Goal: Transaction & Acquisition: Purchase product/service

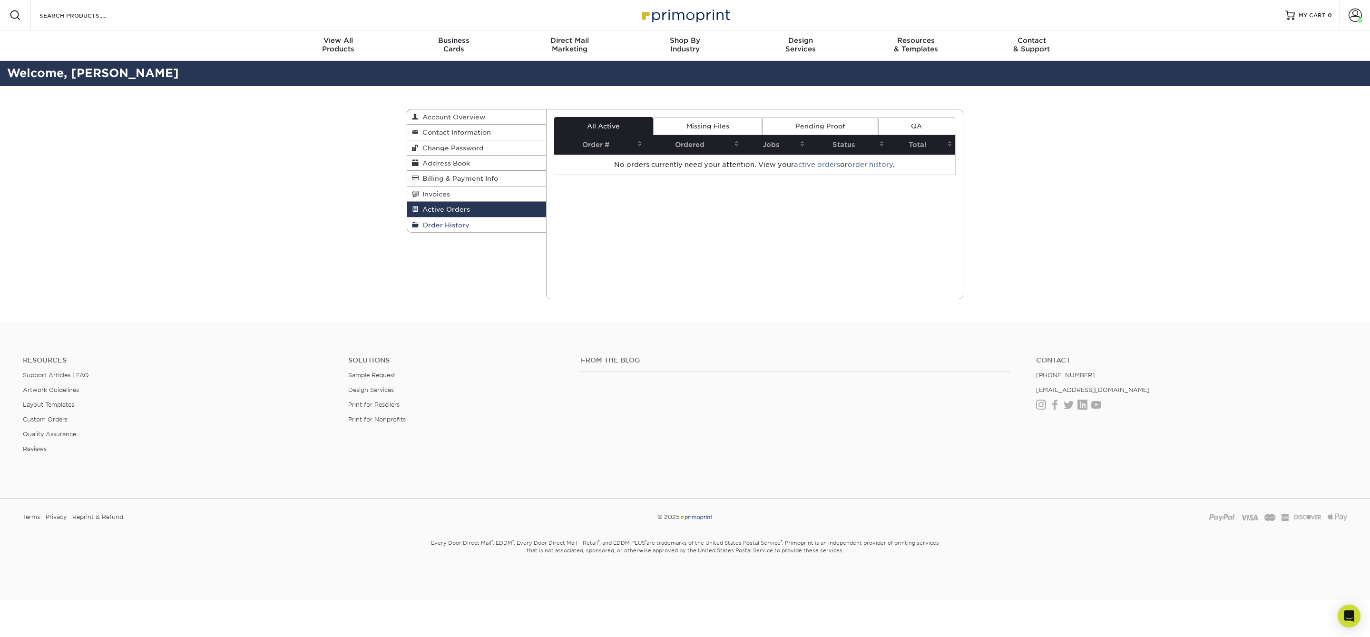
click at [459, 221] on span "Order History" at bounding box center [444, 225] width 51 height 8
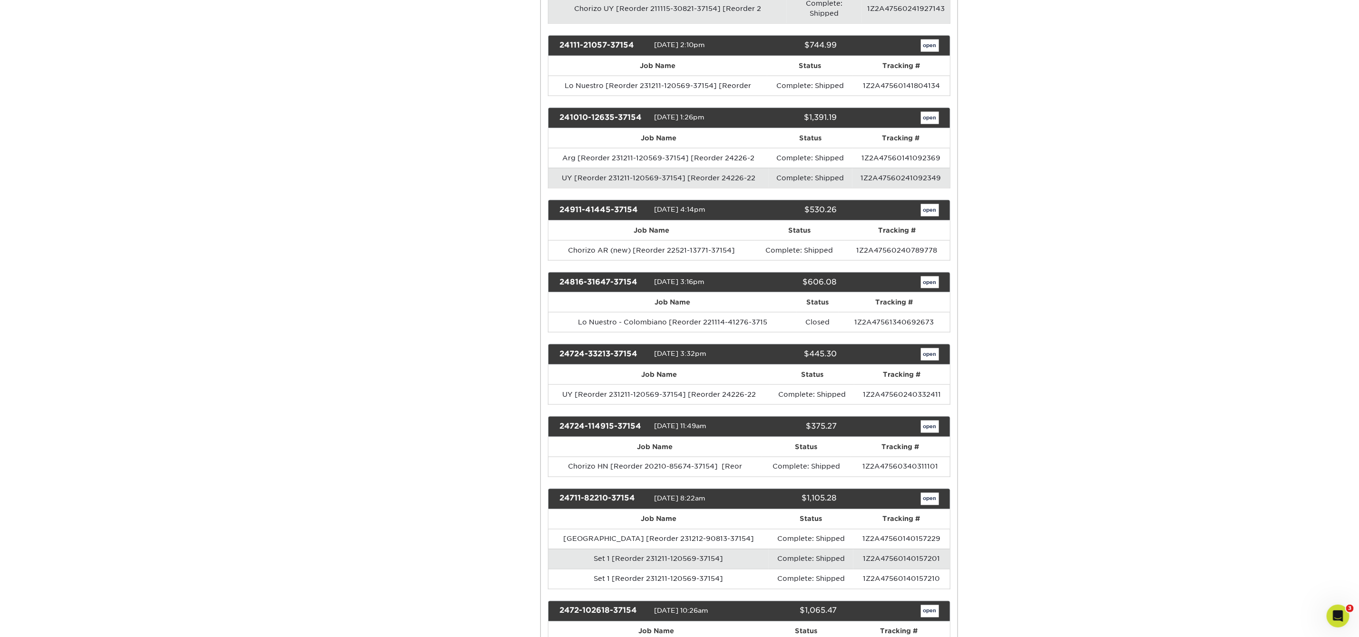
scroll to position [1186, 0]
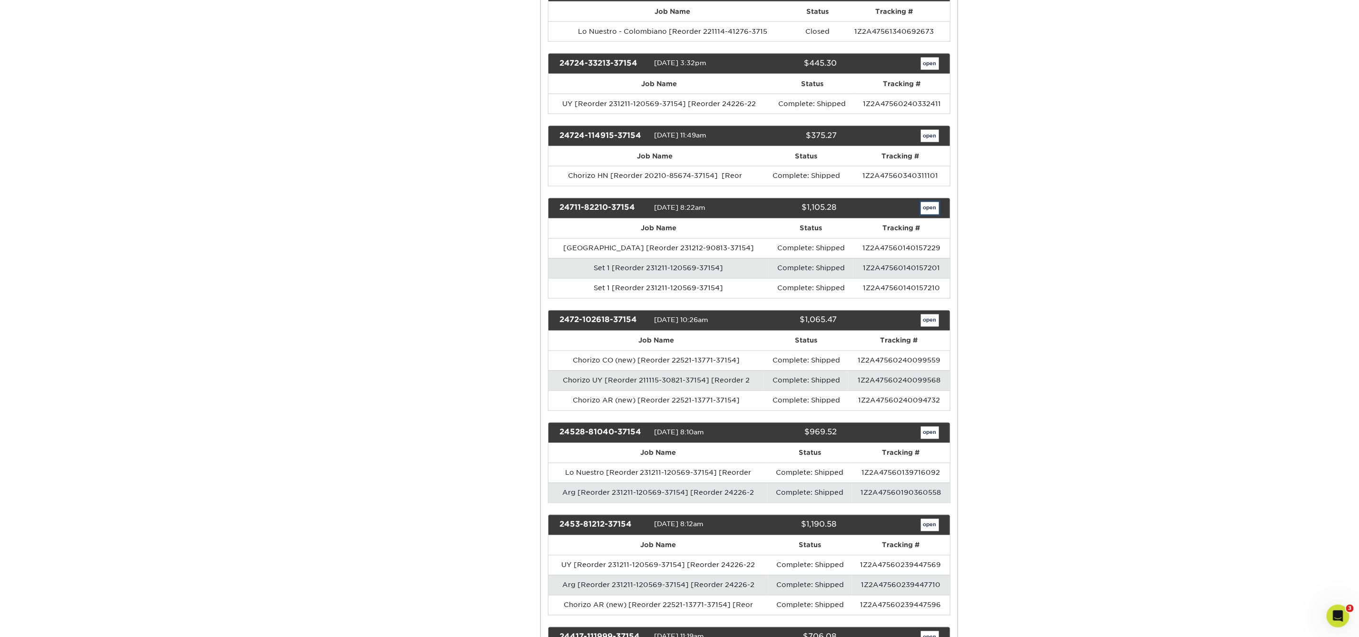
click at [921, 202] on link "open" at bounding box center [930, 208] width 18 height 12
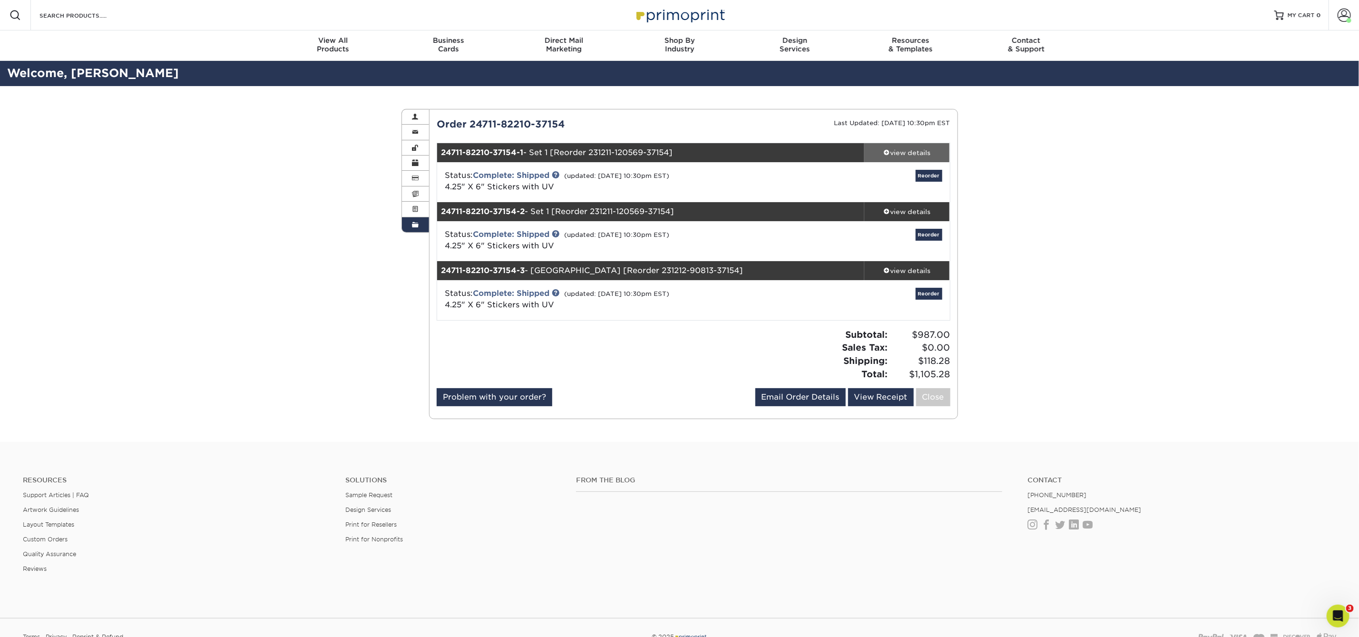
click at [933, 152] on div "view details" at bounding box center [907, 153] width 86 height 10
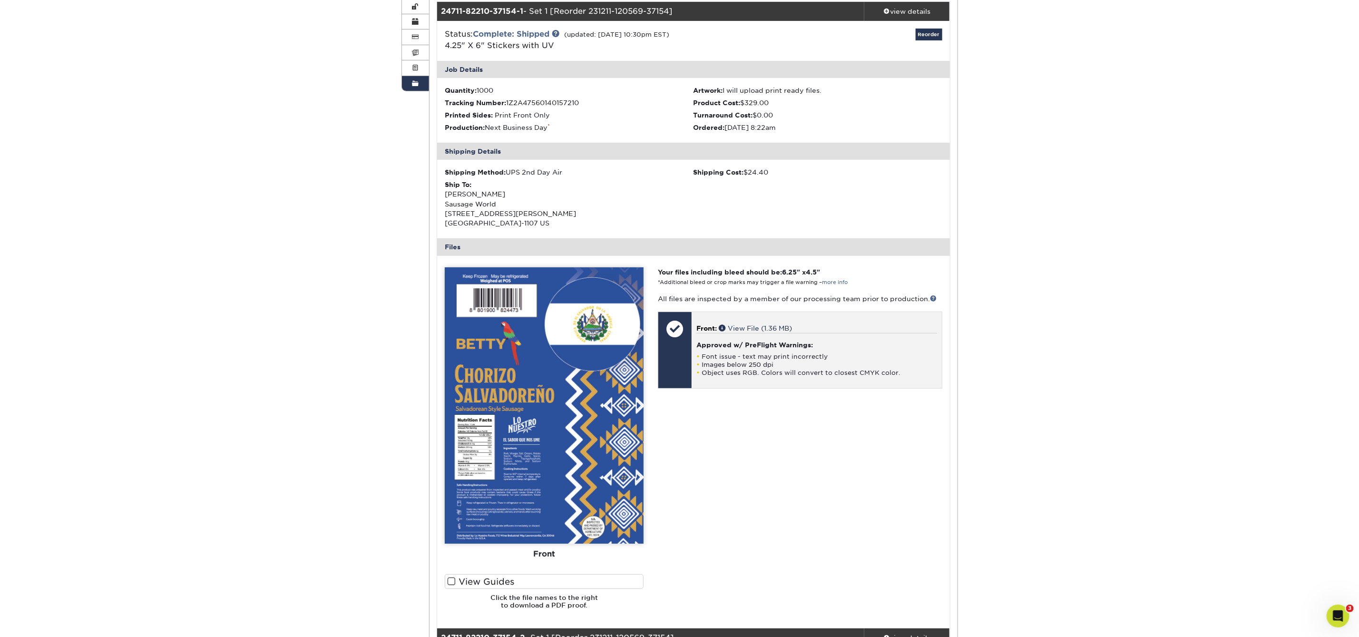
scroll to position [122, 0]
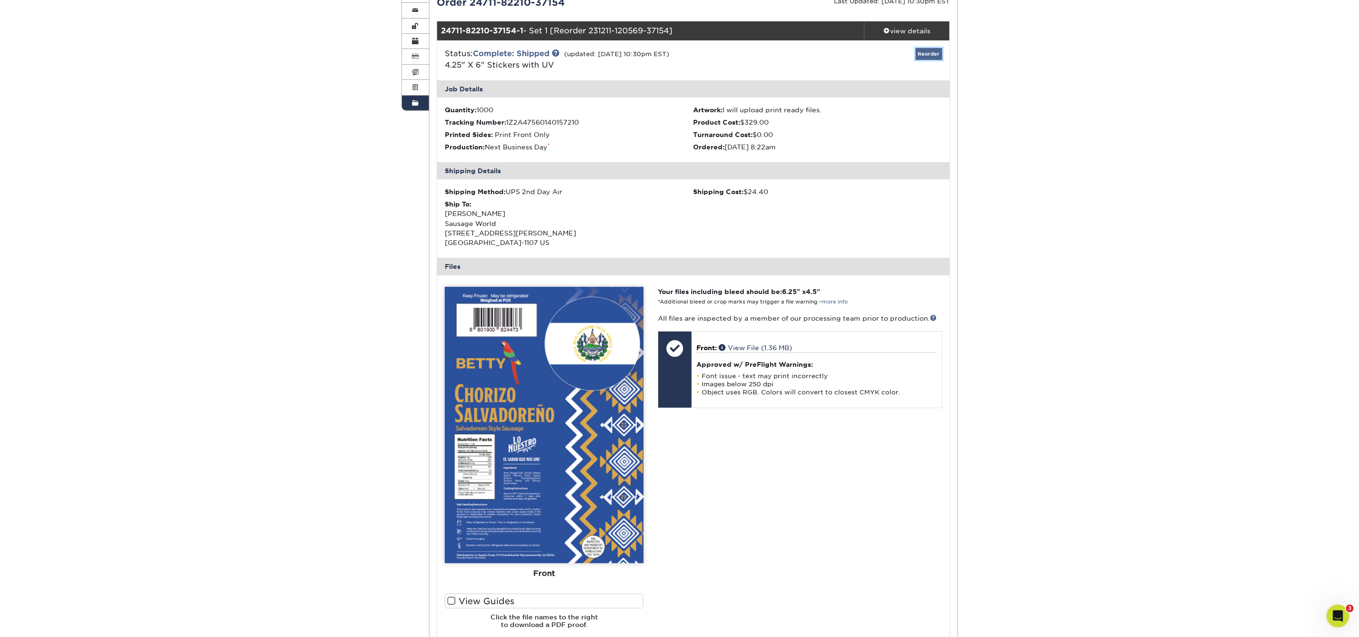
click at [936, 56] on link "Reorder" at bounding box center [929, 54] width 27 height 12
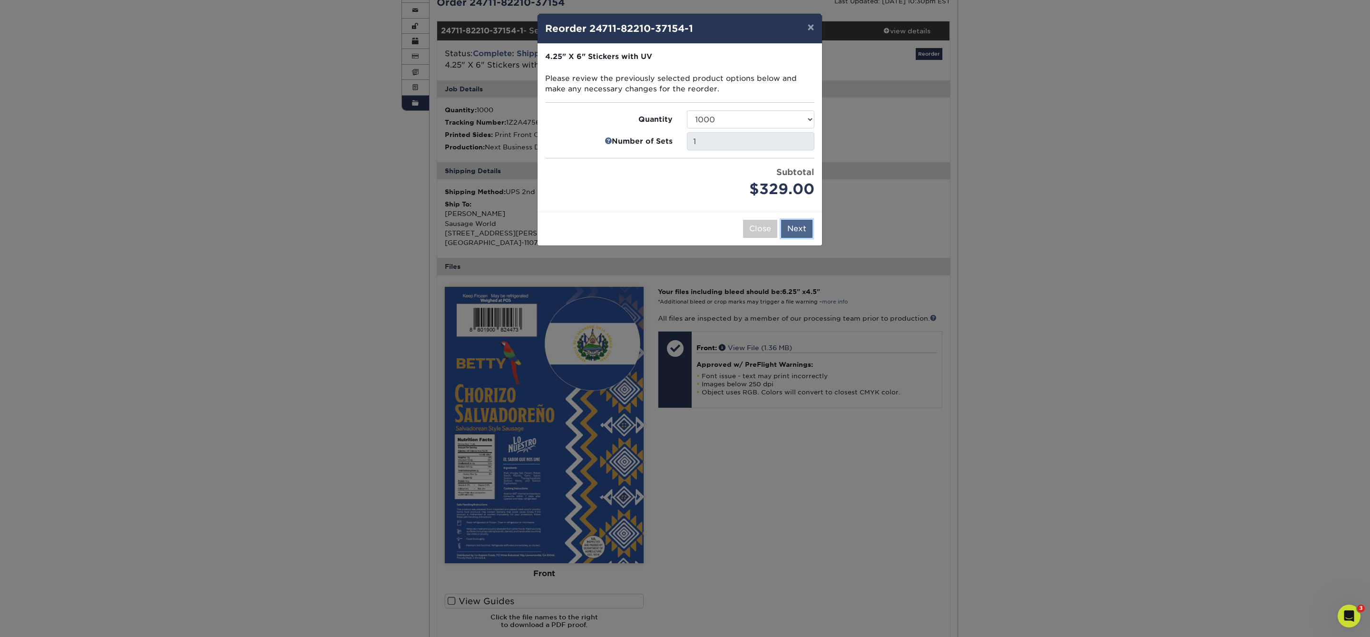
click at [794, 235] on button "Next" at bounding box center [796, 229] width 31 height 18
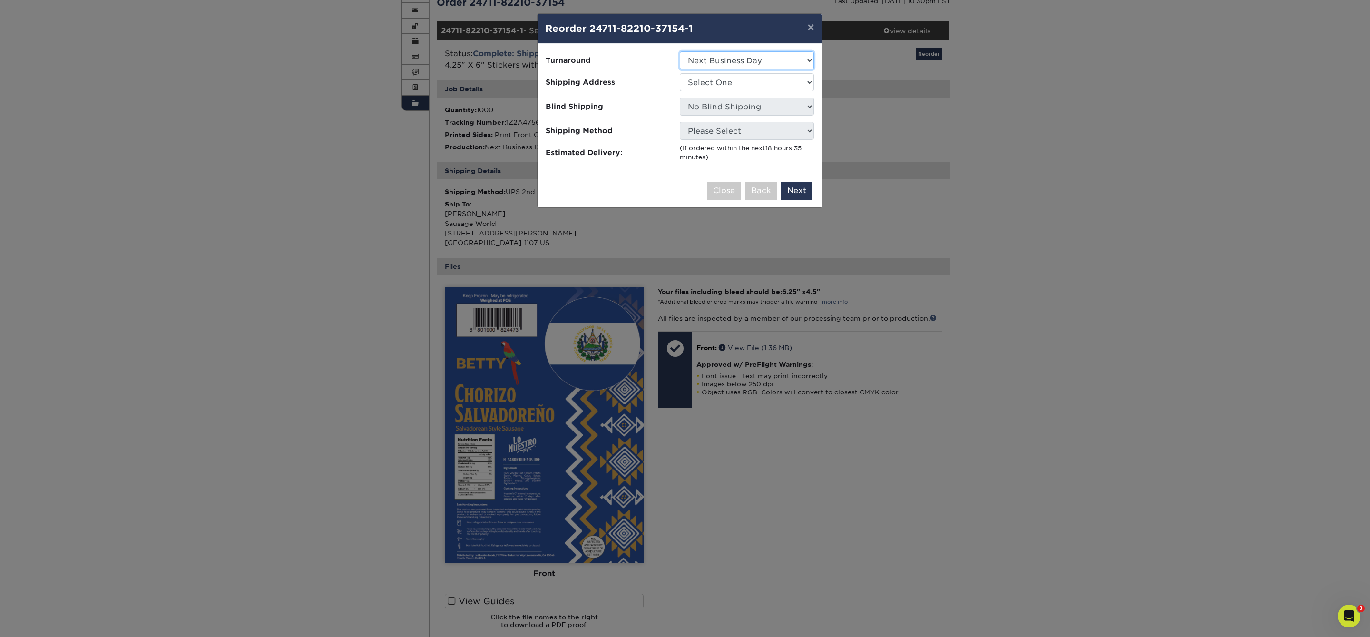
click at [792, 62] on select "Select One 2-4 Business Days 2 Day Next Business Day" at bounding box center [747, 60] width 134 height 18
select select "bf722cf8-ef3c-42b2-aa2c-482c6c6cb0fe"
click at [680, 51] on select "Select One 2-4 Business Days 2 Day Next Business Day" at bounding box center [747, 60] width 134 height 18
click at [785, 88] on select "Select One 1660 Chorizo ARG Dona Betty Labels" at bounding box center [747, 82] width 134 height 18
select select "247102"
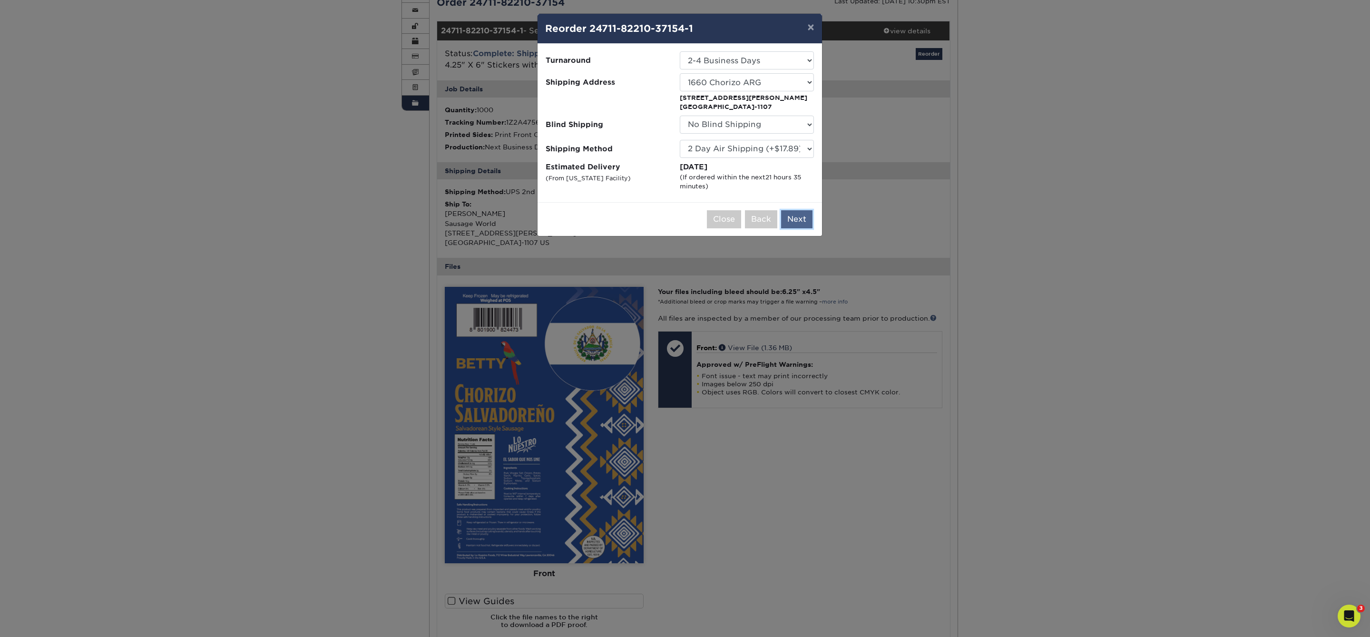
click at [795, 217] on button "Next" at bounding box center [796, 219] width 31 height 18
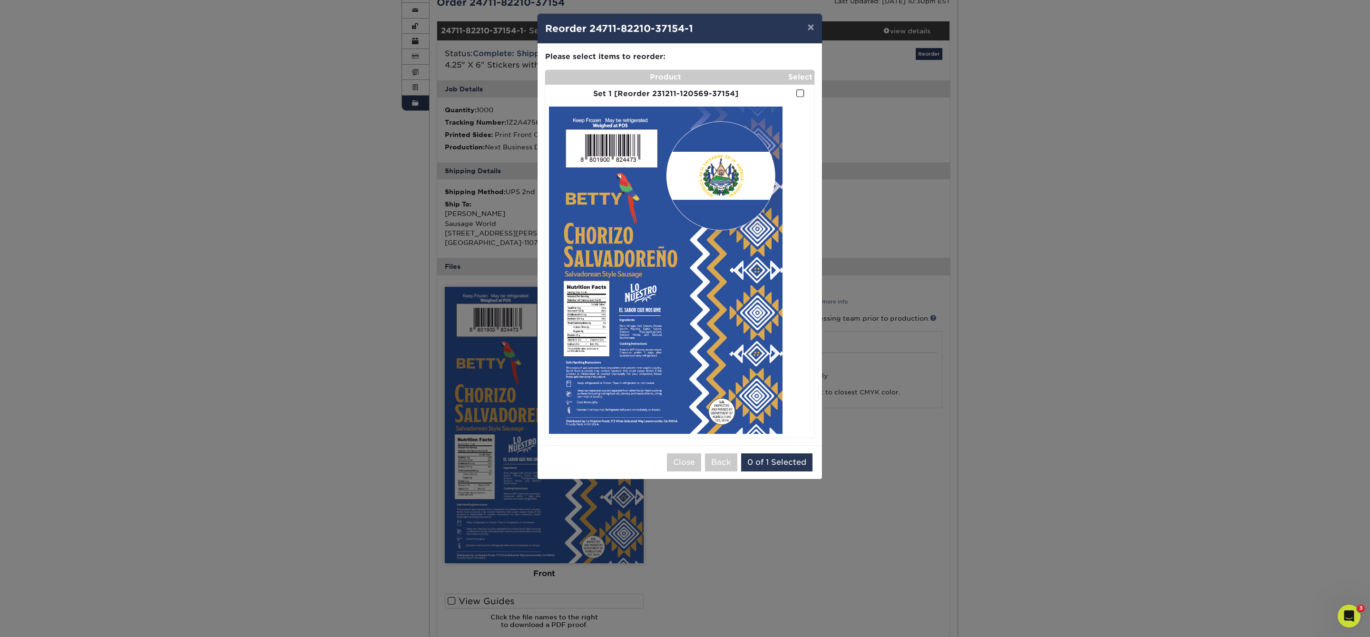
click at [801, 95] on span at bounding box center [800, 93] width 8 height 9
click at [0, 0] on input "checkbox" at bounding box center [0, 0] width 0 height 0
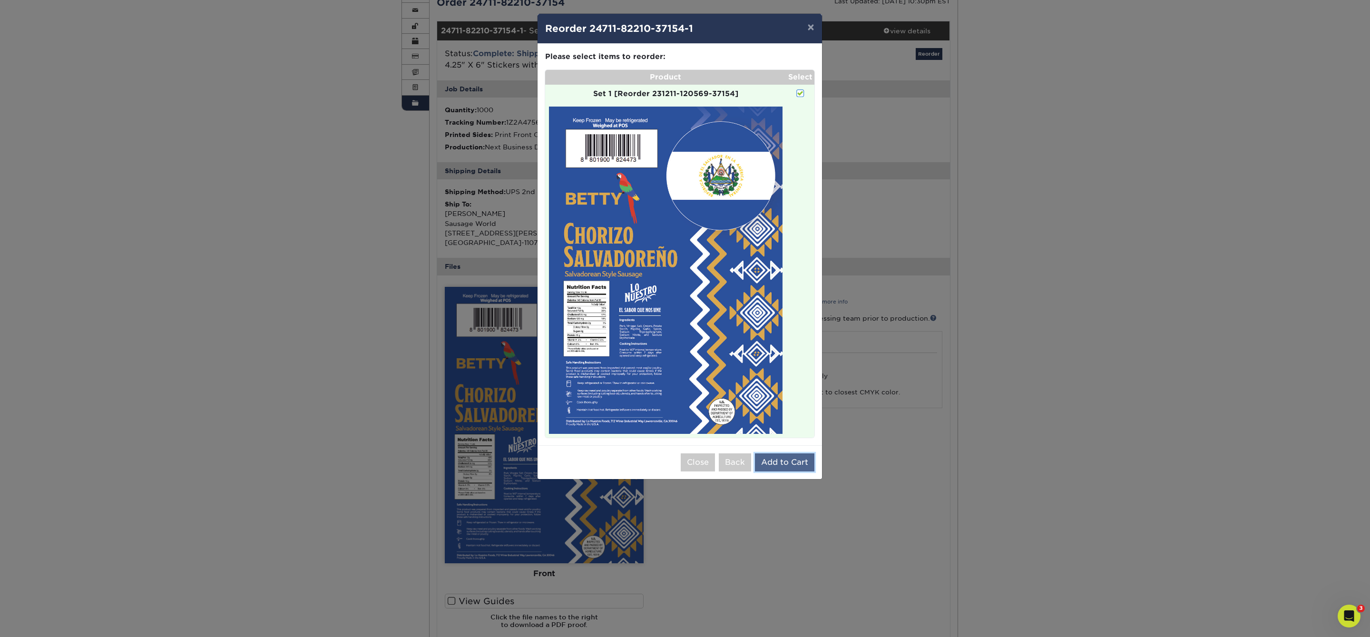
click at [773, 462] on button "Add to Cart" at bounding box center [784, 462] width 59 height 18
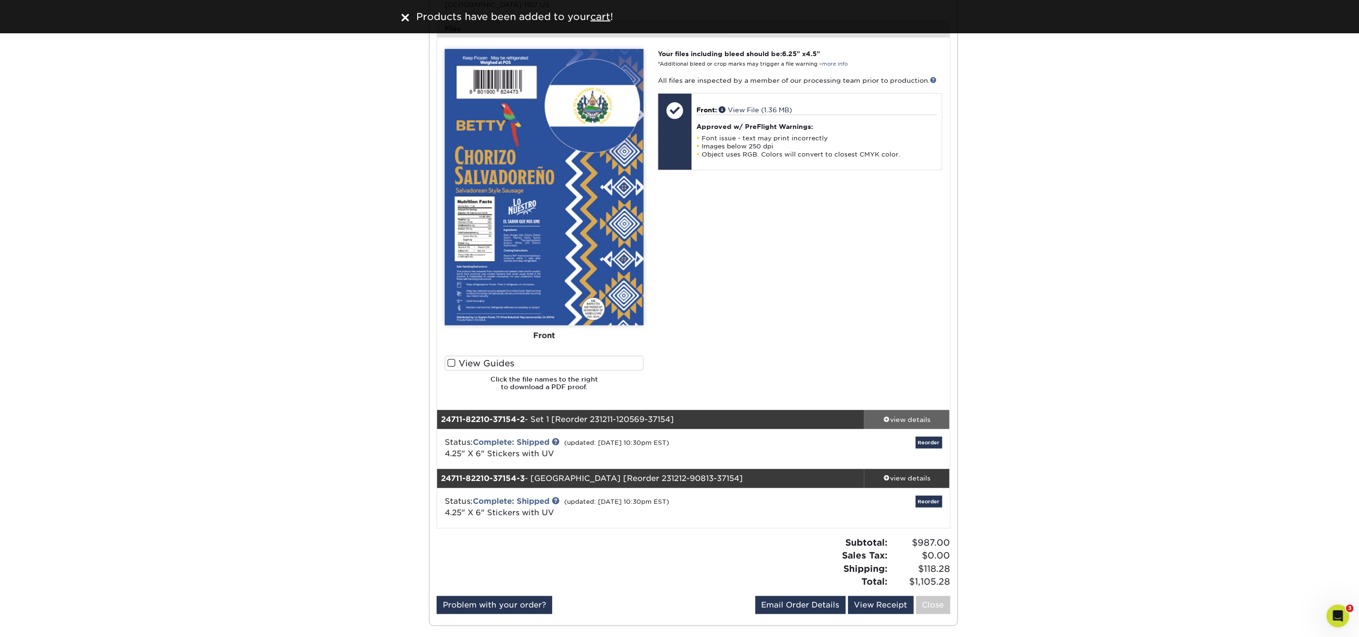
scroll to position [364, 0]
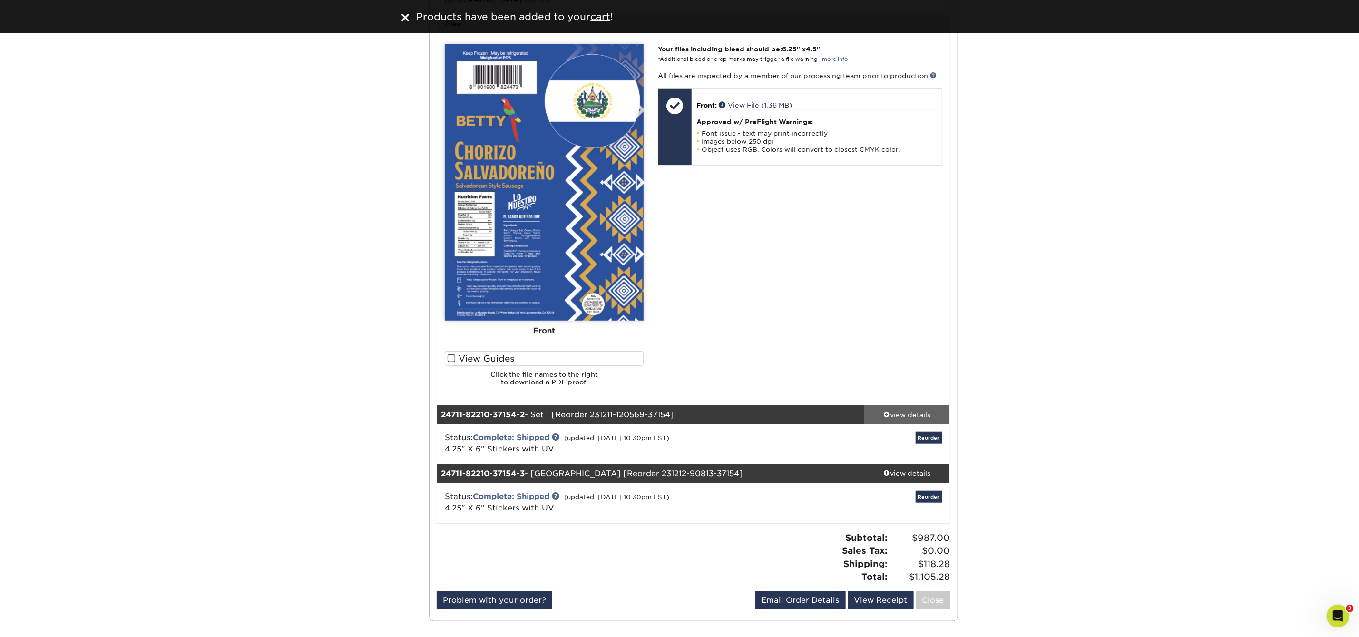
click at [888, 412] on div "view details" at bounding box center [907, 415] width 86 height 10
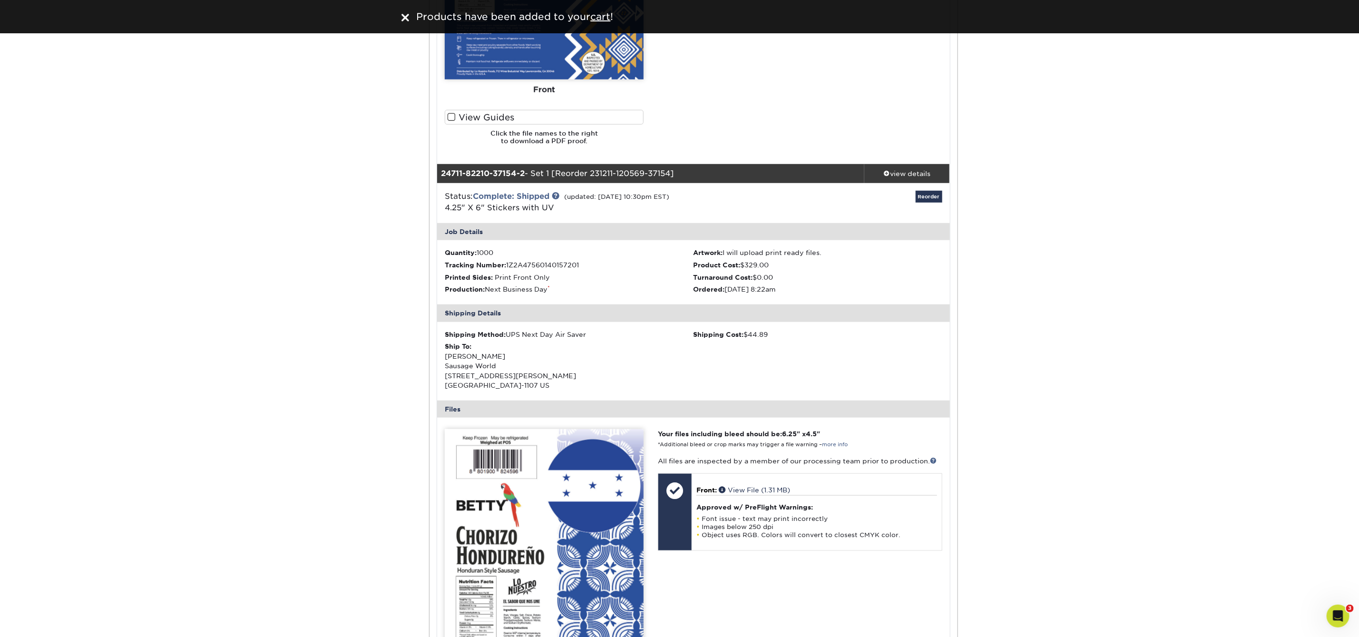
scroll to position [628, 0]
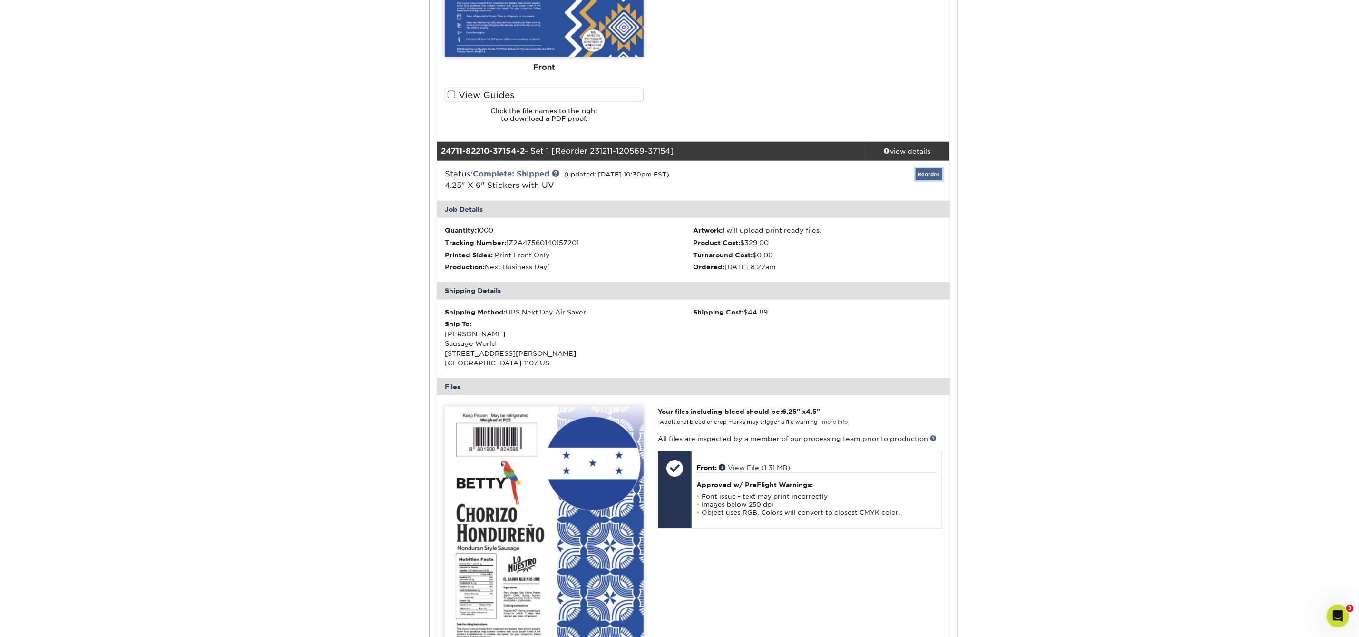
click at [928, 175] on link "Reorder" at bounding box center [929, 174] width 27 height 12
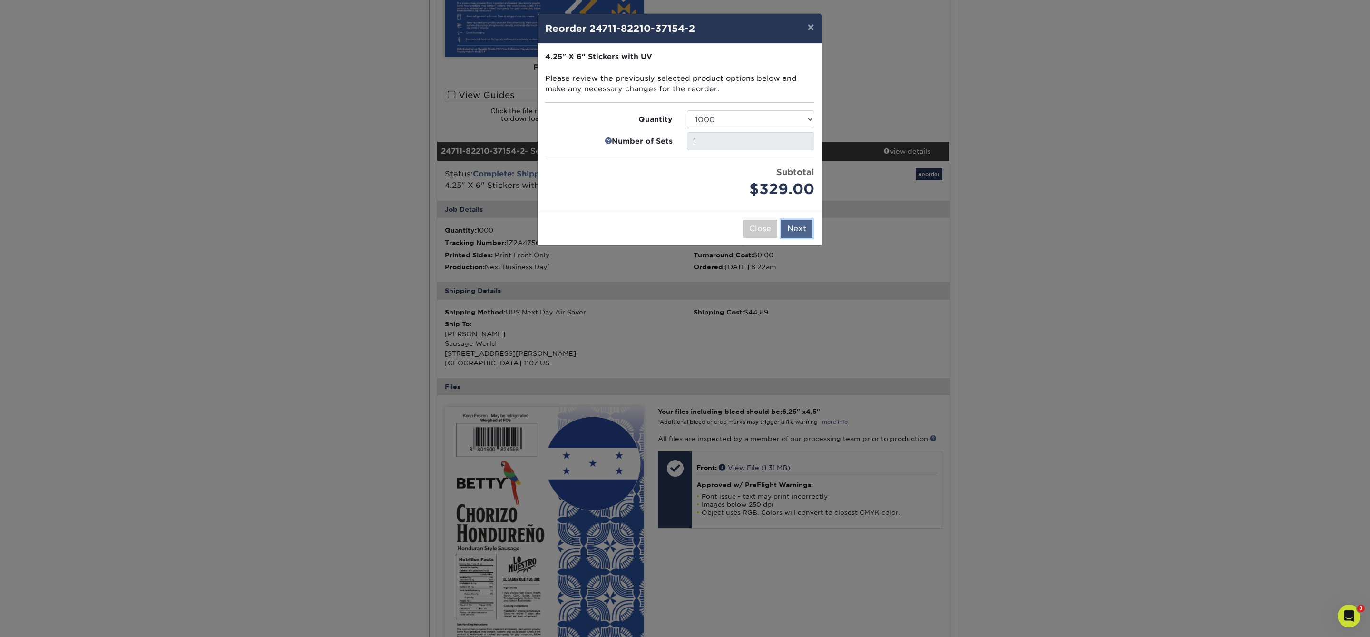
click at [793, 236] on button "Next" at bounding box center [796, 229] width 31 height 18
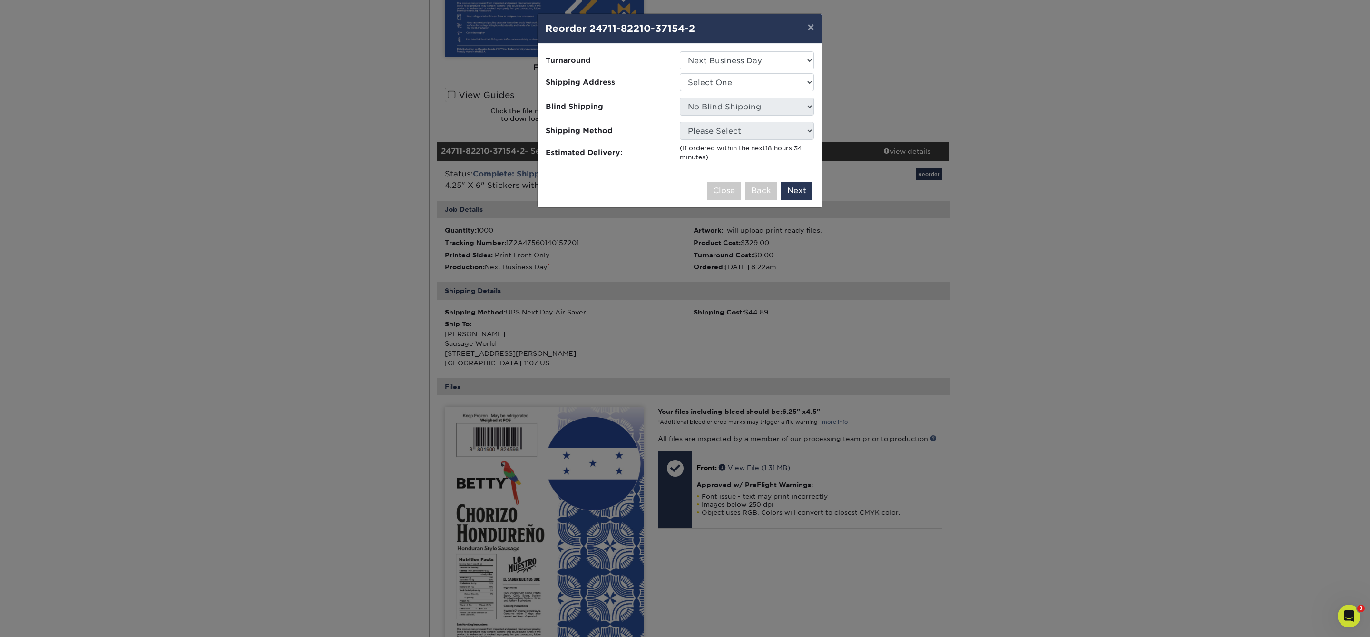
click at [780, 97] on ul "Turnaround Select One 2-4 Business Days 2 Day Next Business Day Shipping Addres…" at bounding box center [679, 106] width 269 height 111
click at [781, 90] on li "Shipping Address Select One 1660 Chorizo ARG Dona Betty Labels" at bounding box center [680, 83] width 284 height 20
click at [784, 85] on select "Select One 1660 Chorizo ARG Dona Betty Labels" at bounding box center [747, 82] width 134 height 18
select select "247102"
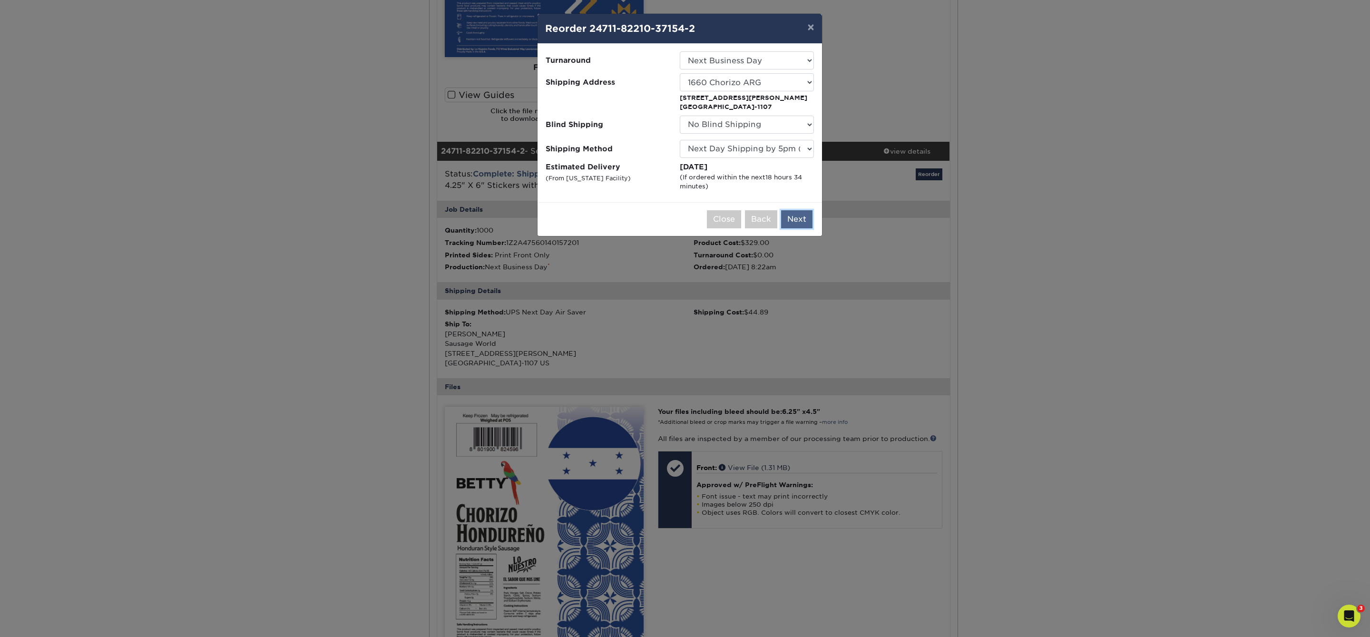
click at [795, 222] on button "Next" at bounding box center [796, 219] width 31 height 18
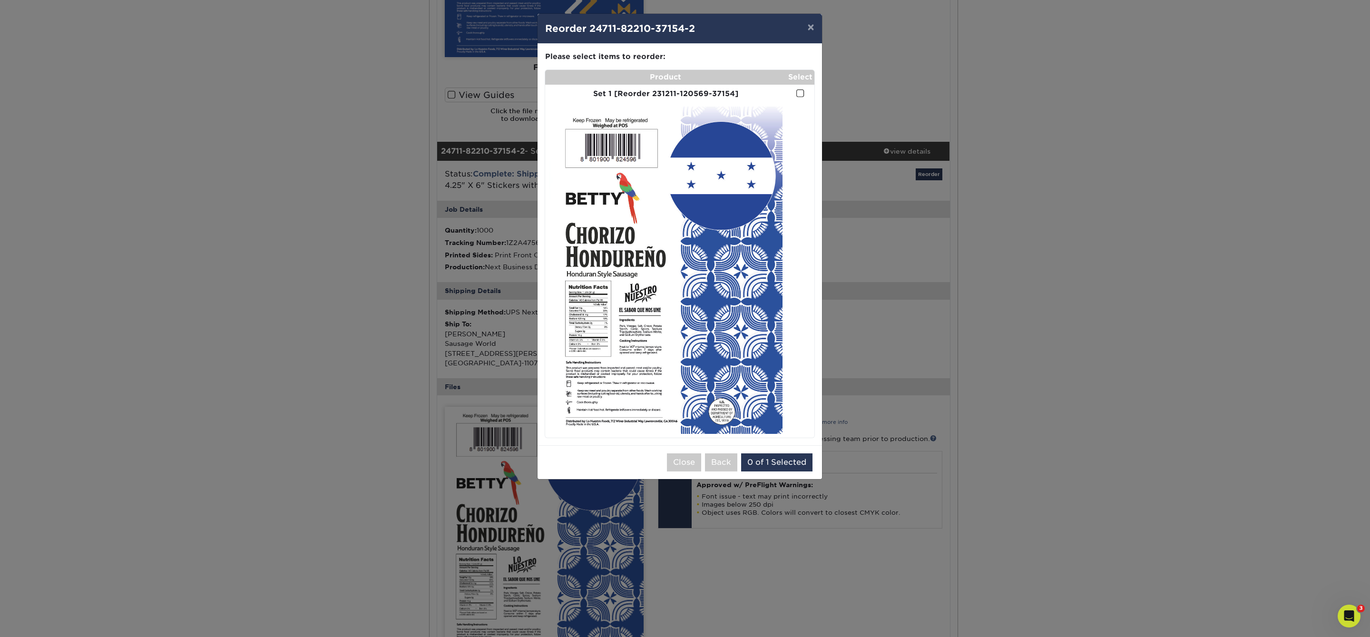
click at [801, 97] on span at bounding box center [800, 93] width 8 height 9
click at [0, 0] on input "checkbox" at bounding box center [0, 0] width 0 height 0
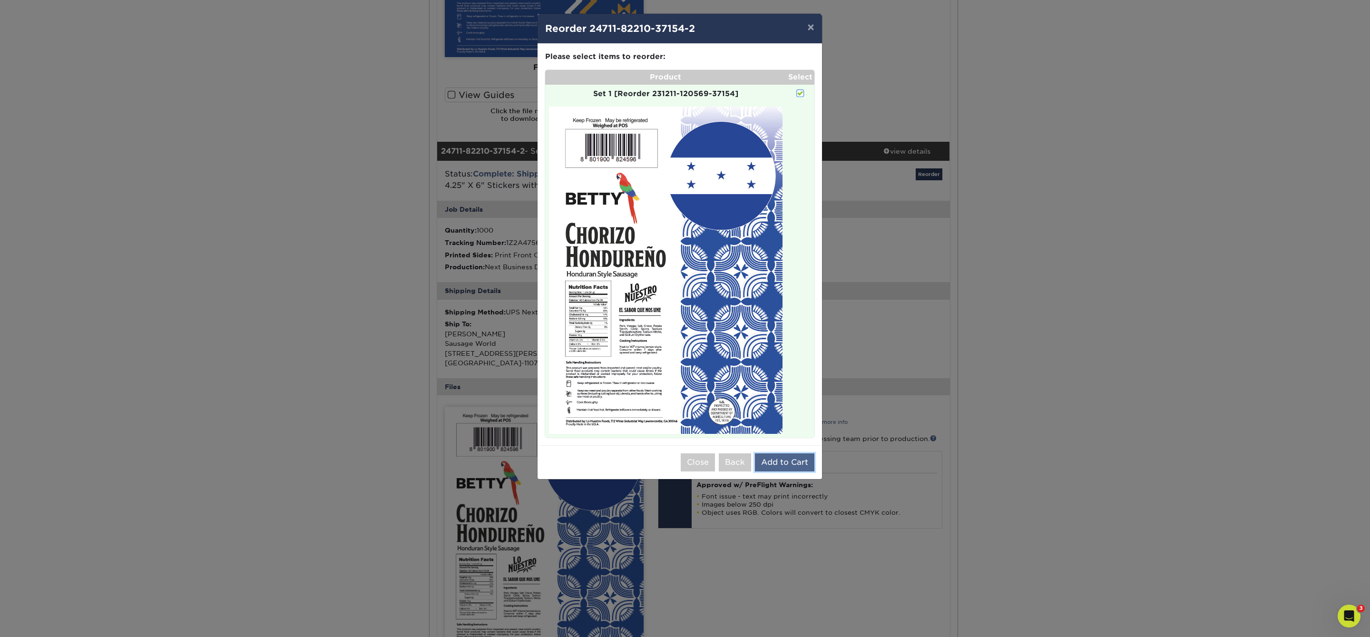
click at [792, 464] on button "Add to Cart" at bounding box center [784, 462] width 59 height 18
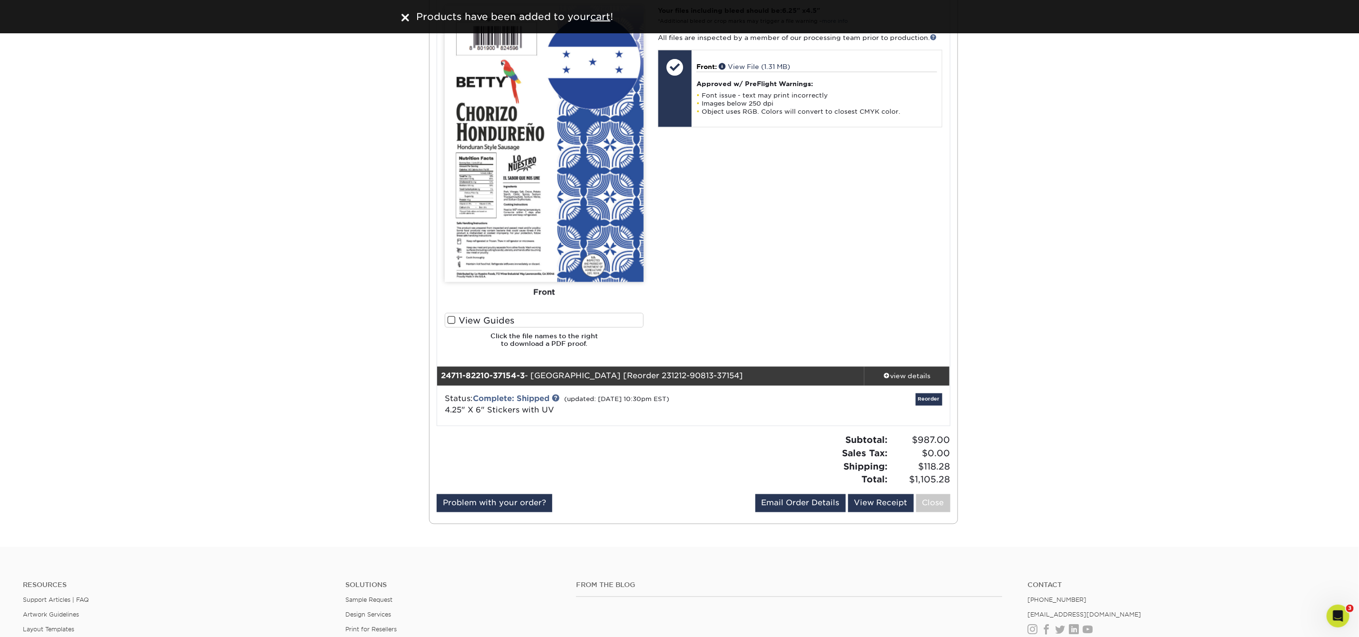
scroll to position [1125, 0]
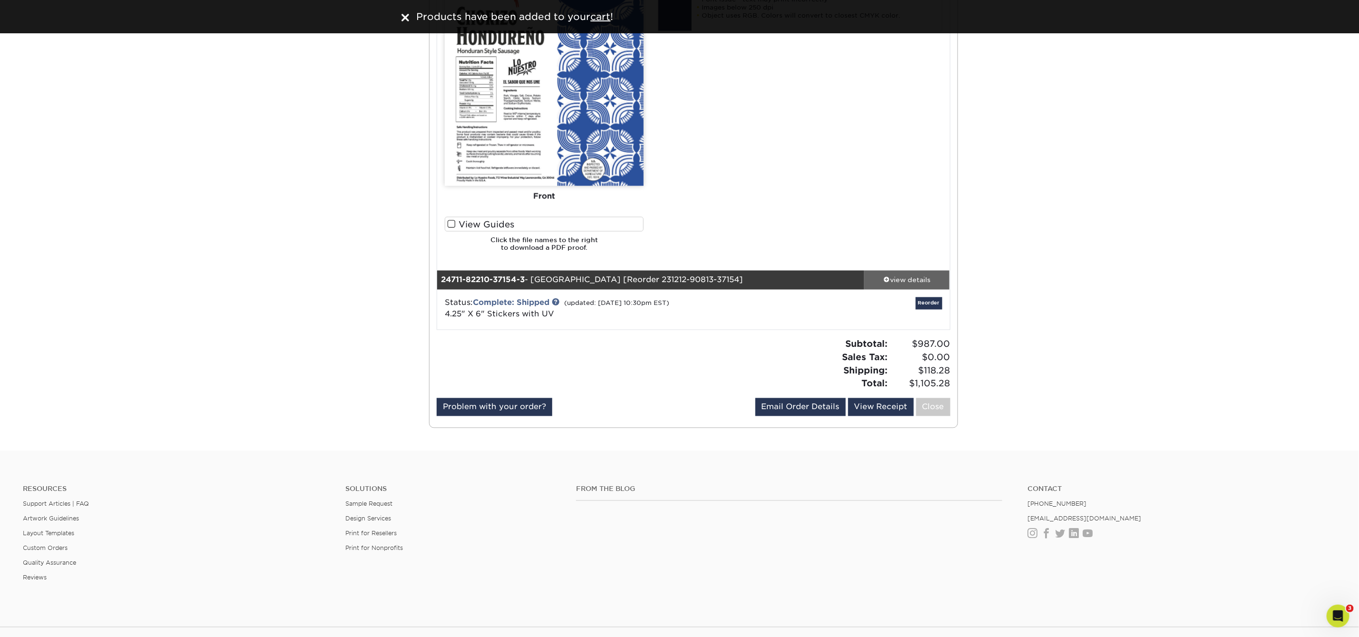
click at [903, 277] on div "view details" at bounding box center [907, 280] width 86 height 10
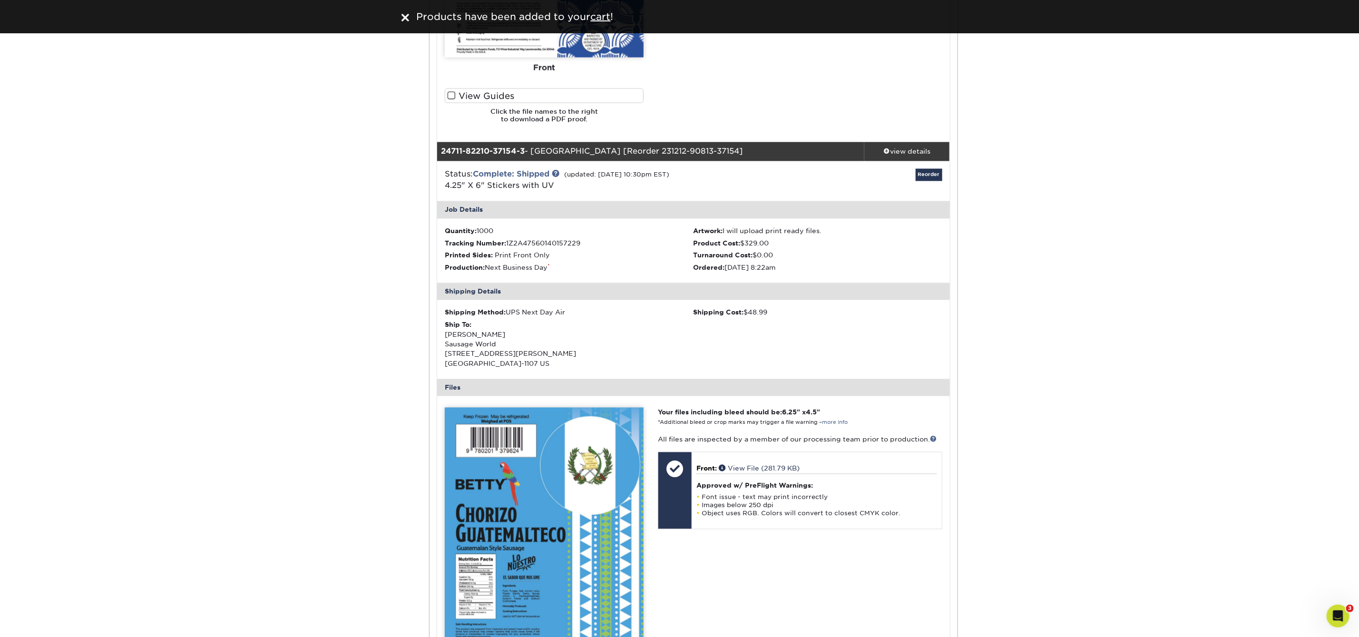
scroll to position [1335, 0]
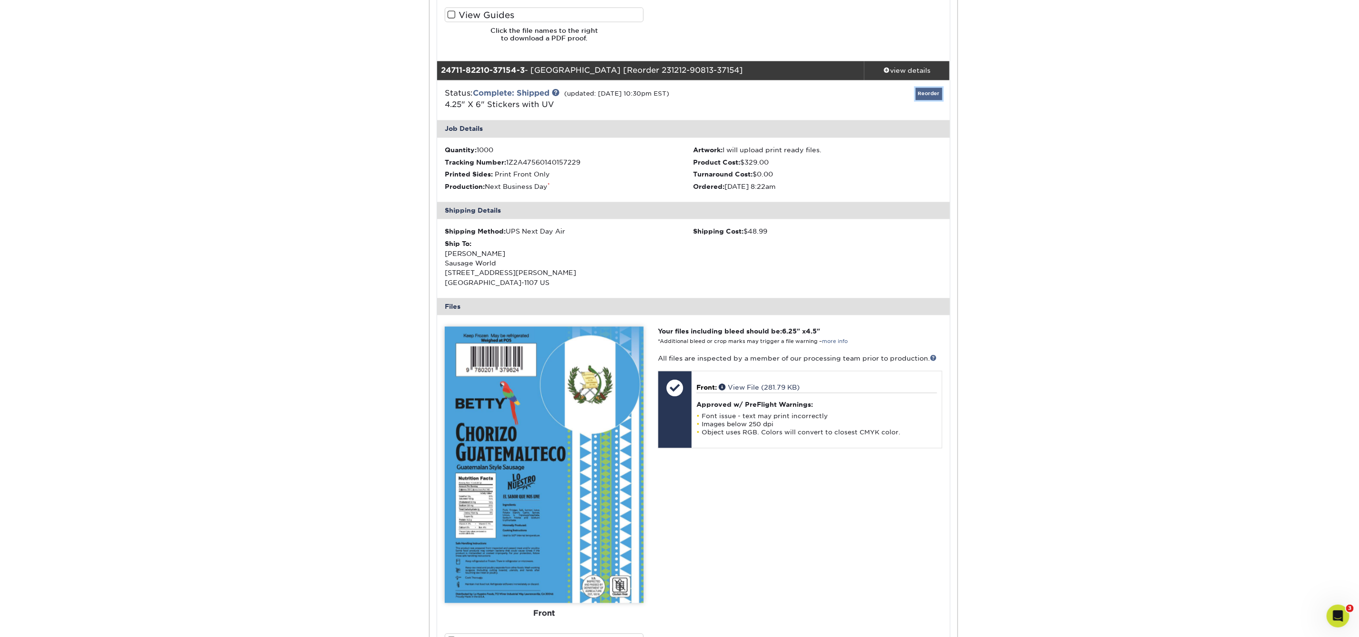
click at [929, 95] on link "Reorder" at bounding box center [929, 94] width 27 height 12
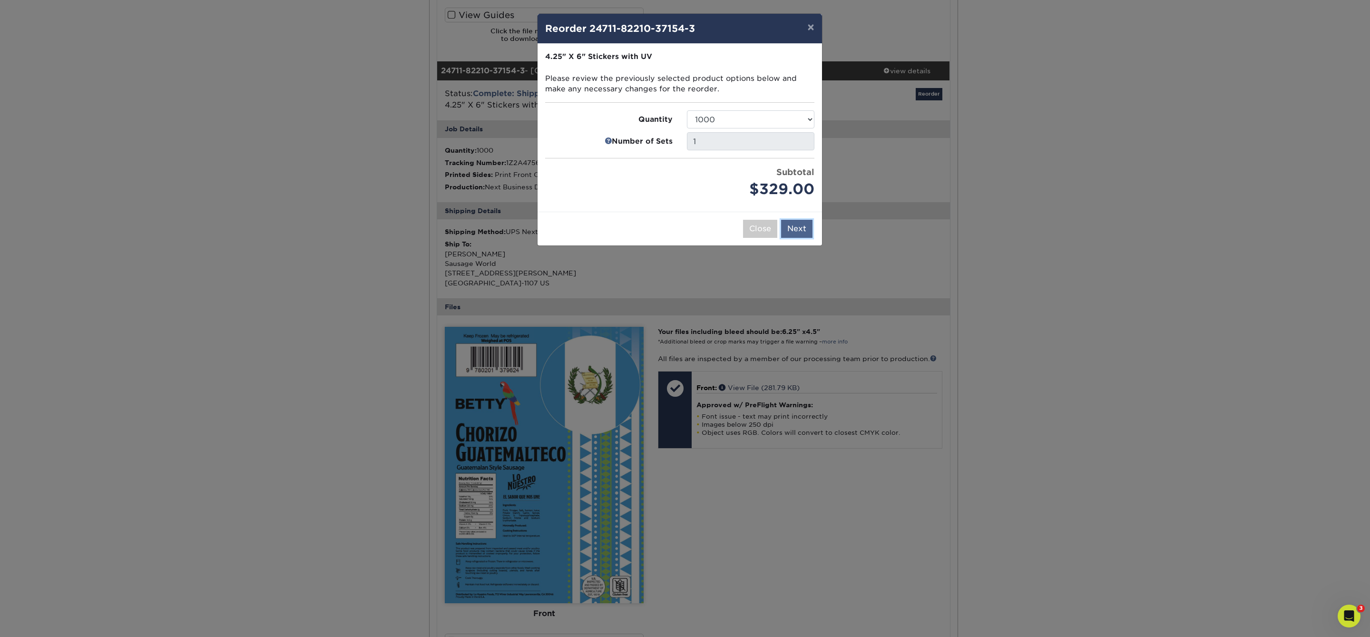
click at [801, 234] on button "Next" at bounding box center [796, 229] width 31 height 18
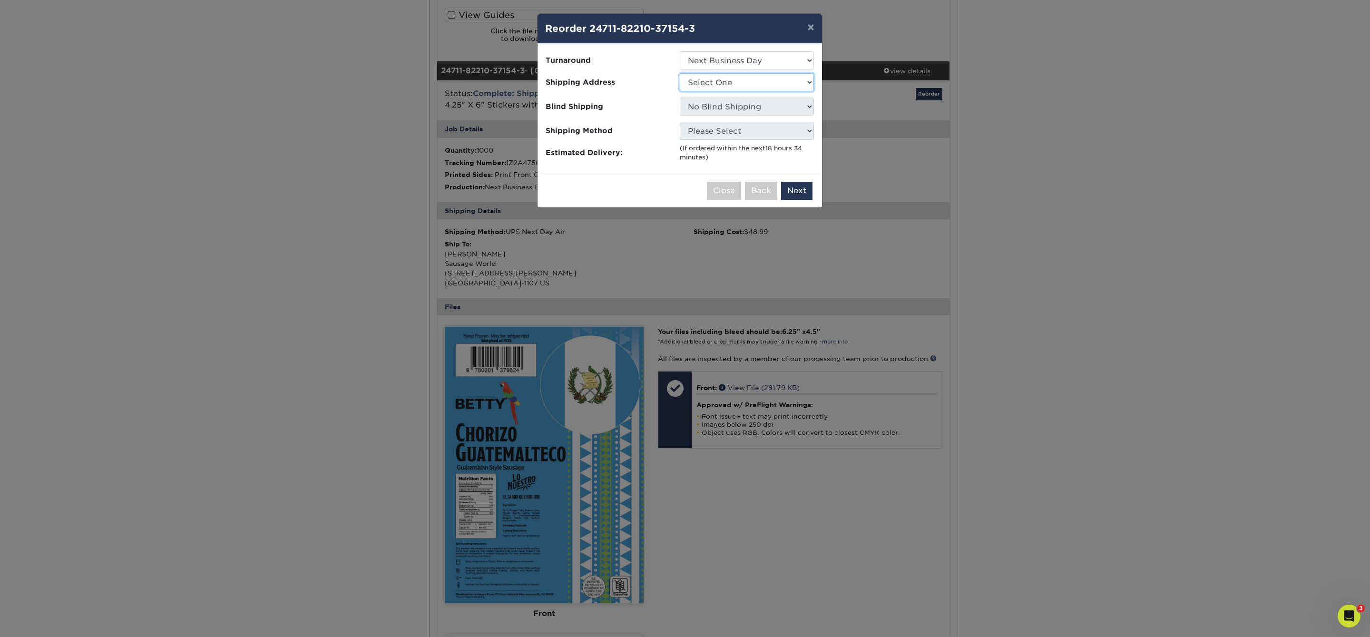
click at [754, 83] on select "Select One 1660 Chorizo ARG Dona Betty Labels" at bounding box center [747, 82] width 134 height 18
select select "247102"
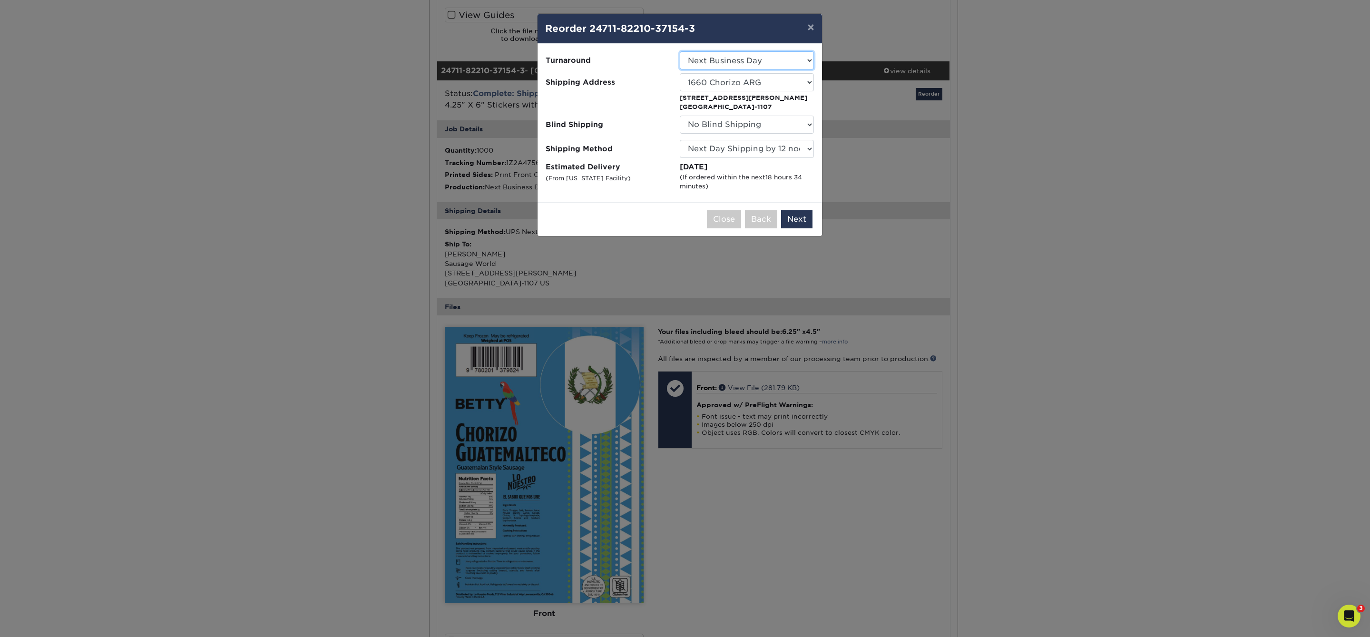
click at [763, 62] on select "Select One 2-4 Business Days 2 Day Next Business Day" at bounding box center [747, 60] width 134 height 18
select select "bf722cf8-ef3c-42b2-aa2c-482c6c6cb0fe"
click at [788, 214] on button "Next" at bounding box center [796, 219] width 31 height 18
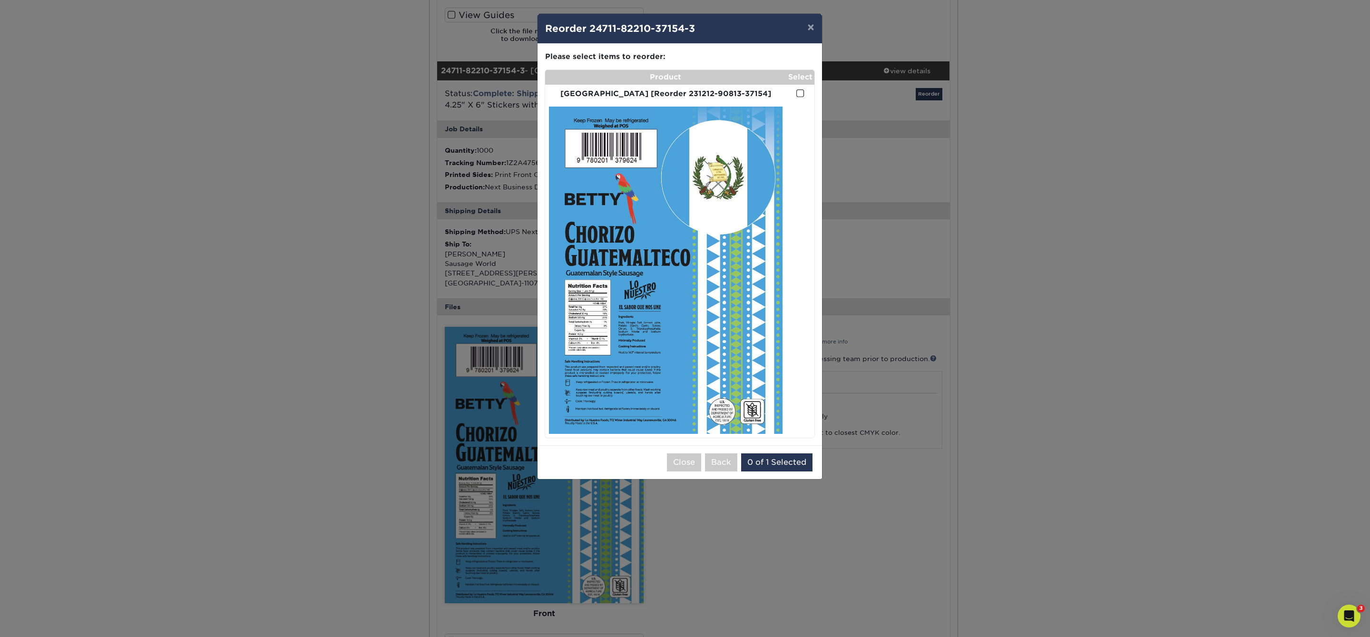
click at [801, 92] on span at bounding box center [800, 93] width 8 height 9
click at [0, 0] on input "checkbox" at bounding box center [0, 0] width 0 height 0
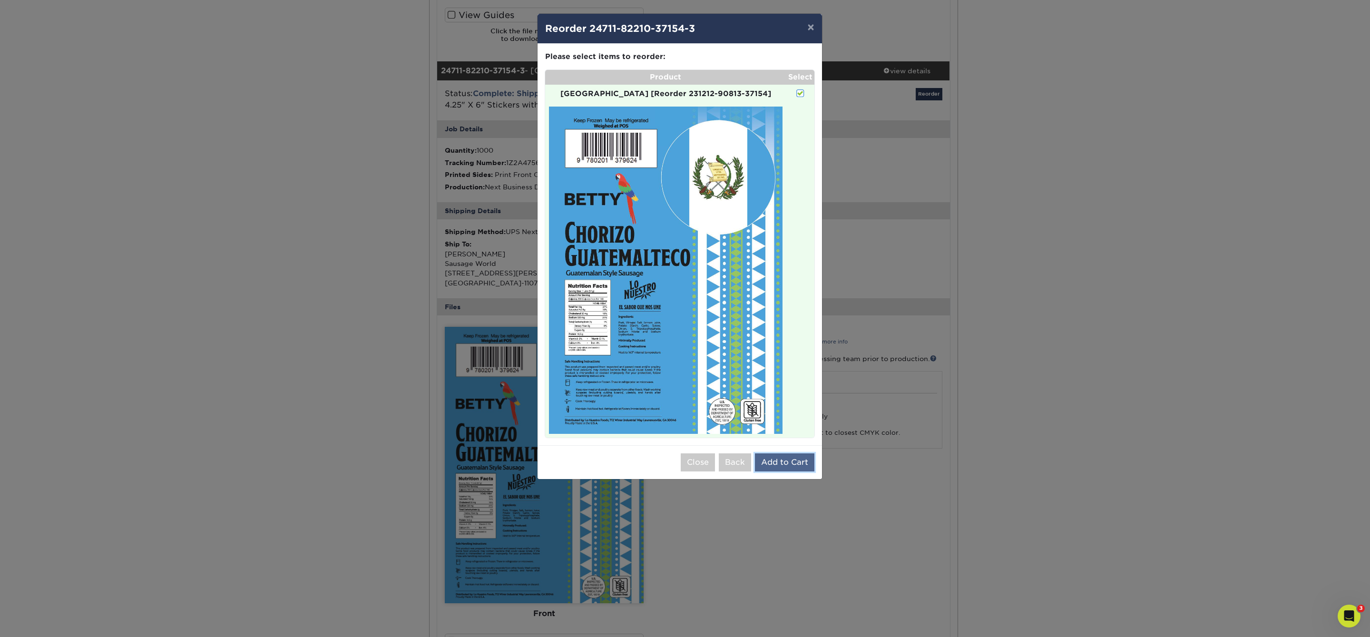
click at [785, 459] on button "Add to Cart" at bounding box center [784, 462] width 59 height 18
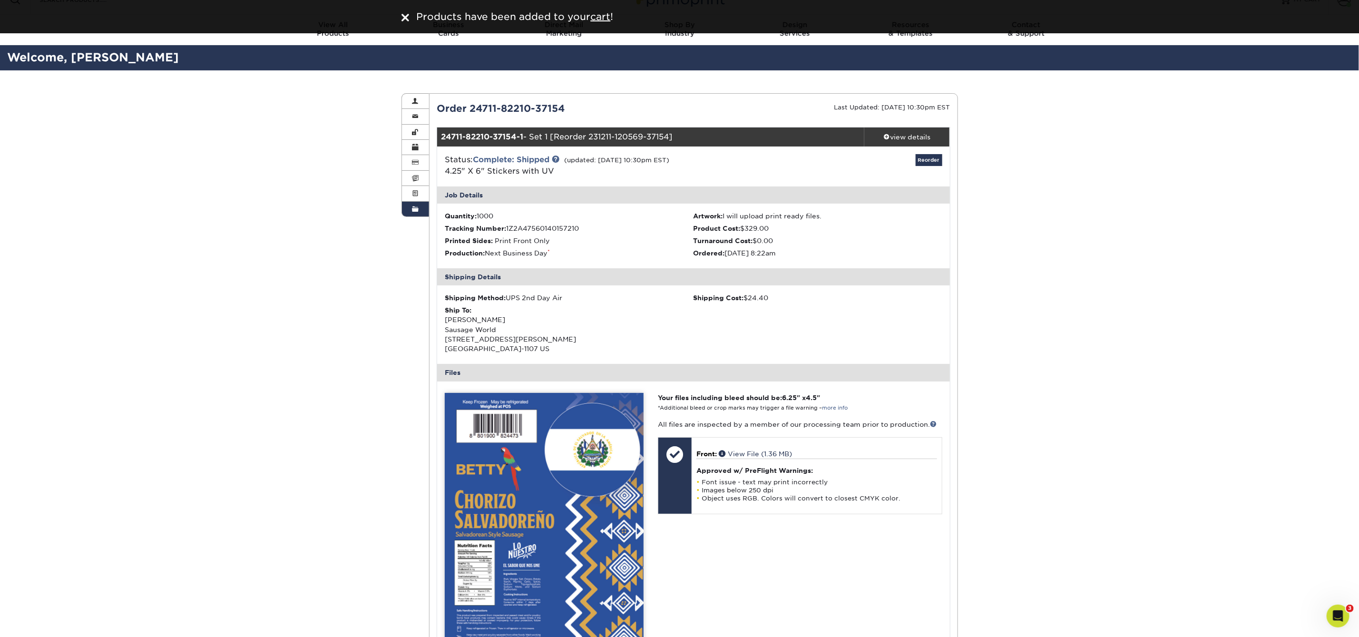
scroll to position [0, 0]
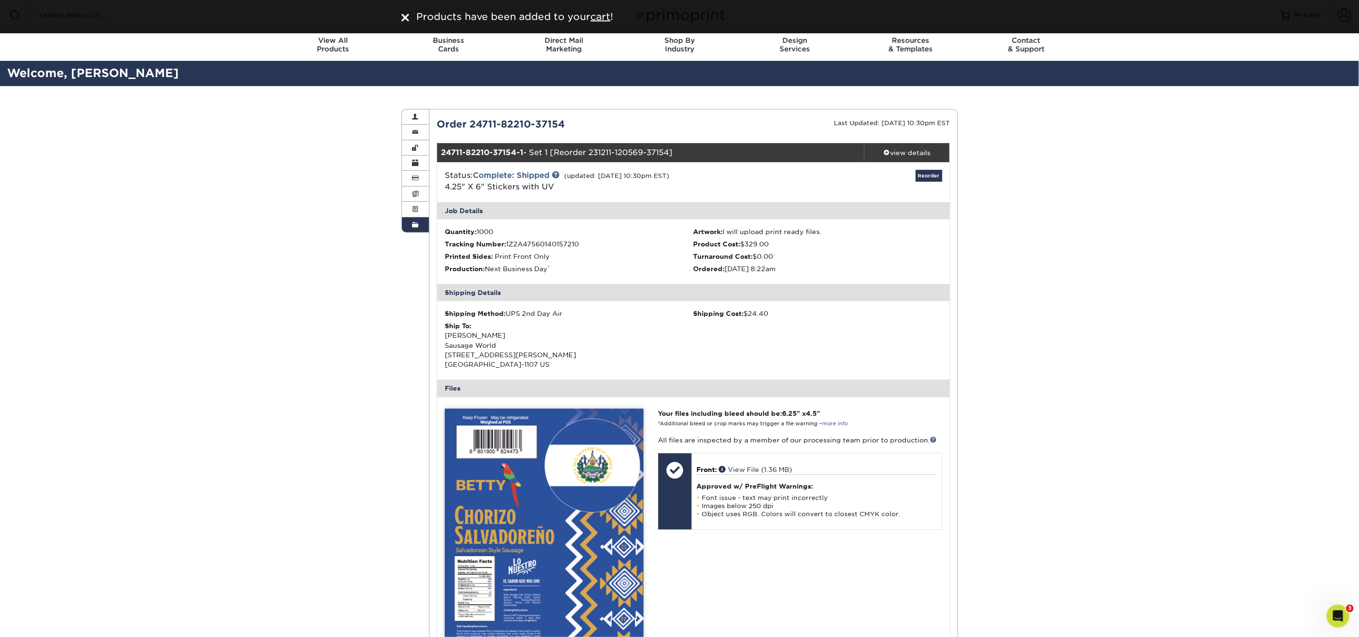
click at [418, 223] on span at bounding box center [415, 225] width 7 height 8
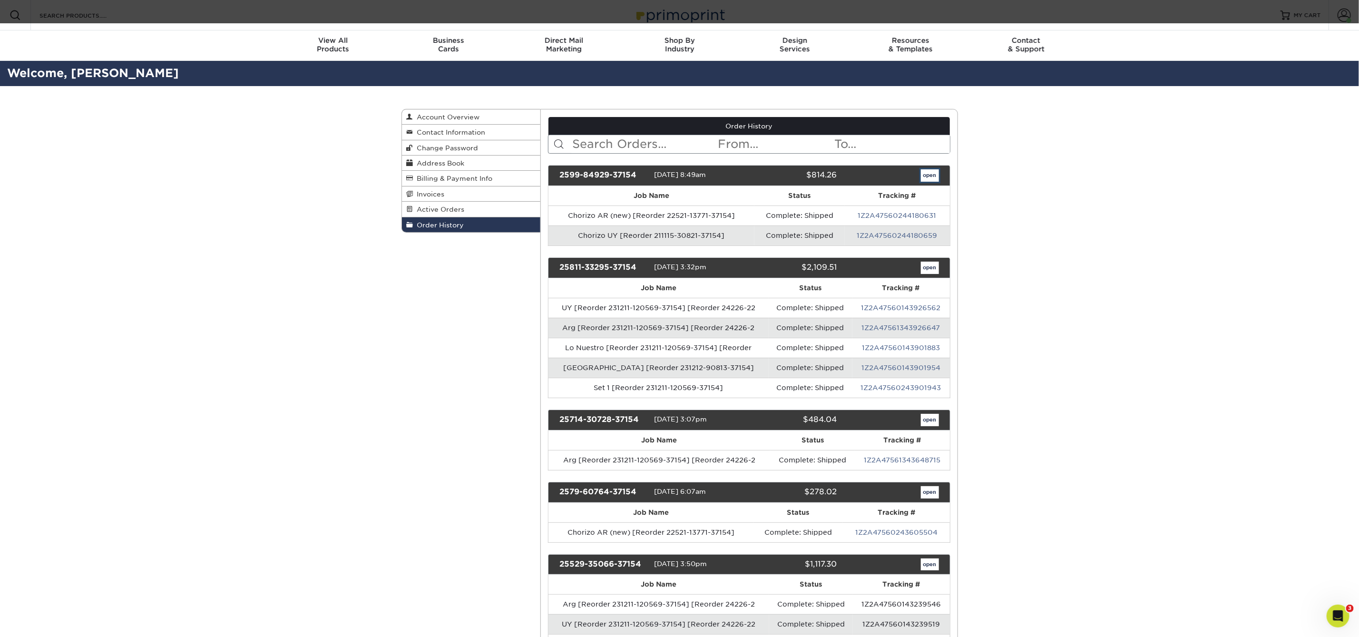
click at [925, 176] on link "open" at bounding box center [930, 175] width 18 height 12
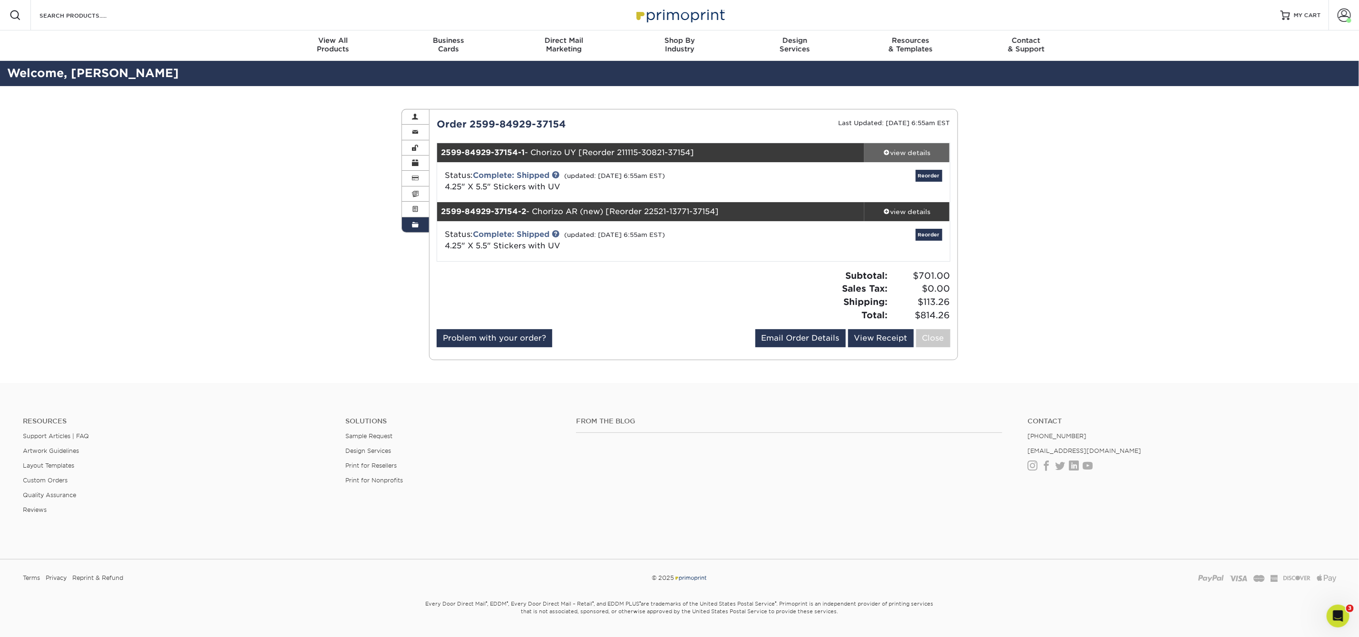
click at [924, 150] on div "view details" at bounding box center [907, 153] width 86 height 10
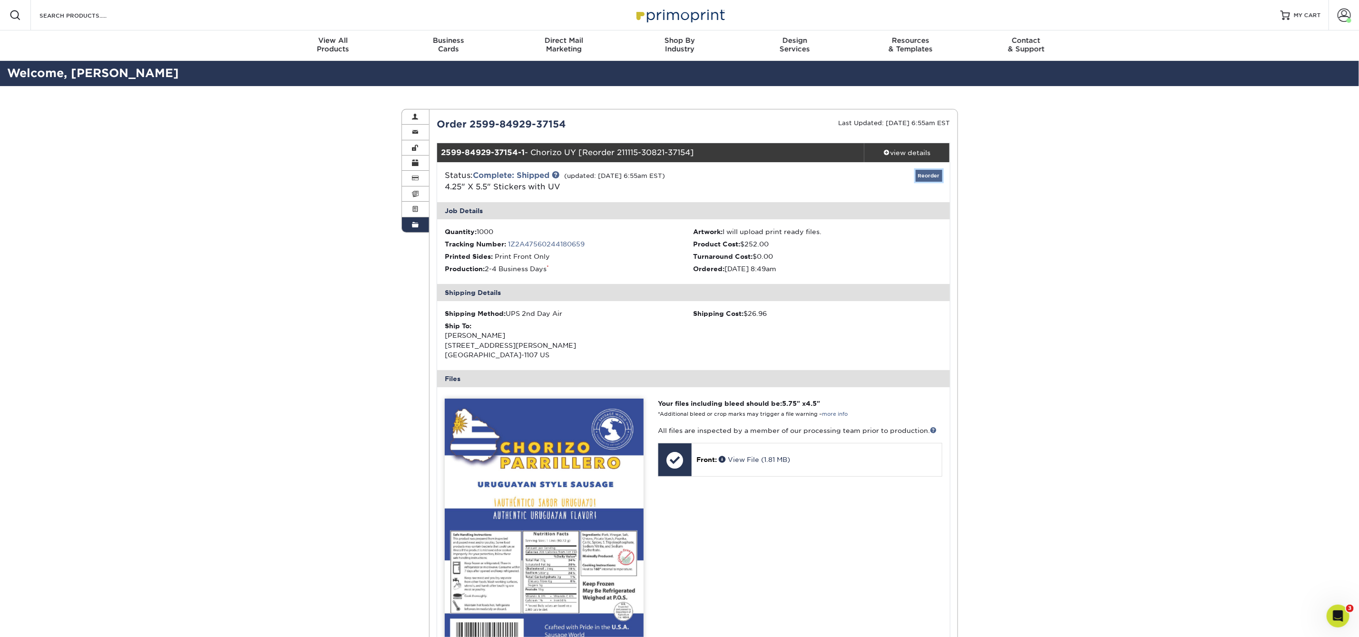
click at [933, 178] on link "Reorder" at bounding box center [929, 176] width 27 height 12
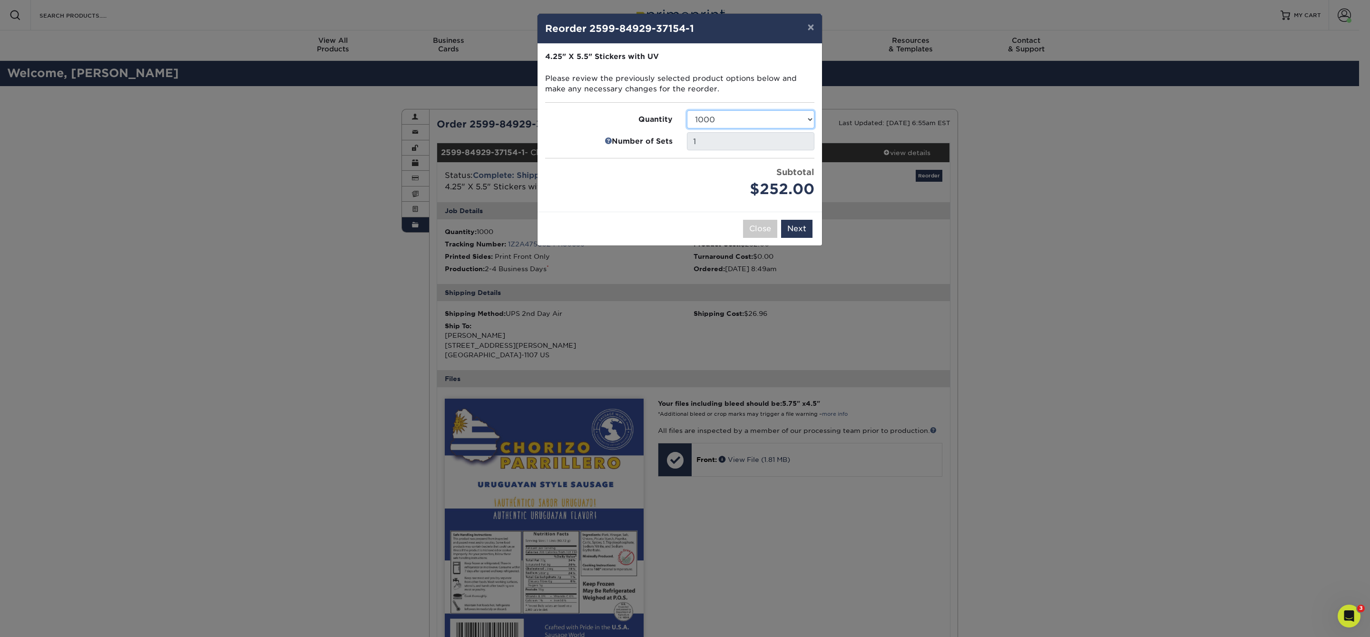
click at [751, 119] on select "500 1000 2500 5000 10000 15000 20000 25000" at bounding box center [751, 119] width 128 height 18
select select "e824bf9f-d22d-4070-926d-42c6dd5ef515"
click at [687, 111] on select "500 1000 2500 5000 10000 15000 20000 25000" at bounding box center [751, 119] width 128 height 18
click at [802, 232] on button "Next" at bounding box center [796, 229] width 31 height 18
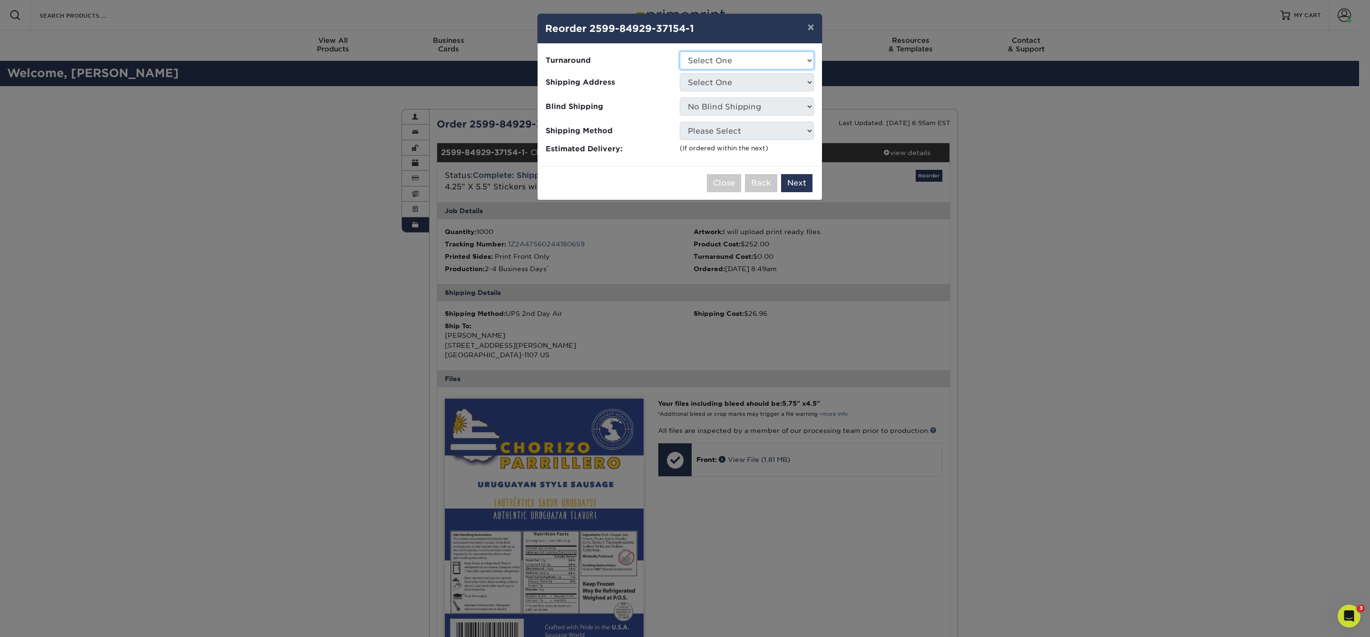
click at [794, 63] on select "Select One 2-4 Business Days 2 Day Next Business Day" at bounding box center [747, 60] width 134 height 18
select select "1524ea9c-b16e-4ee8-8d18-cfc7c7aa9400"
click at [680, 51] on select "Select One 2-4 Business Days 2 Day Next Business Day" at bounding box center [747, 60] width 134 height 18
click at [790, 85] on select "Select One 1660 Chorizo ARG Dona Betty Labels" at bounding box center [747, 82] width 134 height 18
select select "247102"
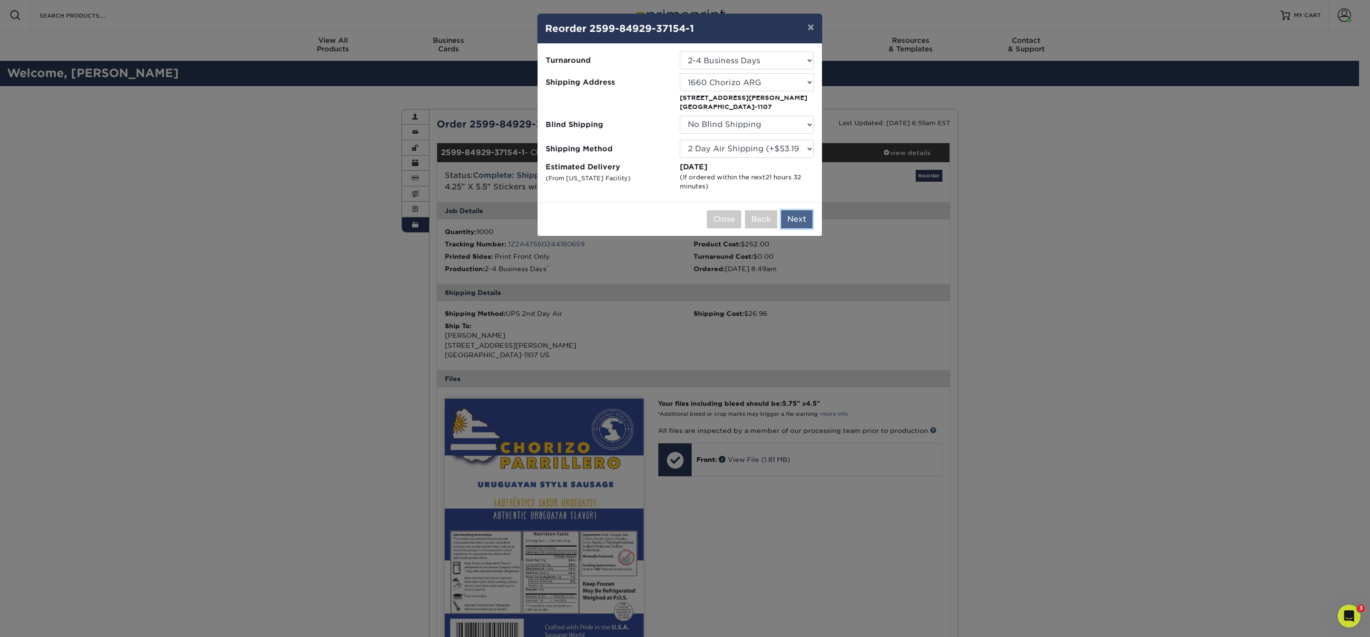
click at [793, 210] on button "Next" at bounding box center [796, 219] width 31 height 18
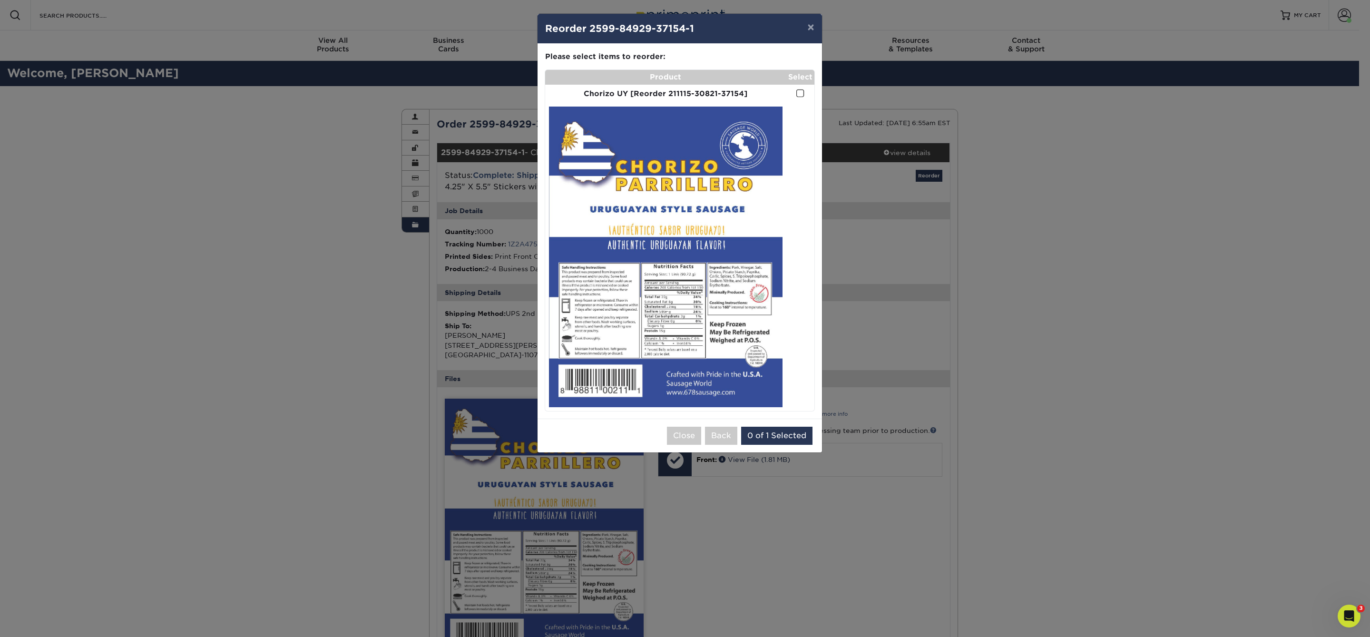
click at [802, 95] on span at bounding box center [800, 93] width 8 height 9
click at [0, 0] on input "checkbox" at bounding box center [0, 0] width 0 height 0
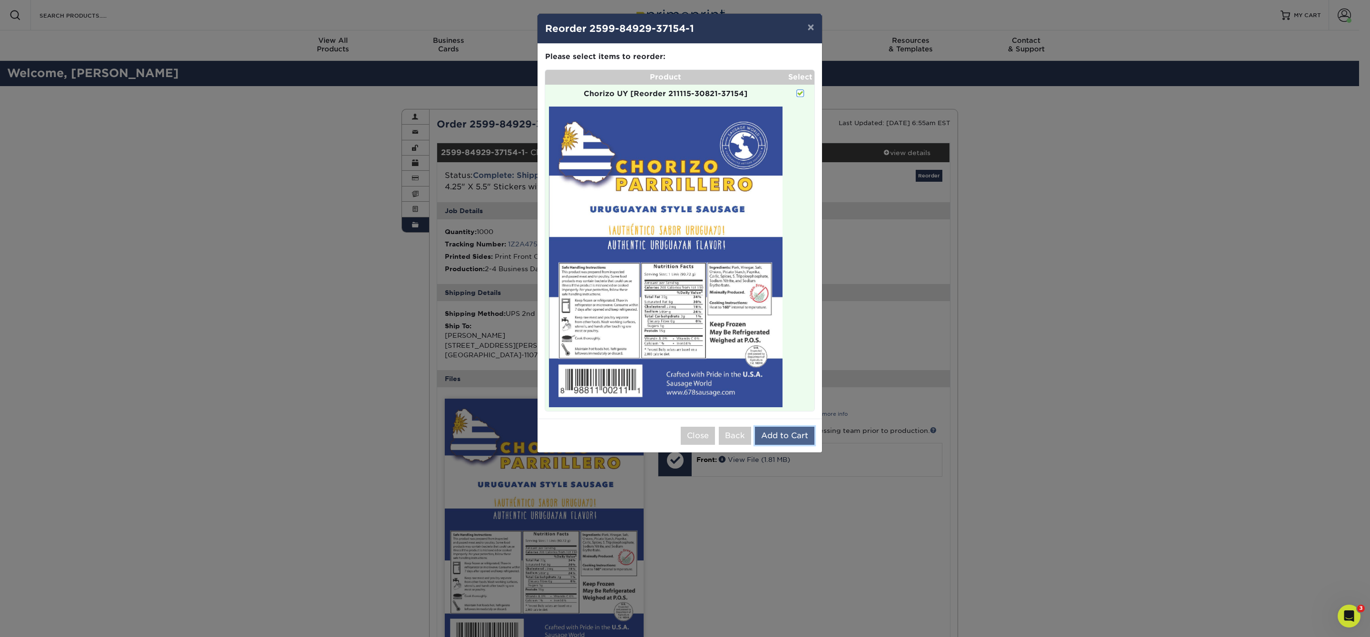
click at [786, 433] on button "Add to Cart" at bounding box center [784, 436] width 59 height 18
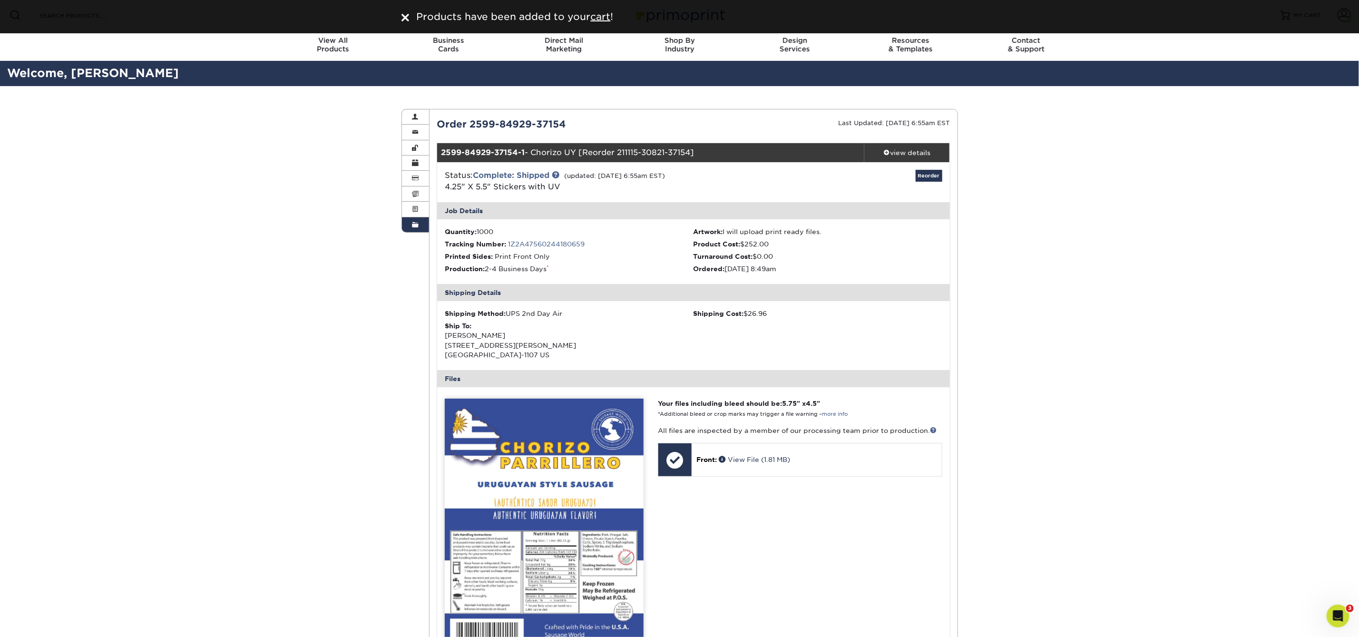
click at [425, 223] on link "Order History" at bounding box center [416, 224] width 28 height 15
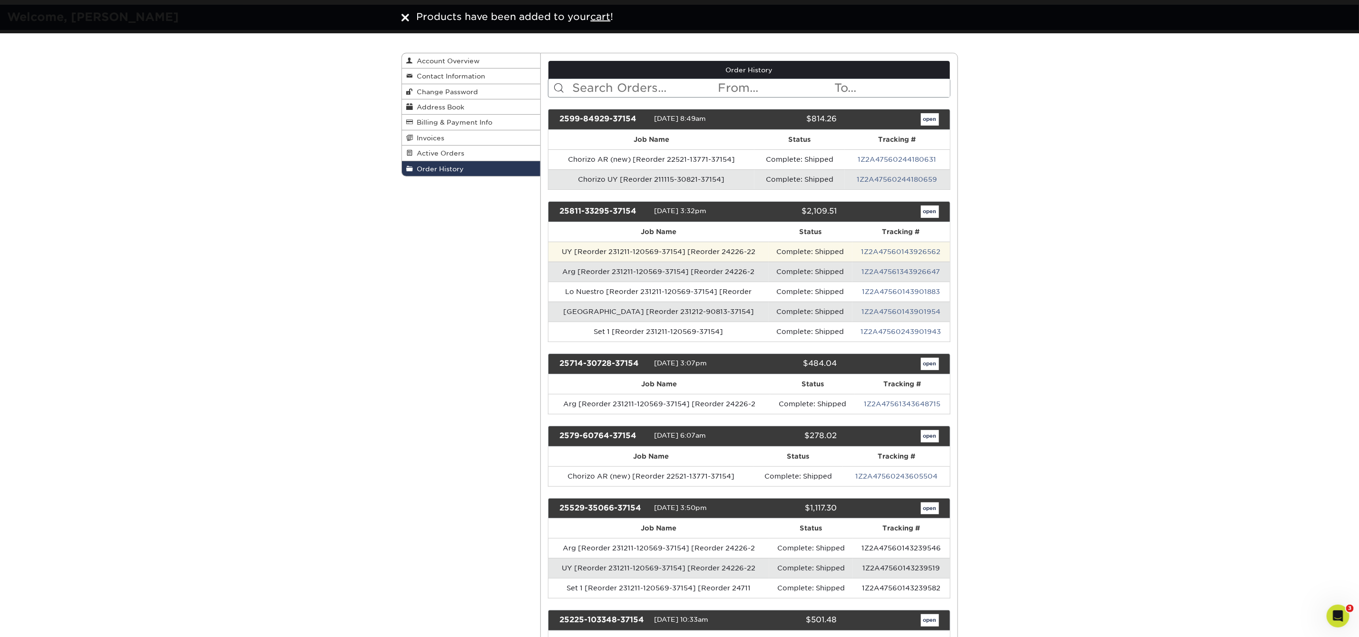
scroll to position [60, 0]
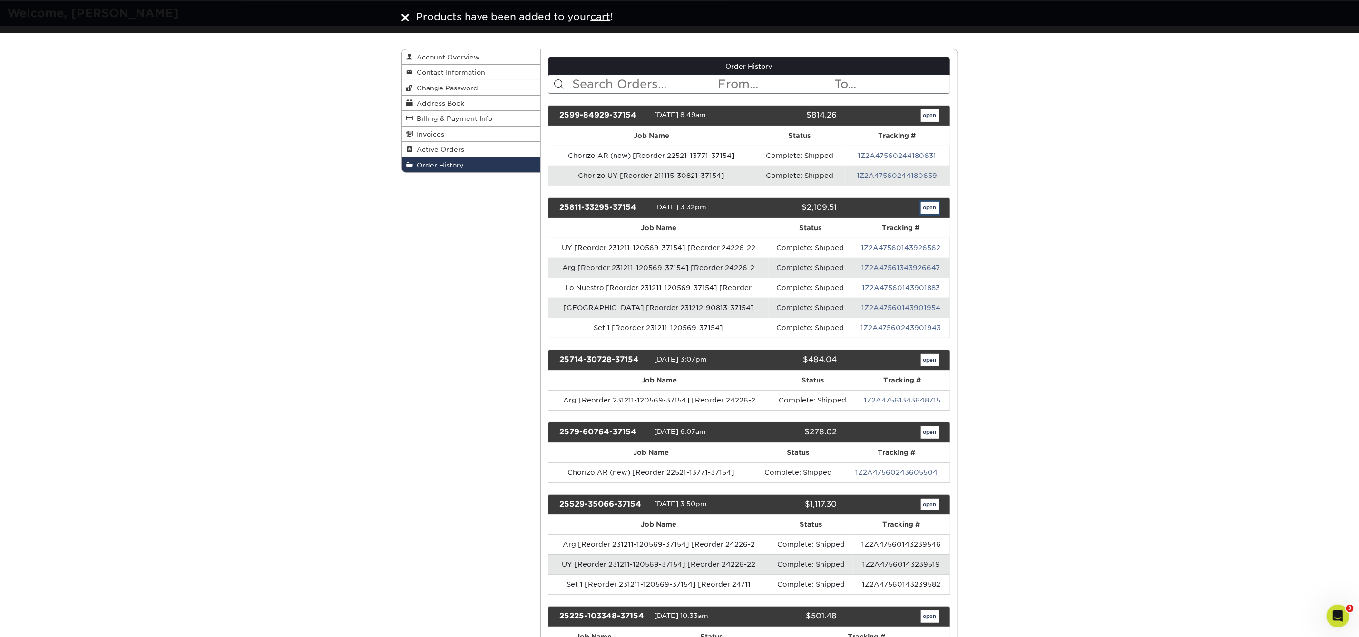
click at [922, 208] on link "open" at bounding box center [930, 208] width 18 height 12
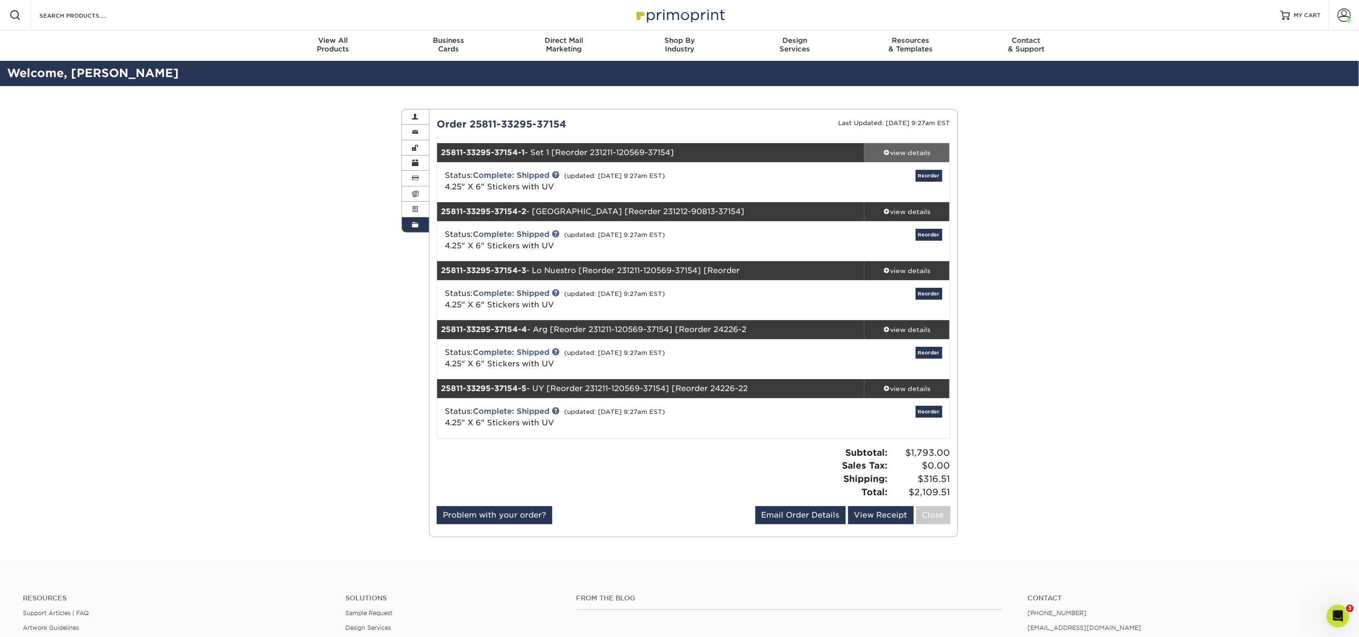
click at [919, 155] on div "view details" at bounding box center [907, 153] width 86 height 10
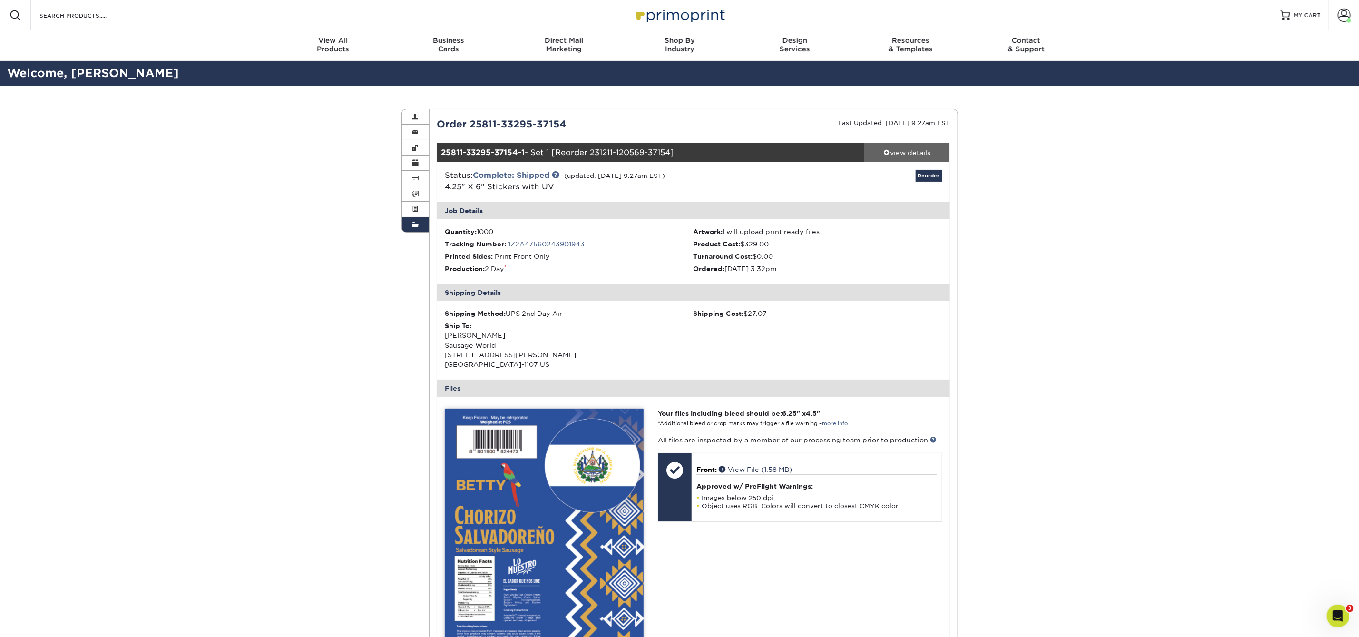
click at [888, 152] on span at bounding box center [887, 152] width 7 height 7
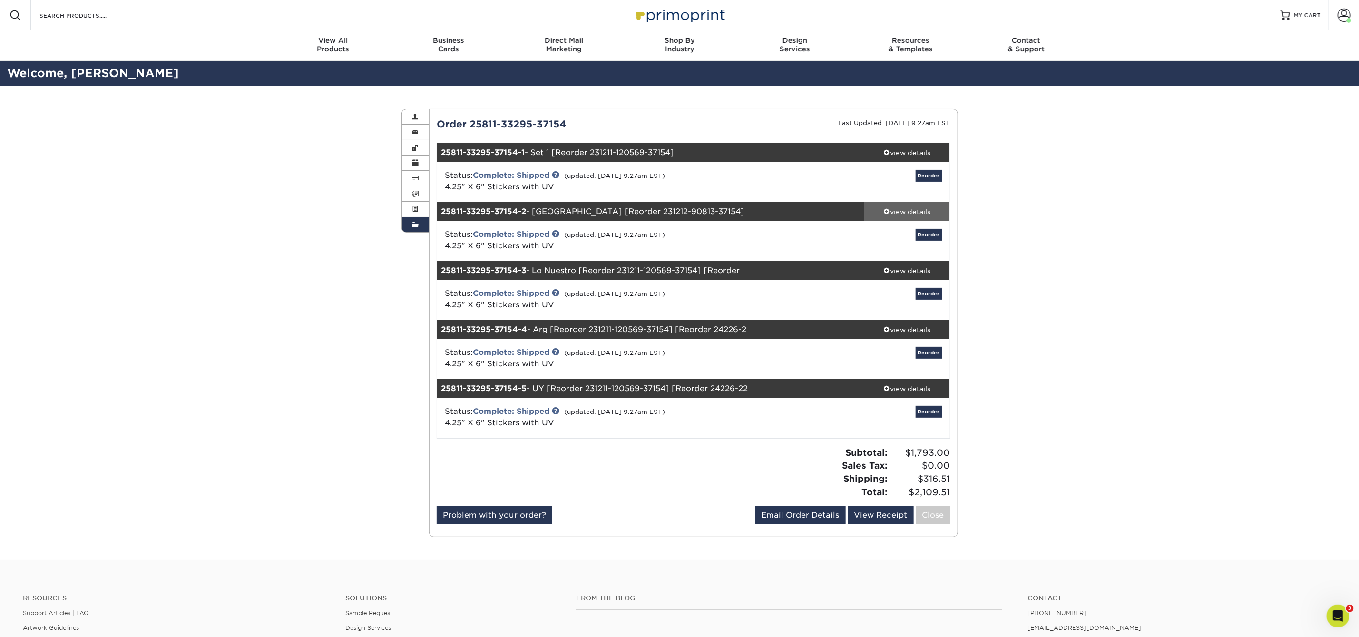
click at [888, 211] on span at bounding box center [887, 211] width 7 height 7
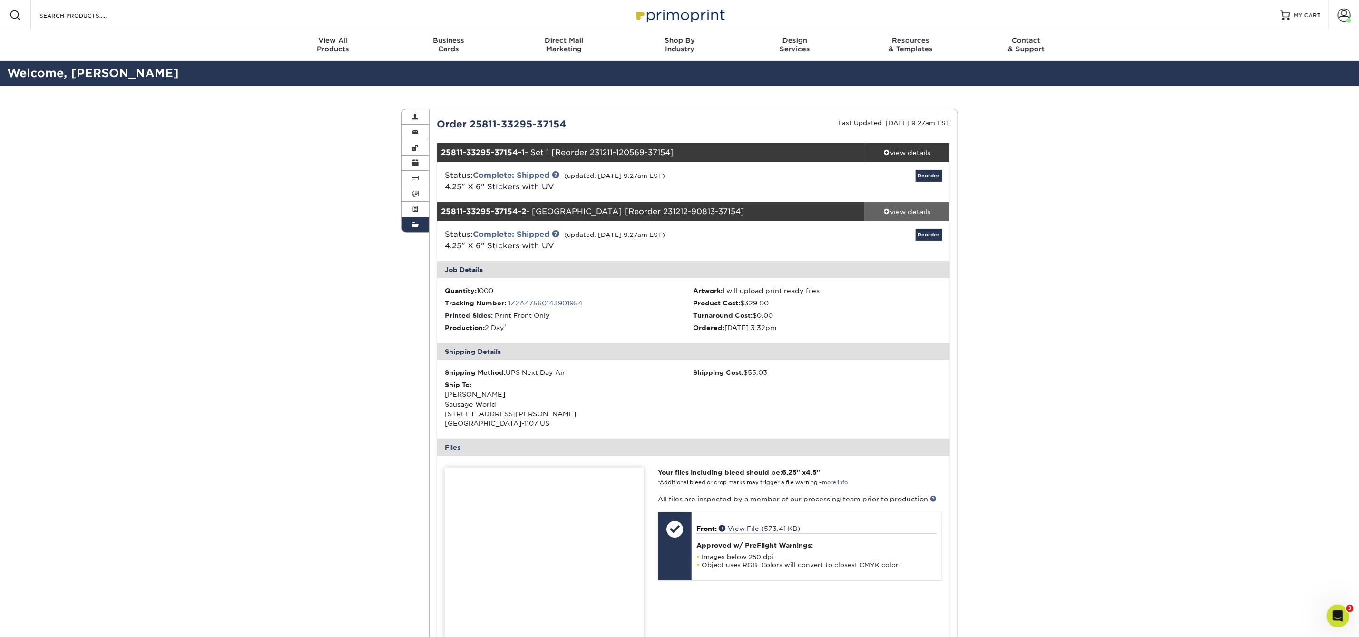
click at [887, 211] on span at bounding box center [887, 211] width 7 height 7
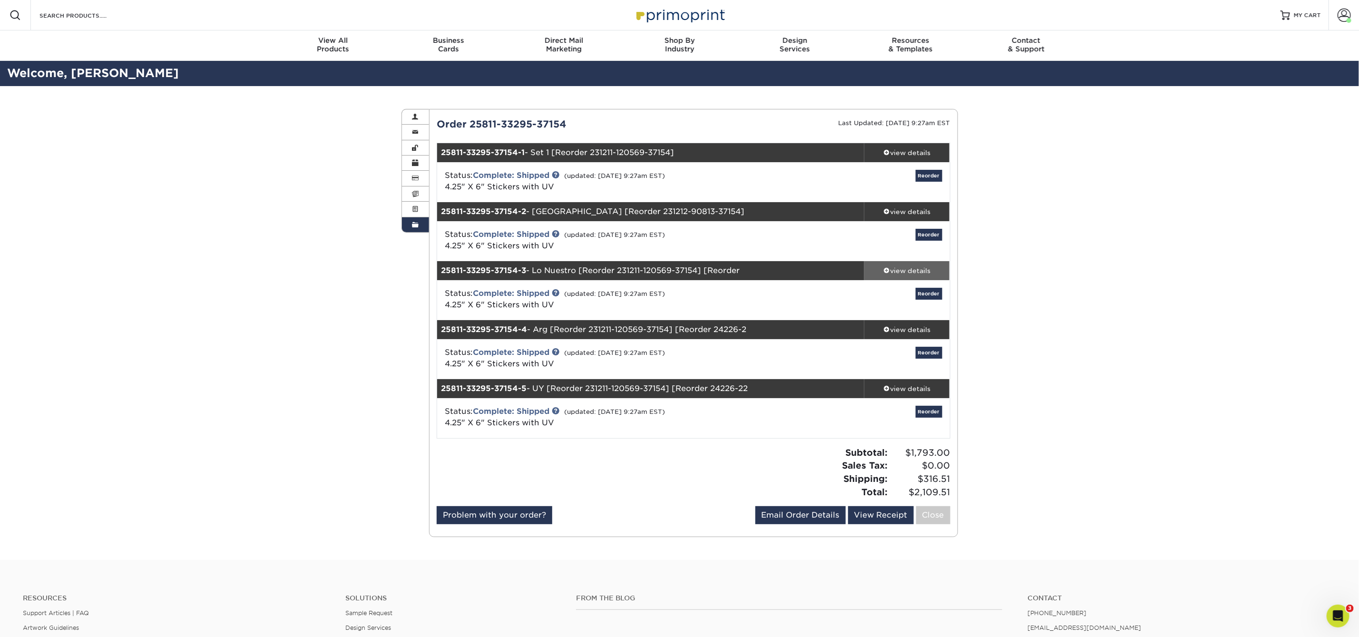
click at [883, 275] on div "view details" at bounding box center [907, 271] width 86 height 10
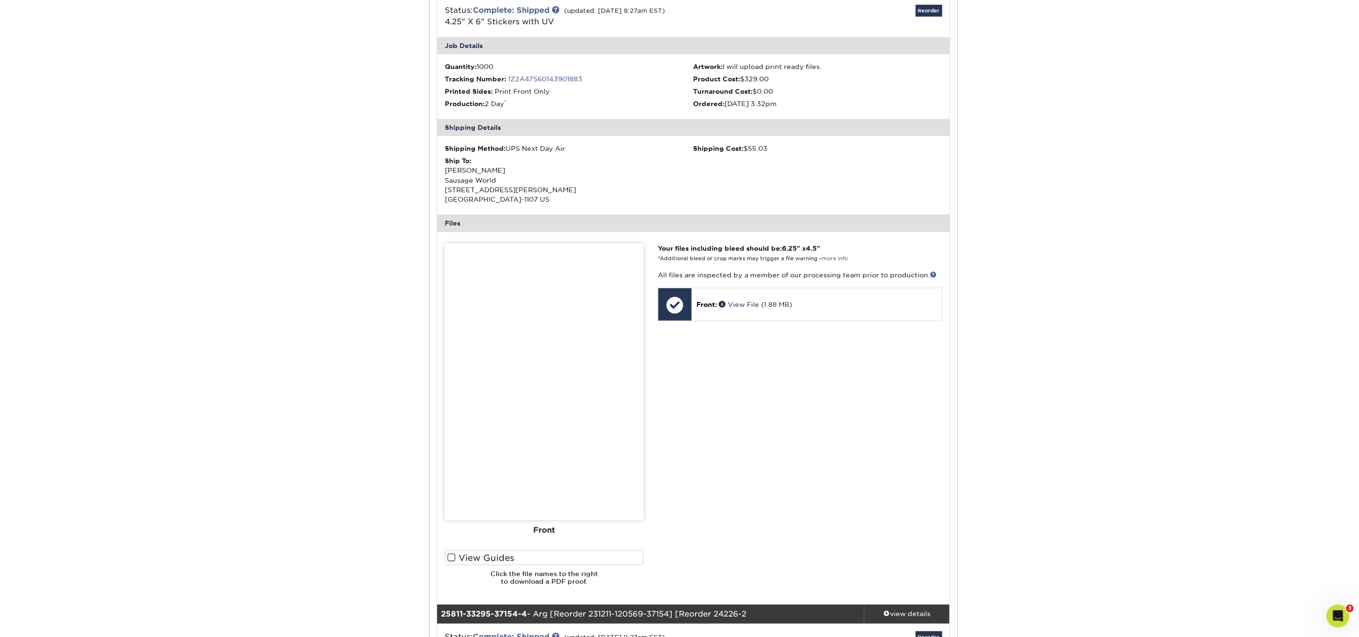
scroll to position [324, 0]
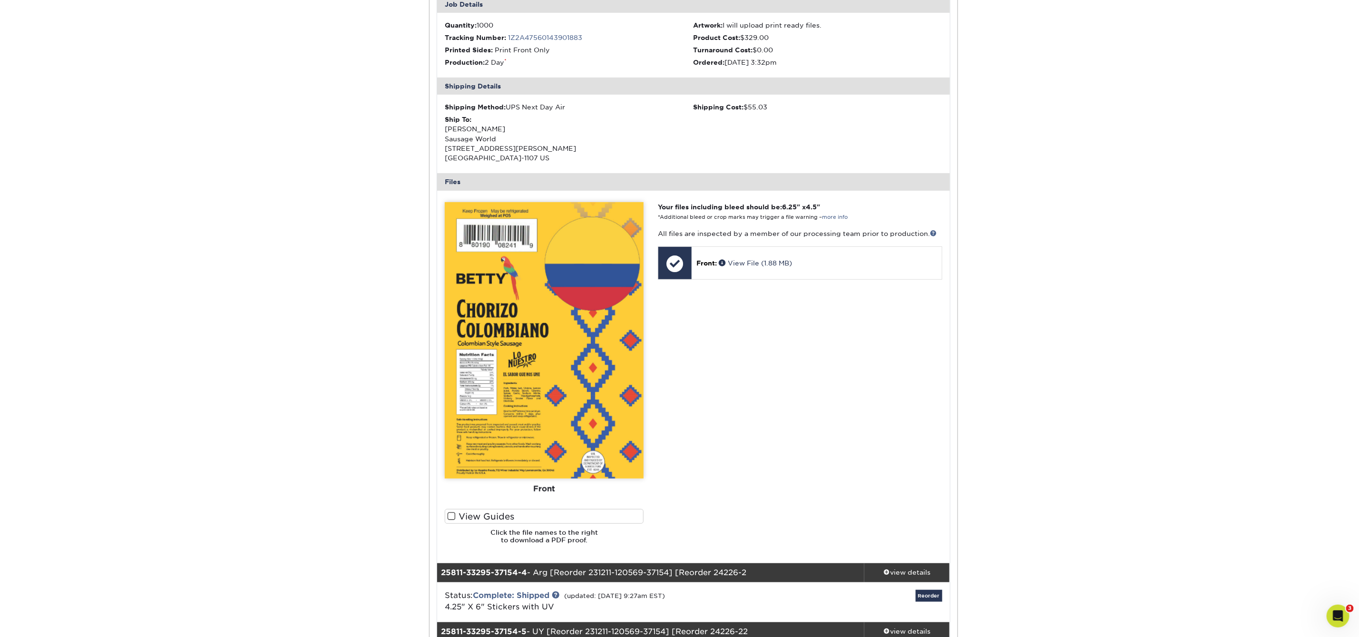
click at [802, 377] on div "Your files including bleed should be: 6.25 " x 4.5 " *Additional bleed or crop …" at bounding box center [800, 377] width 298 height 350
click at [594, 319] on img at bounding box center [544, 340] width 199 height 276
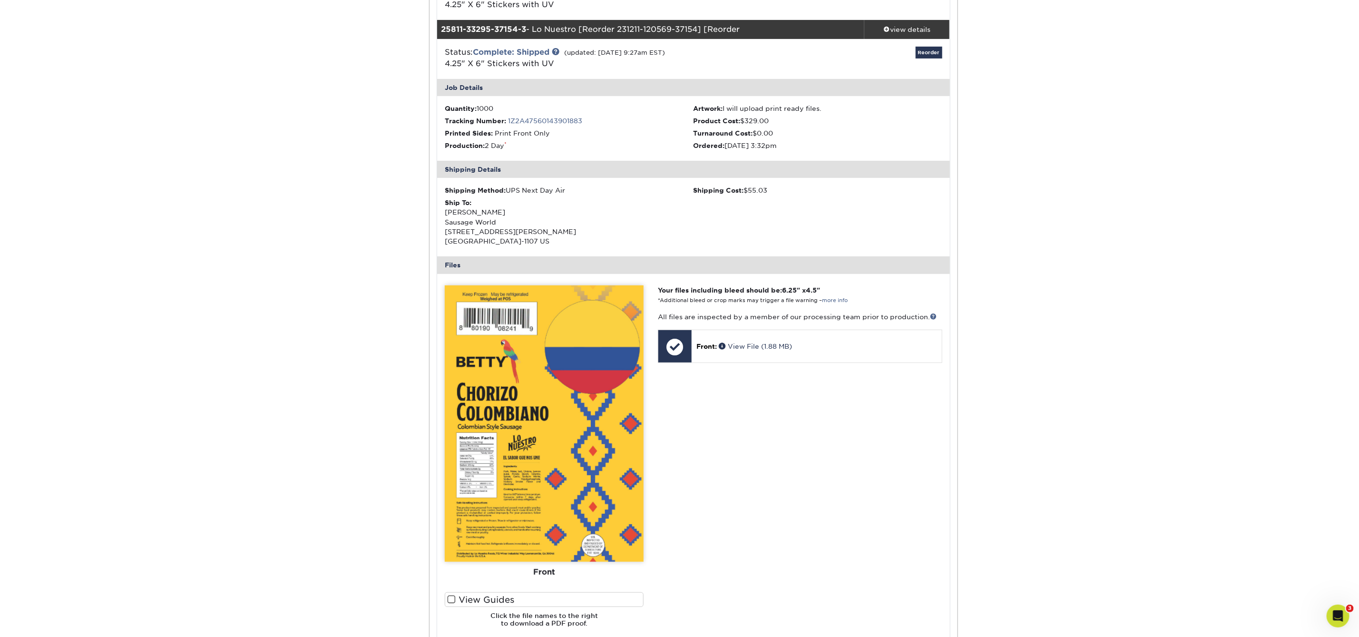
scroll to position [43, 0]
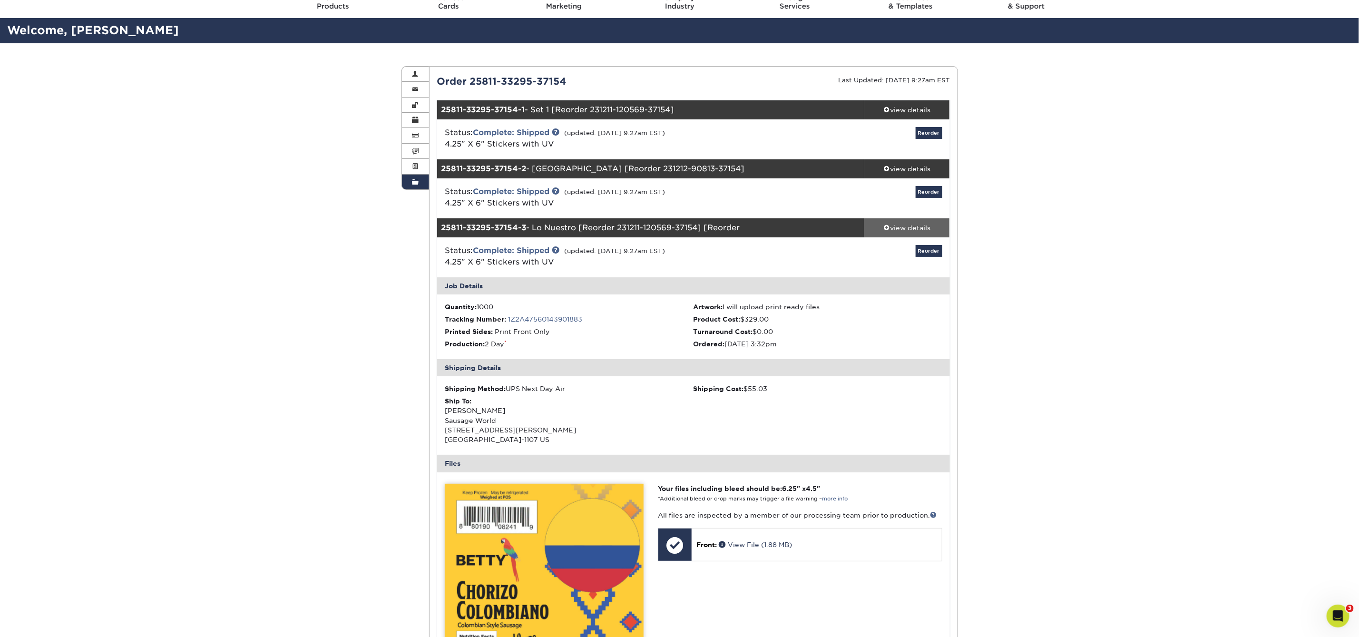
click at [906, 233] on div "view details" at bounding box center [907, 228] width 86 height 10
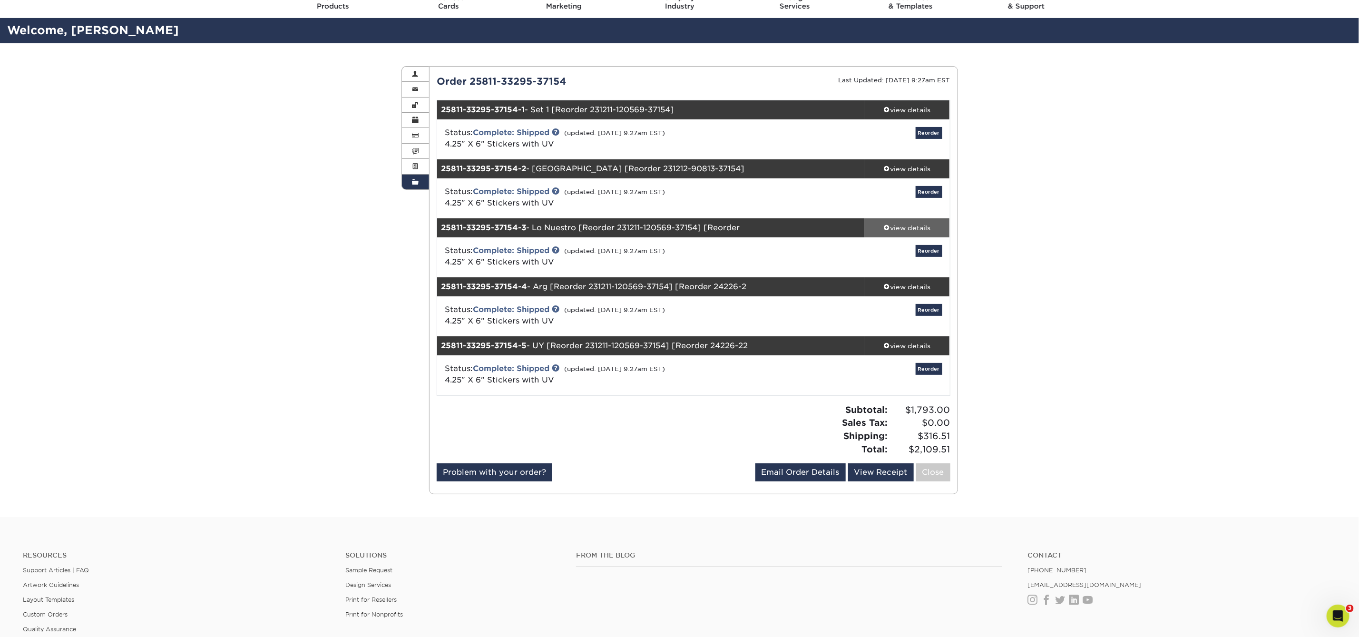
click at [906, 232] on div "view details" at bounding box center [907, 228] width 86 height 10
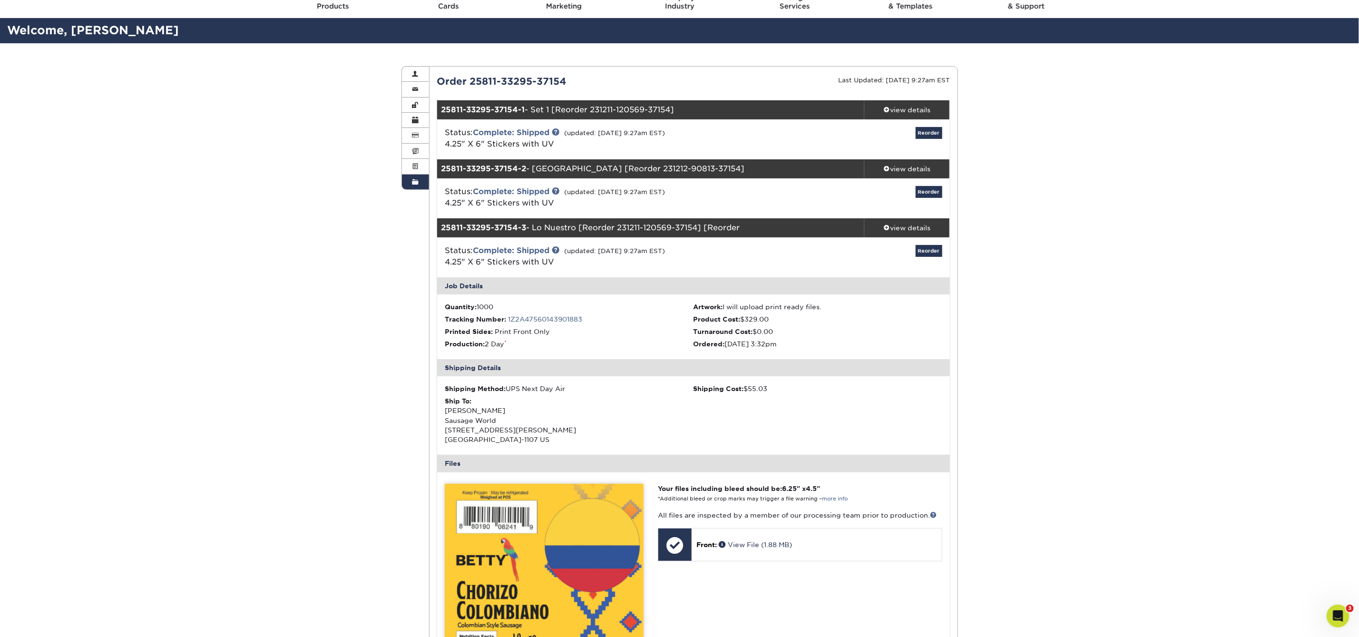
scroll to position [517, 0]
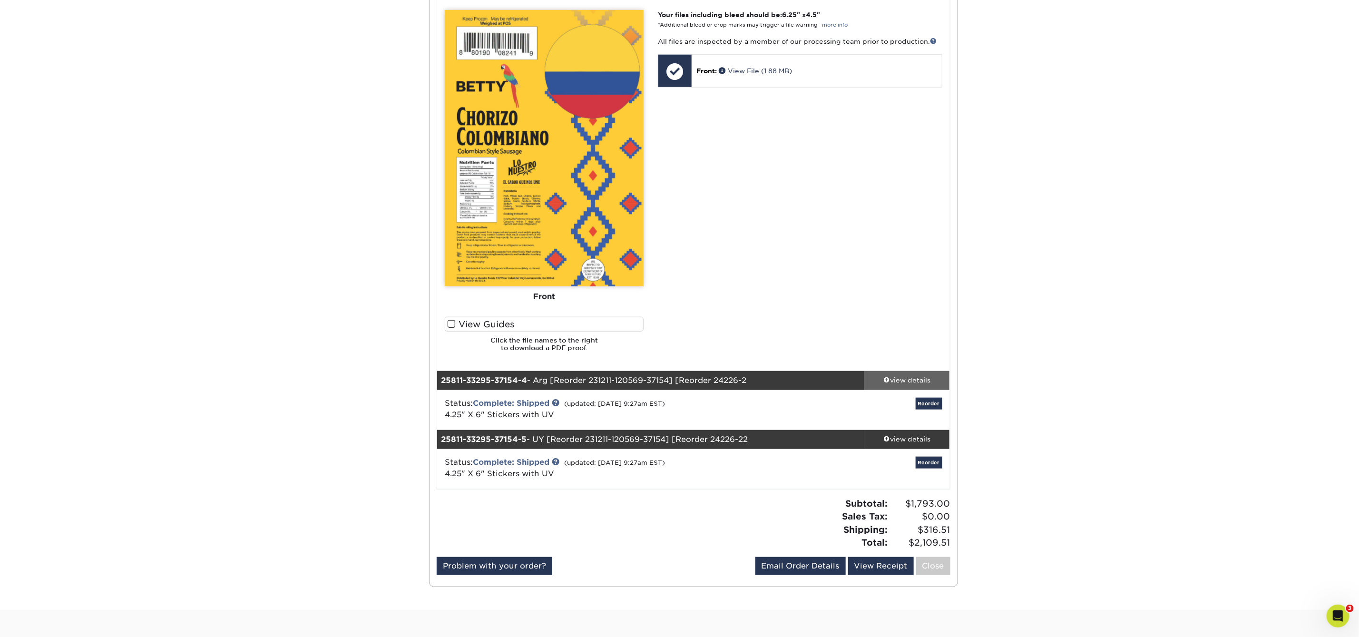
click at [922, 379] on div "view details" at bounding box center [907, 380] width 86 height 10
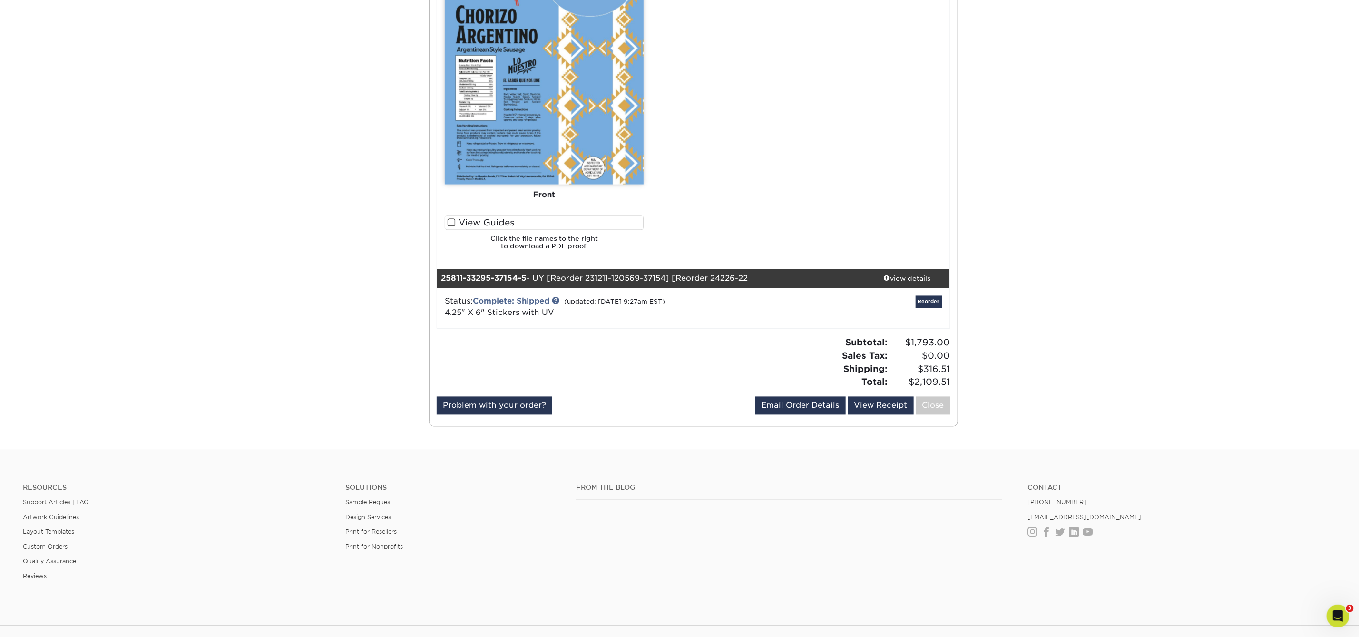
scroll to position [1268, 0]
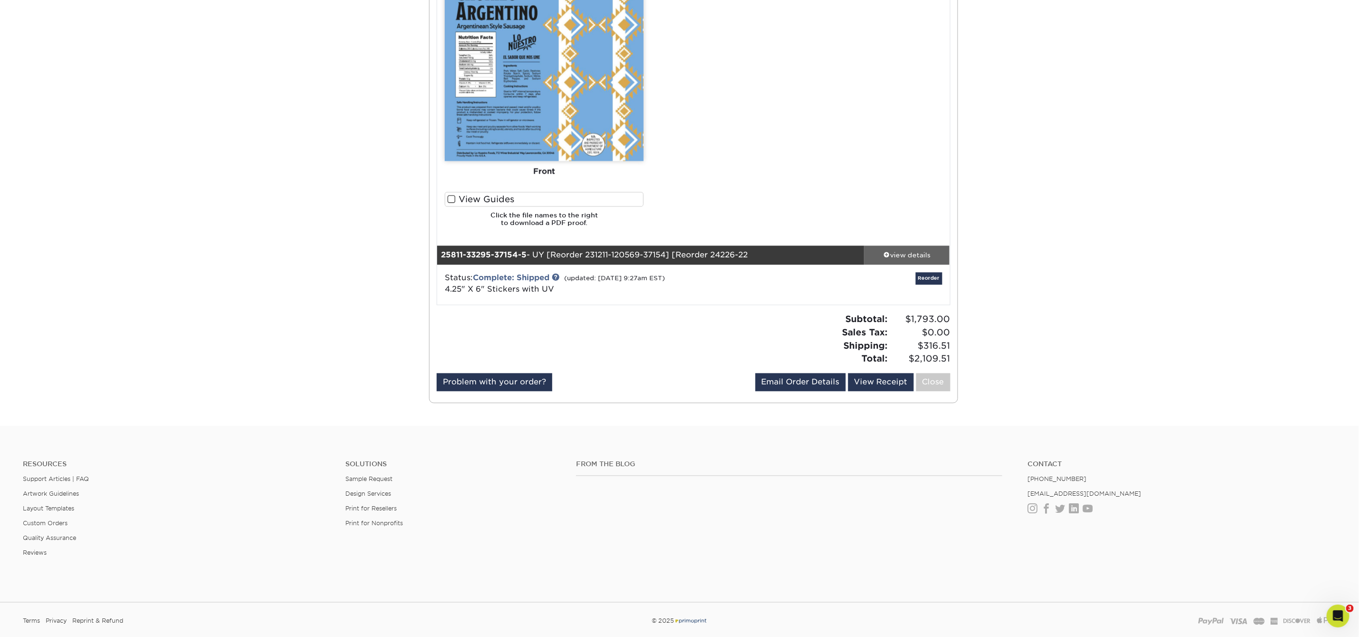
click at [904, 251] on div "view details" at bounding box center [907, 256] width 86 height 10
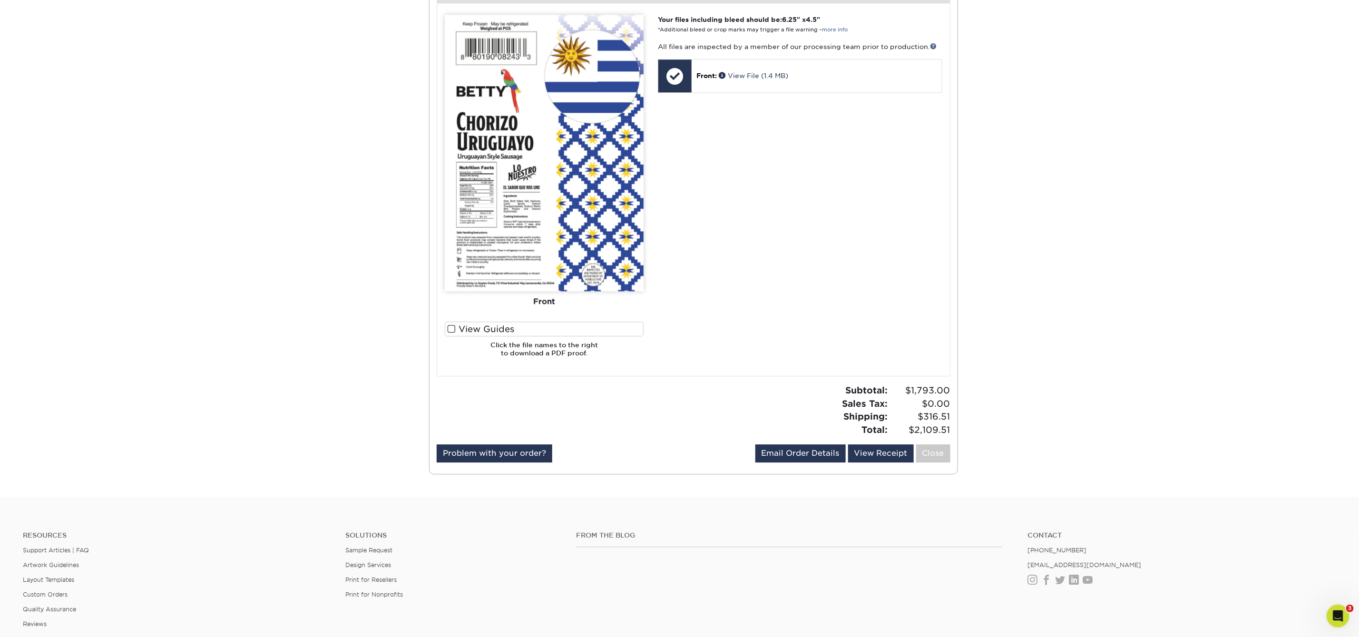
scroll to position [1817, 0]
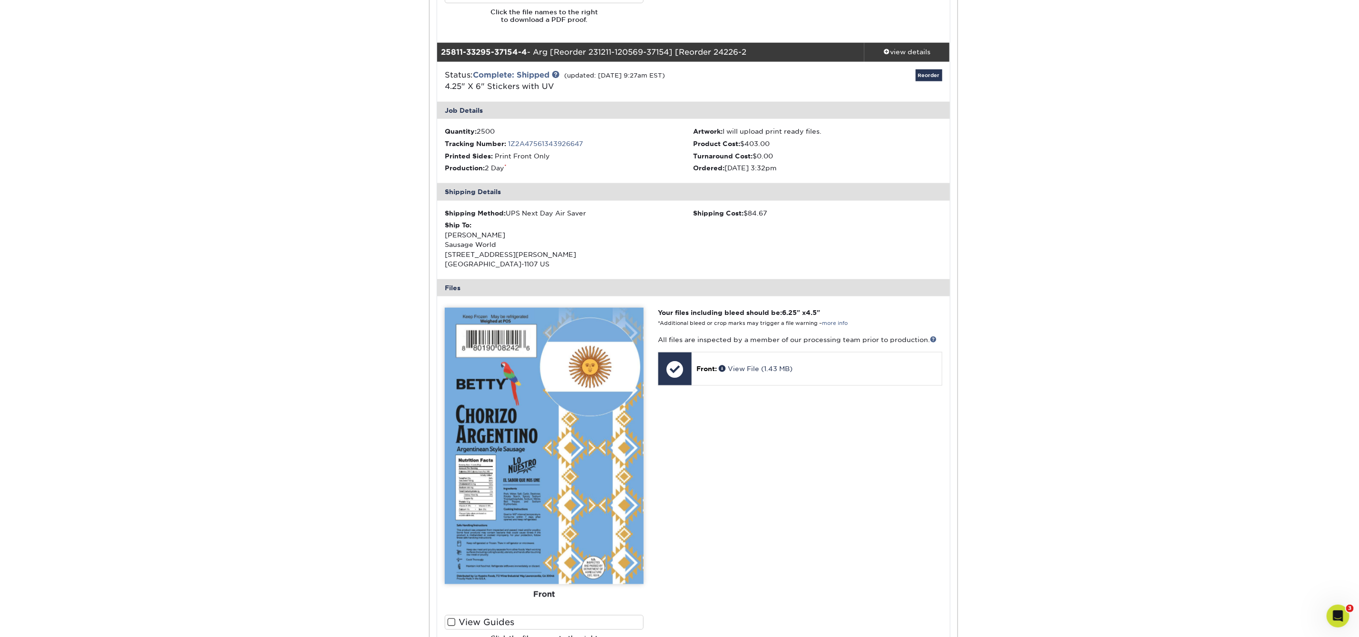
scroll to position [831, 0]
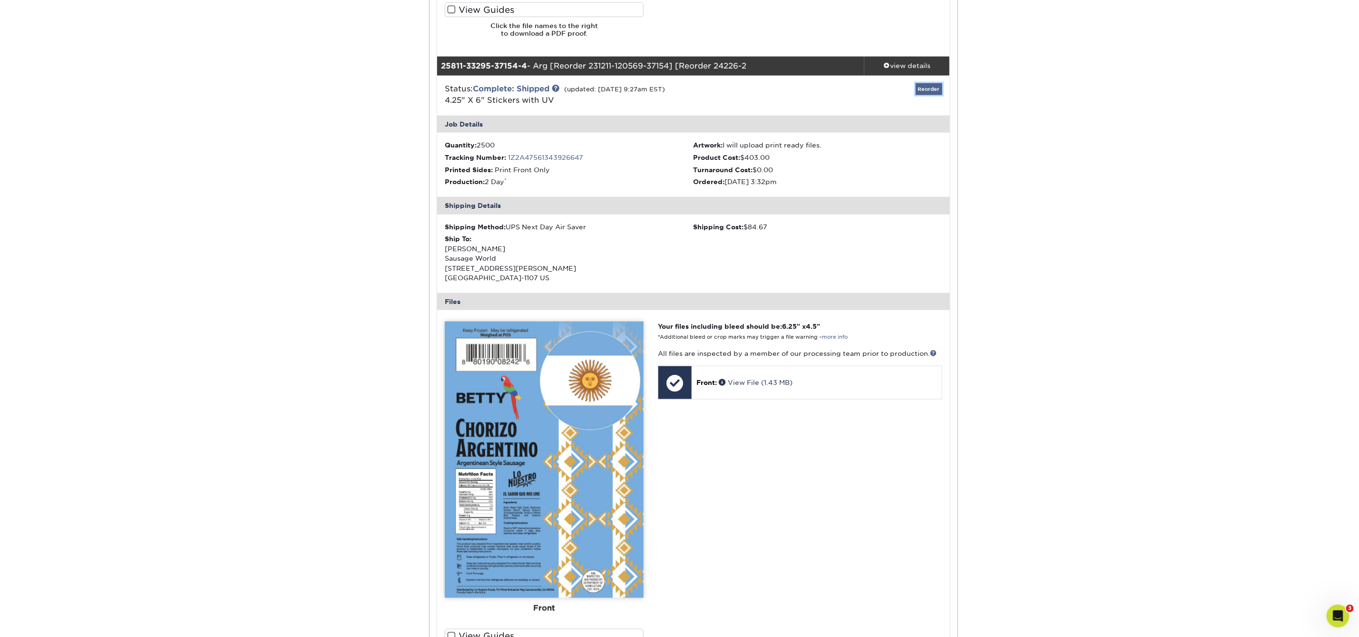
click at [935, 86] on link "Reorder" at bounding box center [929, 89] width 27 height 12
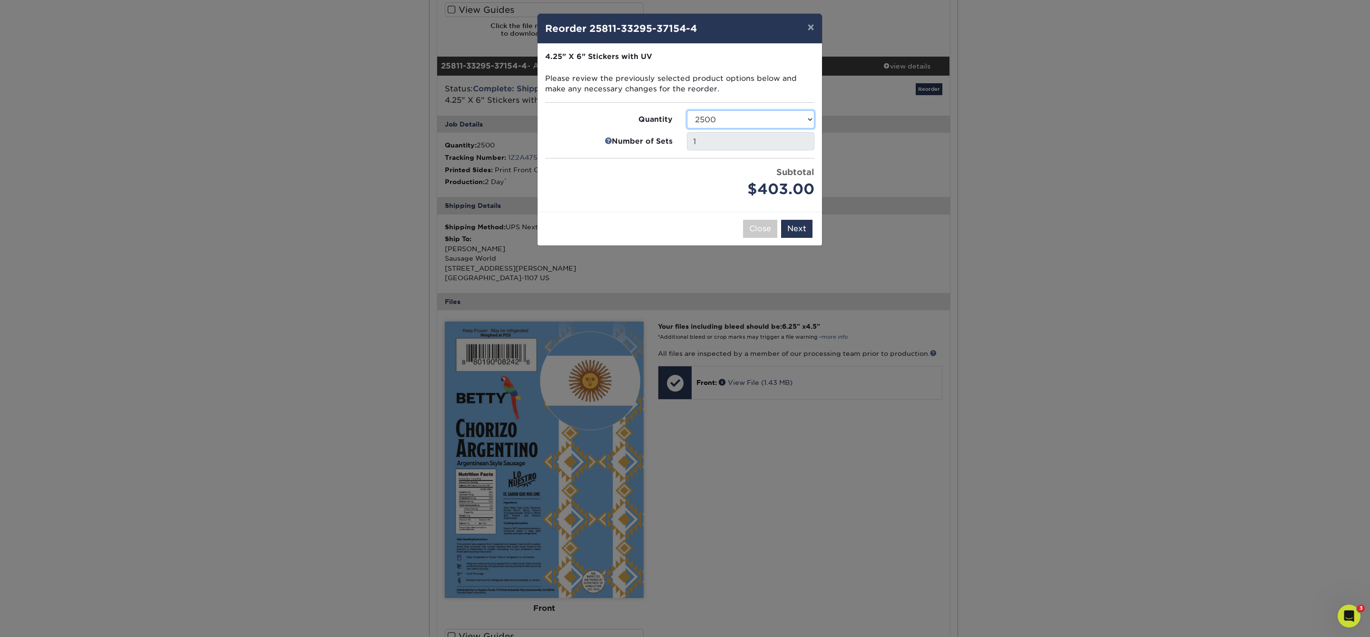
click at [762, 122] on select "500 1000 2500 5000 10000 15000 20000 25000" at bounding box center [751, 119] width 128 height 18
select select "e824bf9f-d22d-4070-926d-42c6dd5ef515"
click at [687, 111] on select "500 1000 2500 5000 10000 15000 20000 25000" at bounding box center [751, 119] width 128 height 18
click at [807, 234] on button "Next" at bounding box center [796, 229] width 31 height 18
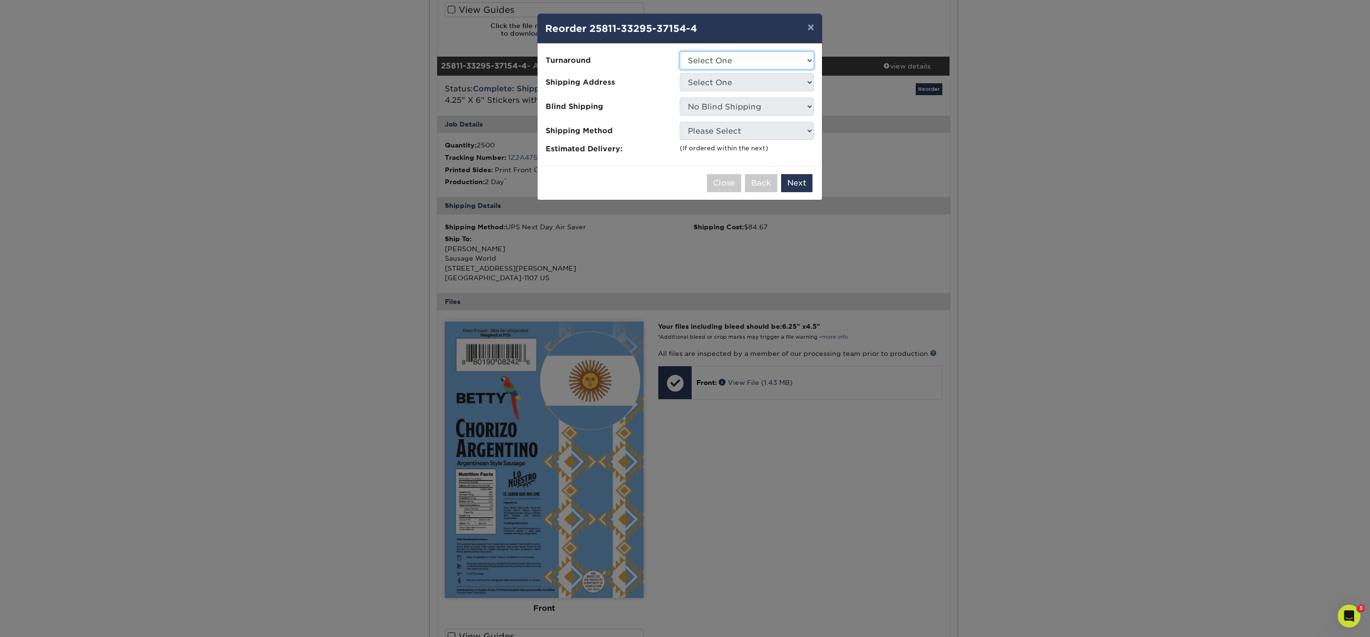
click at [744, 61] on select "Select One 2-4 Business Days 2 Day Next Business Day" at bounding box center [747, 60] width 134 height 18
select select "e28291f0-6b28-4542-91fa-177b9b4ca3a6"
click at [680, 51] on select "Select One 2-4 Business Days 2 Day Next Business Day" at bounding box center [747, 60] width 134 height 18
click at [749, 82] on select "Select One 1660 Chorizo ARG Dona Betty Labels" at bounding box center [747, 82] width 134 height 18
select select "247102"
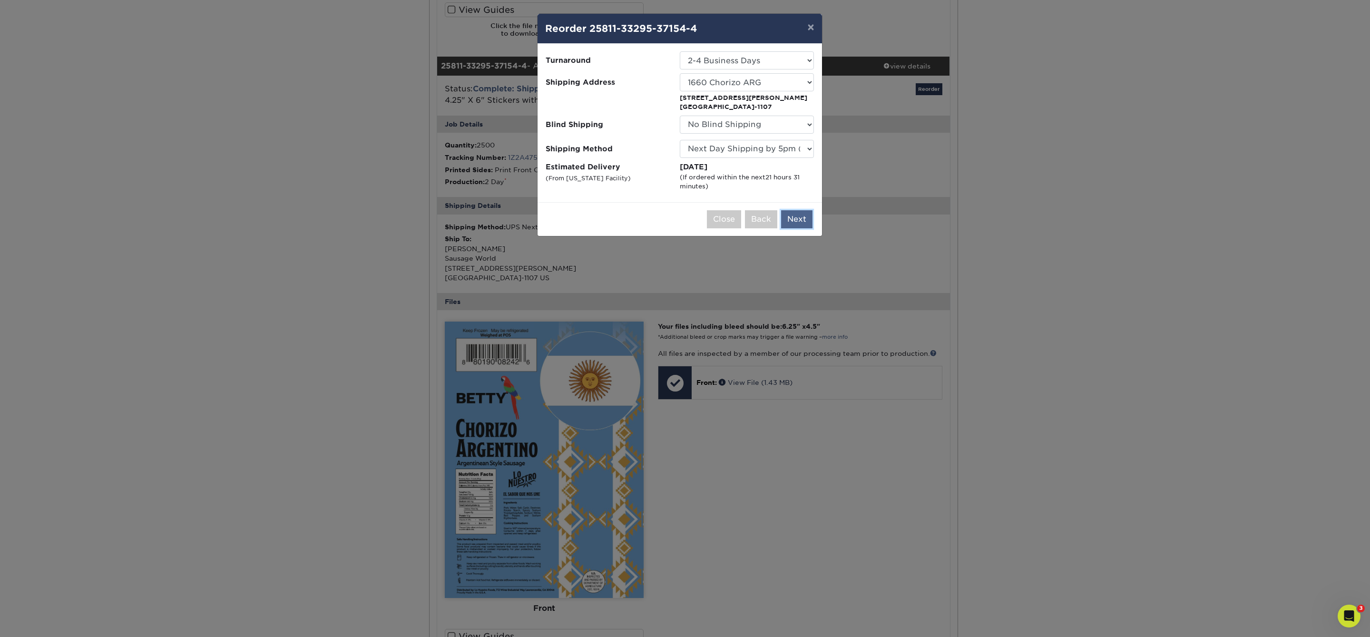
click at [795, 217] on button "Next" at bounding box center [796, 219] width 31 height 18
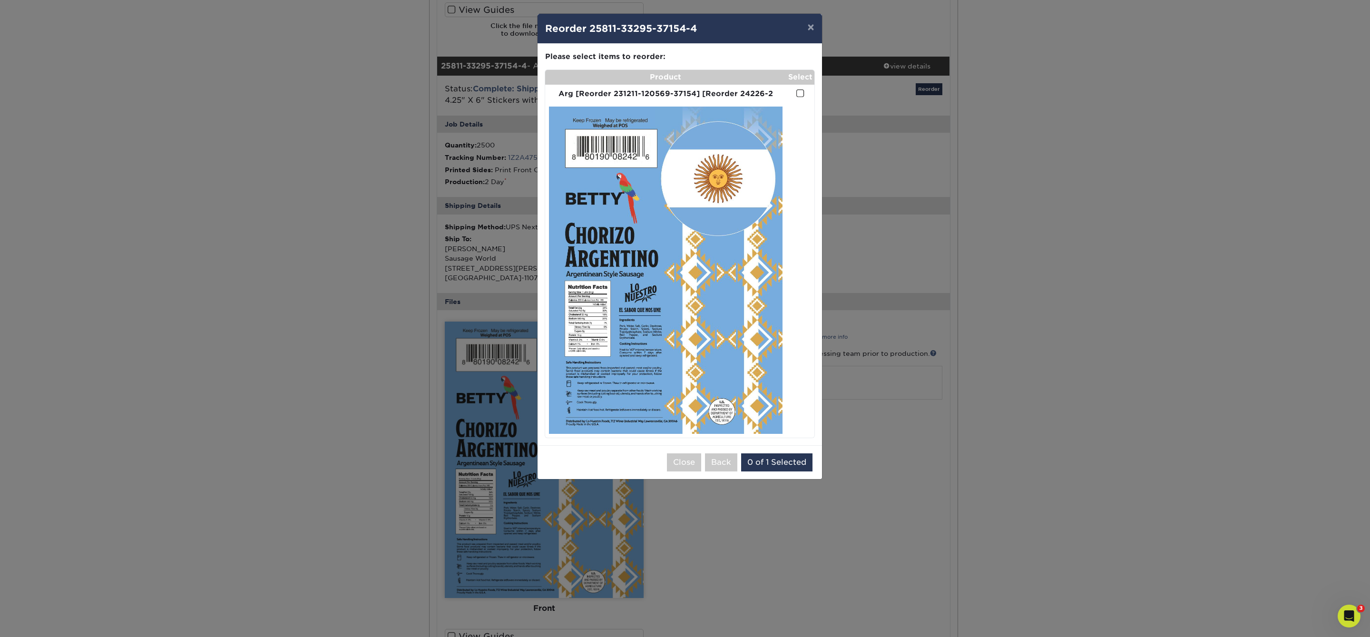
click at [800, 96] on span at bounding box center [800, 93] width 8 height 9
click at [0, 0] on input "checkbox" at bounding box center [0, 0] width 0 height 0
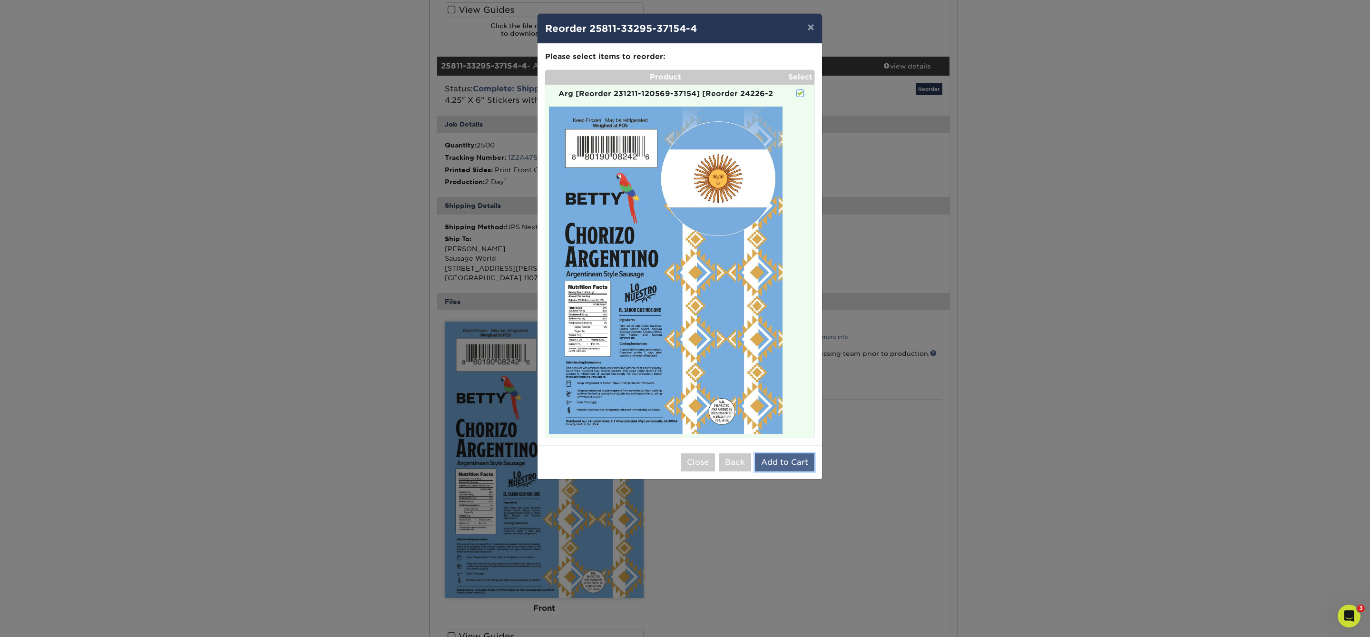
click at [796, 460] on button "Add to Cart" at bounding box center [784, 462] width 59 height 18
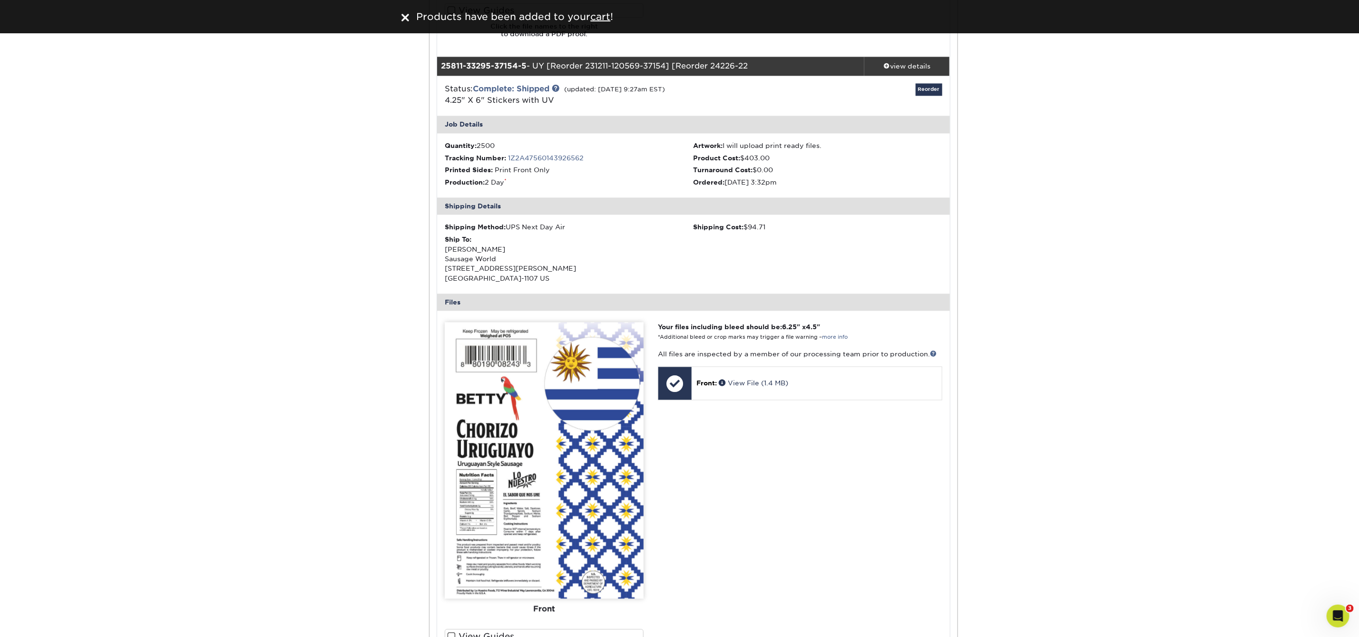
scroll to position [1491, 0]
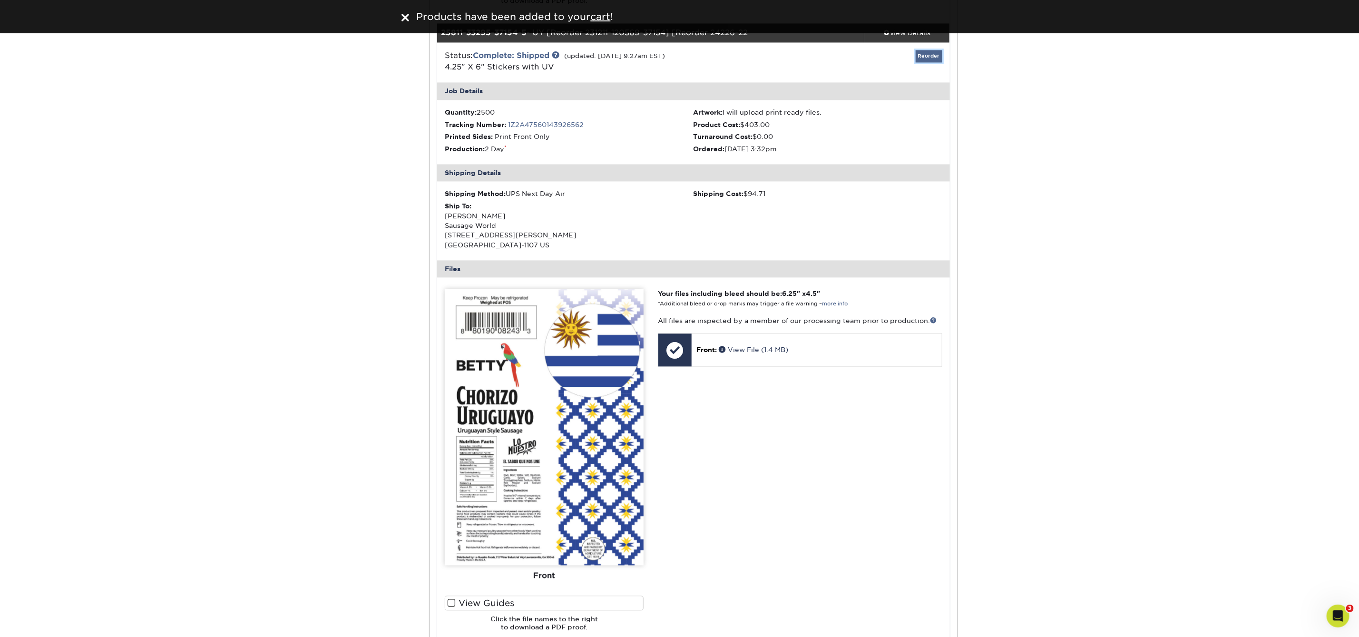
click at [933, 59] on link "Reorder" at bounding box center [929, 56] width 27 height 12
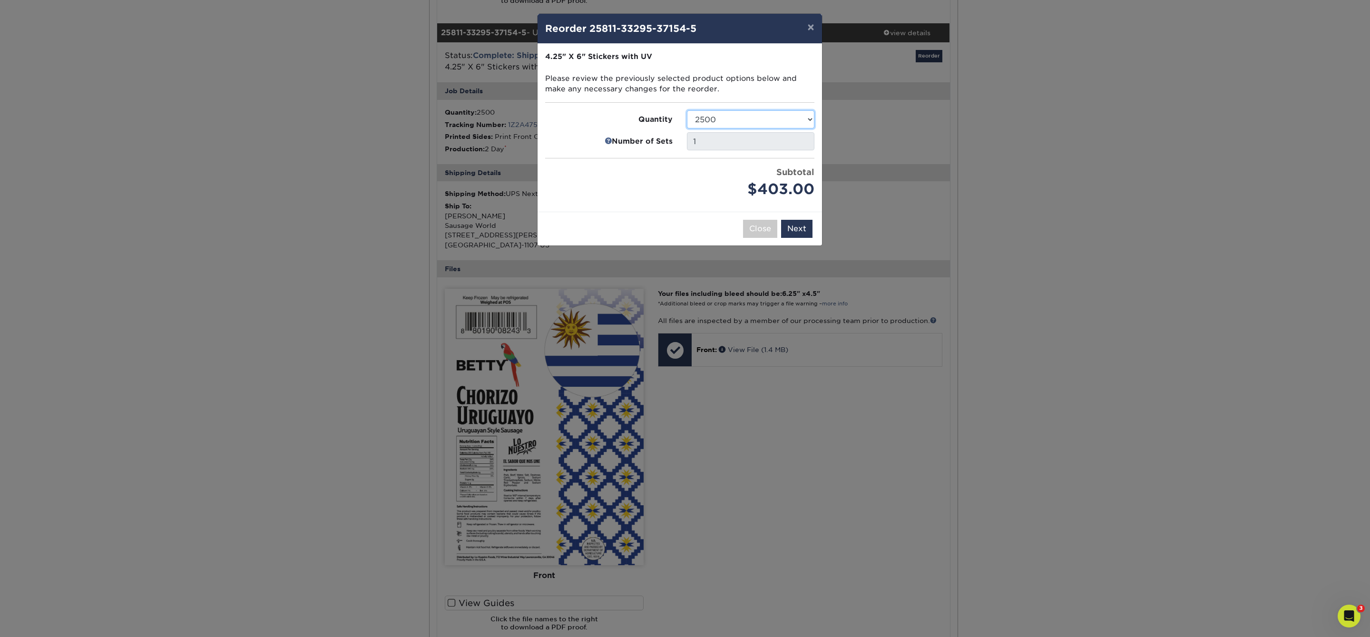
click at [741, 119] on select "500 1000 2500 5000 10000 15000 20000 25000" at bounding box center [751, 119] width 128 height 18
select select "e824bf9f-d22d-4070-926d-42c6dd5ef515"
click at [687, 111] on select "500 1000 2500 5000 10000 15000 20000 25000" at bounding box center [751, 119] width 128 height 18
click at [797, 229] on button "Next" at bounding box center [796, 229] width 31 height 18
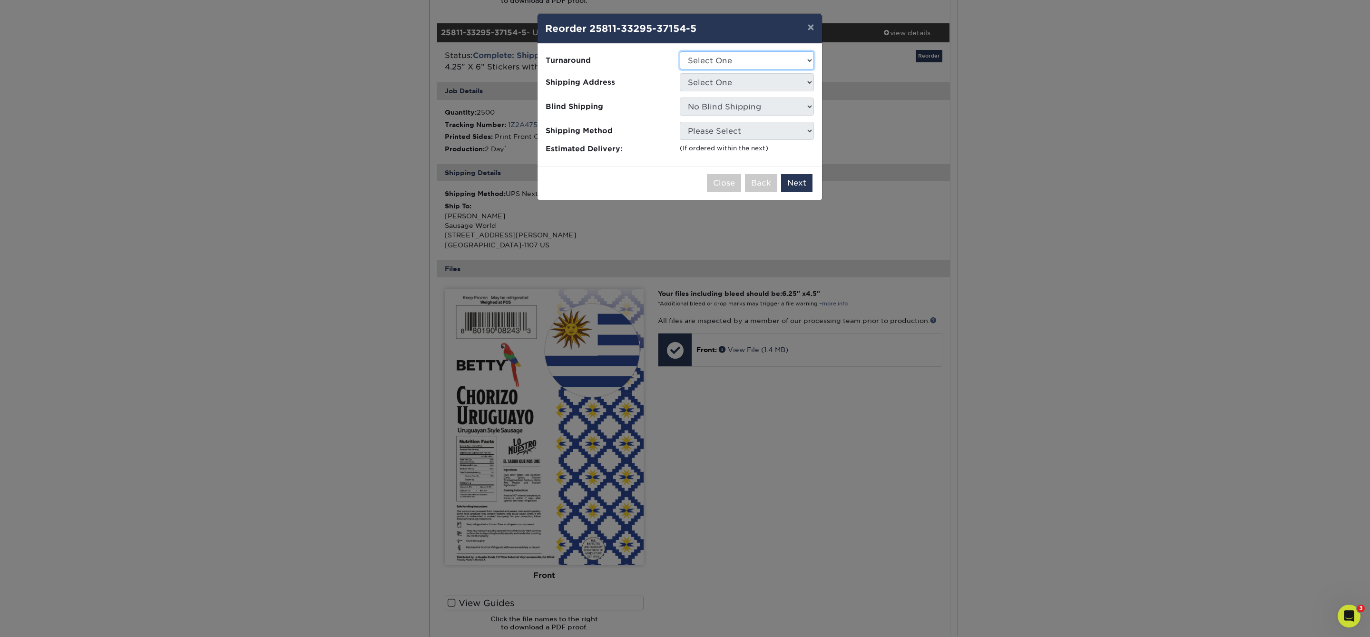
click at [751, 59] on select "Select One 2-4 Business Days 2 Day Next Business Day" at bounding box center [747, 60] width 134 height 18
select select "e28291f0-6b28-4542-91fa-177b9b4ca3a6"
click at [680, 51] on select "Select One 2-4 Business Days 2 Day Next Business Day" at bounding box center [747, 60] width 134 height 18
click at [755, 83] on select "Select One 1660 Chorizo ARG Dona Betty Labels" at bounding box center [747, 82] width 134 height 18
select select "247102"
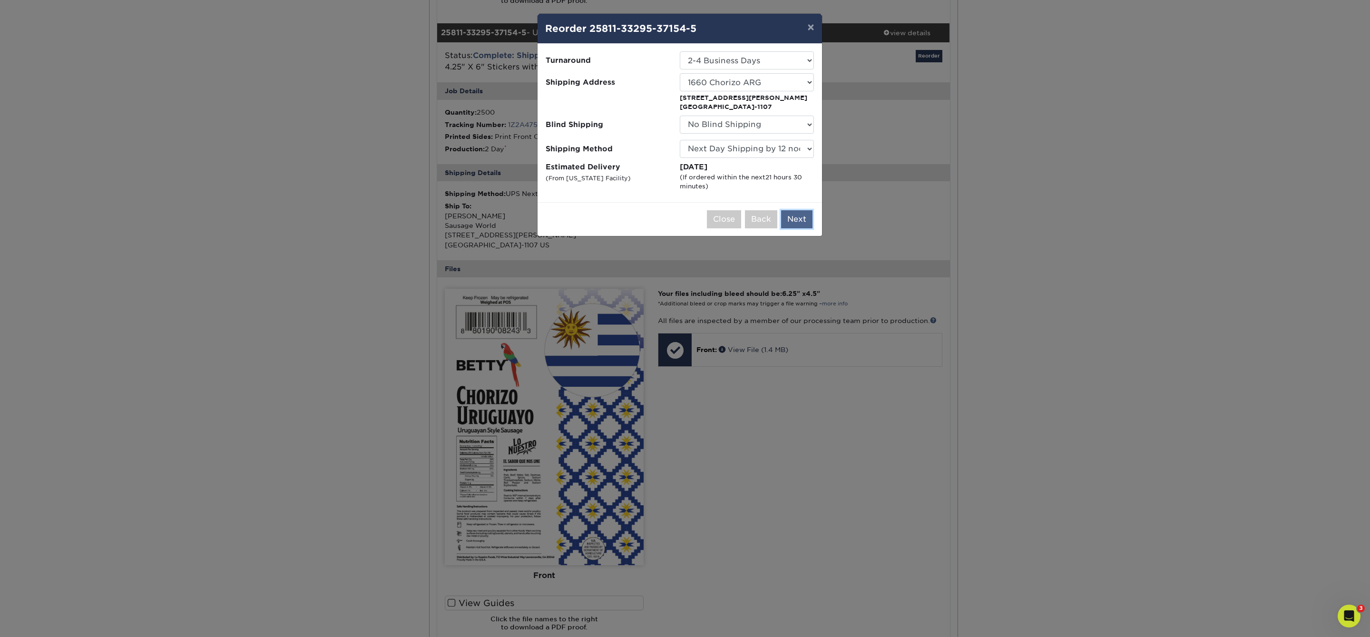
click at [790, 214] on button "Next" at bounding box center [796, 219] width 31 height 18
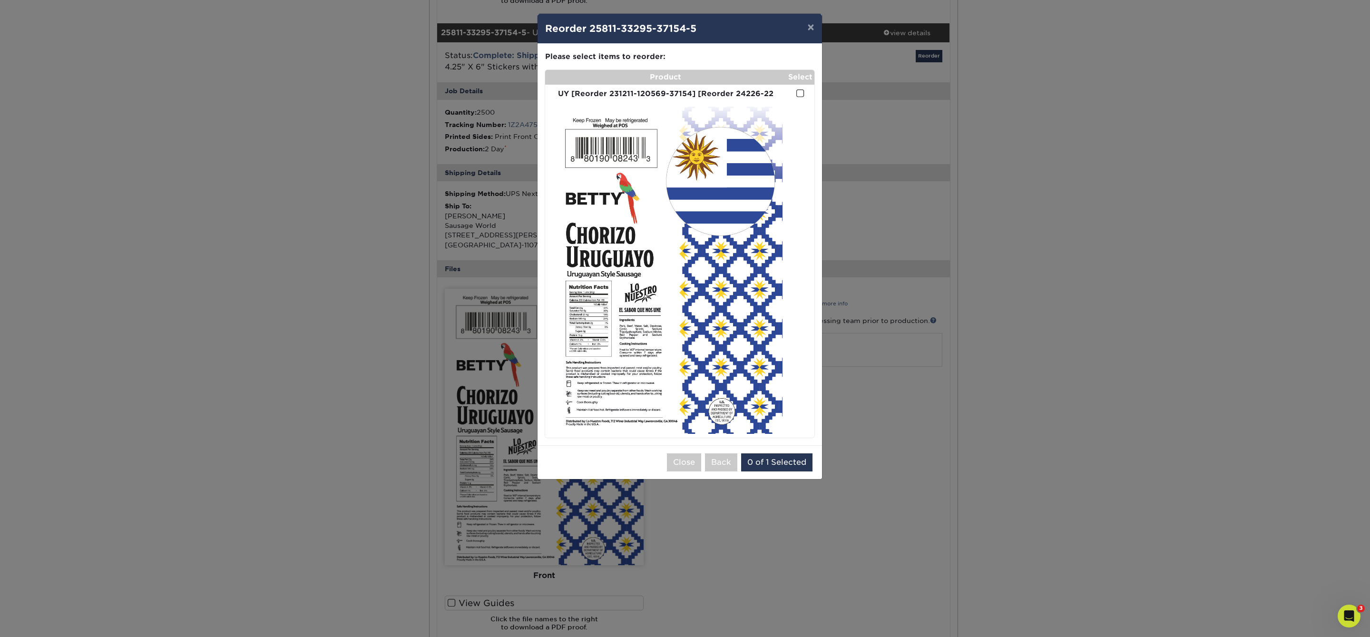
click at [803, 95] on span at bounding box center [800, 93] width 8 height 9
click at [0, 0] on input "checkbox" at bounding box center [0, 0] width 0 height 0
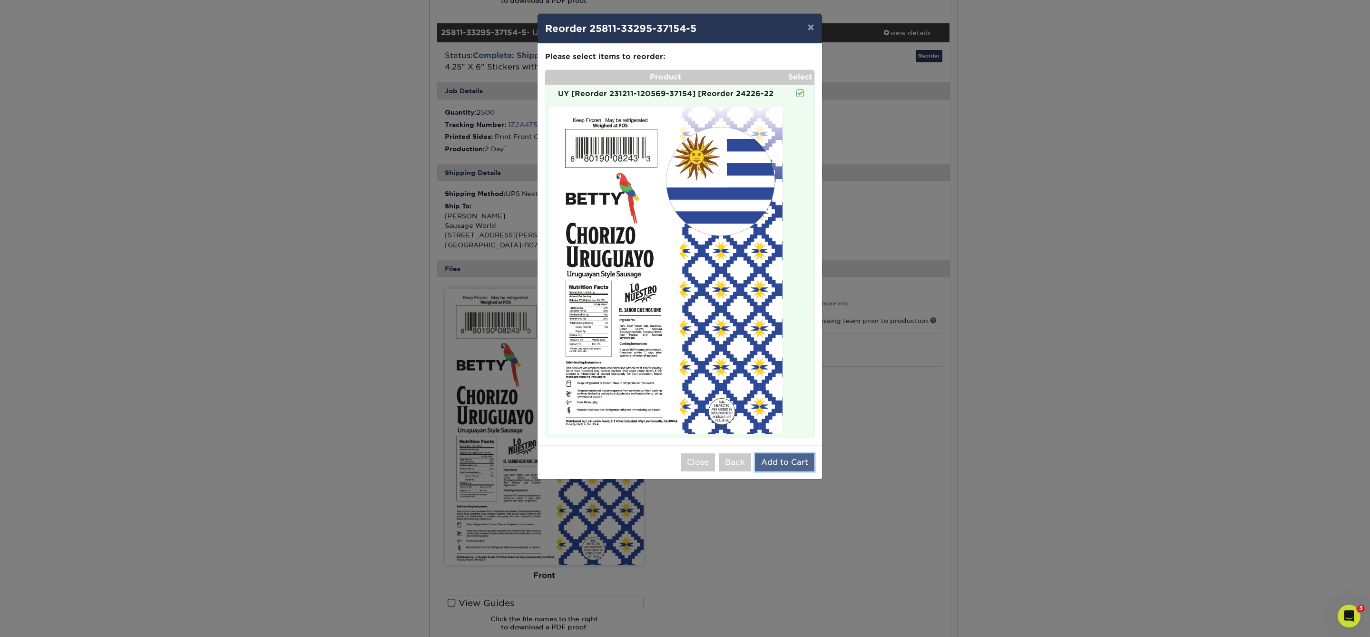
click at [804, 462] on button "Add to Cart" at bounding box center [784, 462] width 59 height 18
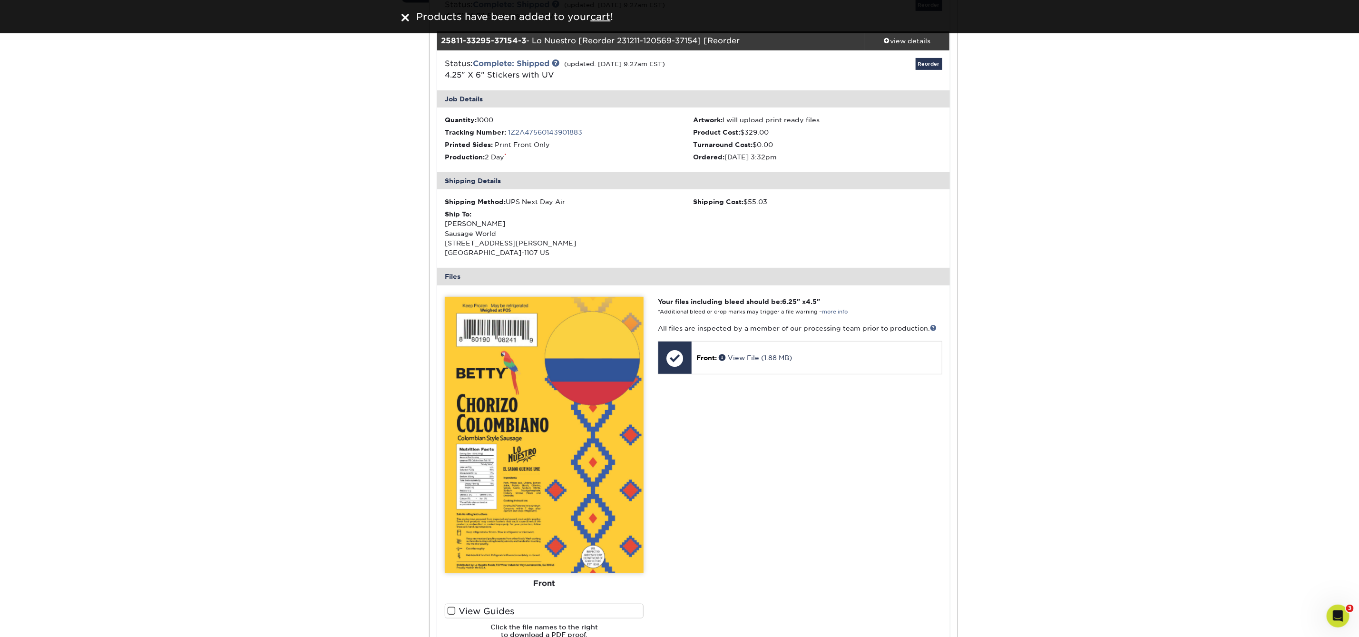
scroll to position [0, 0]
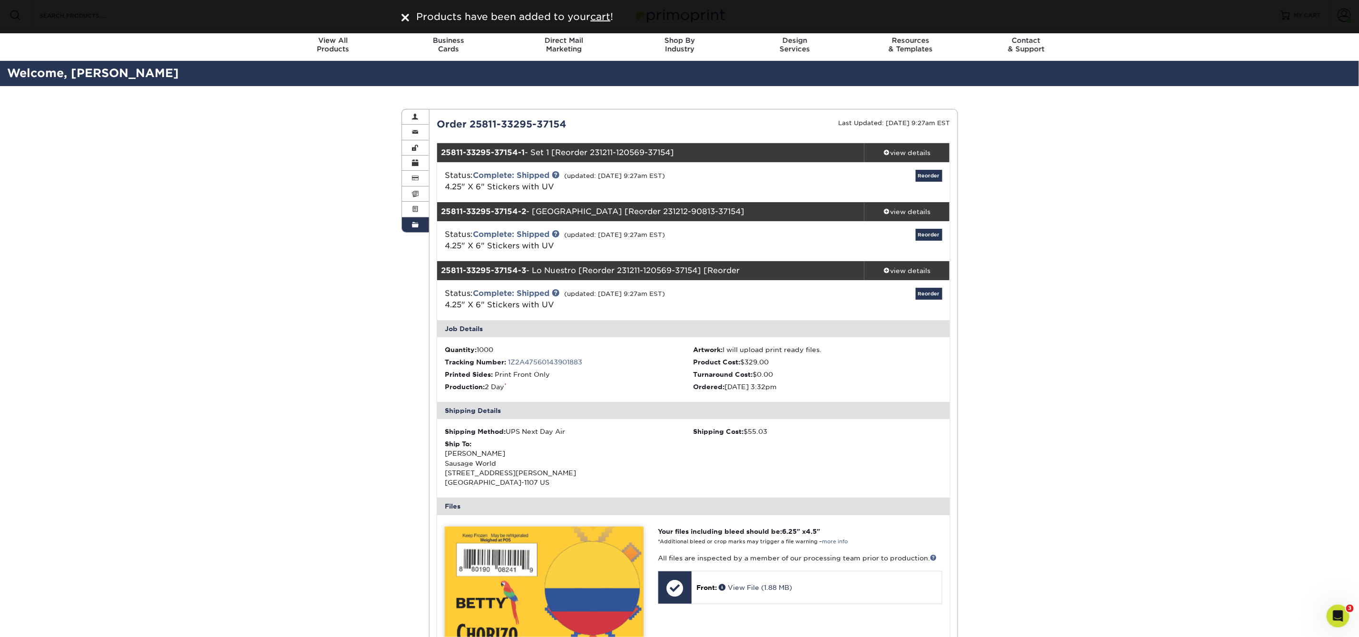
click at [405, 20] on img at bounding box center [406, 18] width 8 height 8
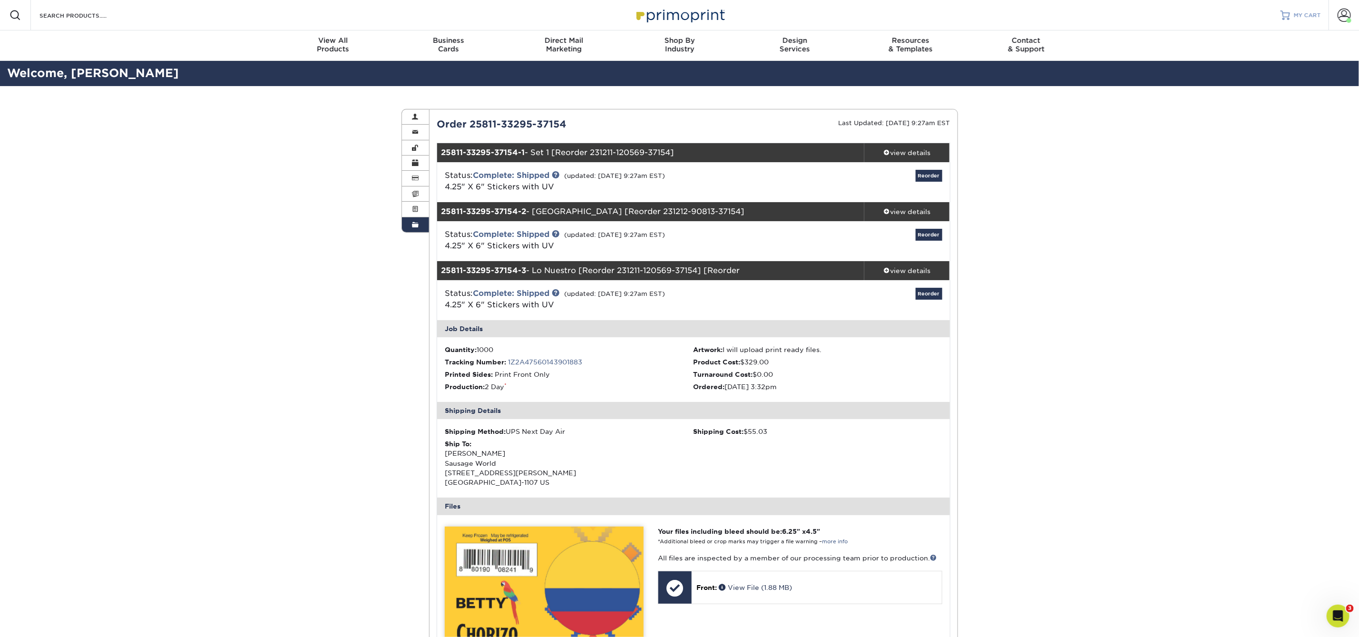
click at [1313, 11] on span "MY CART" at bounding box center [1307, 15] width 27 height 8
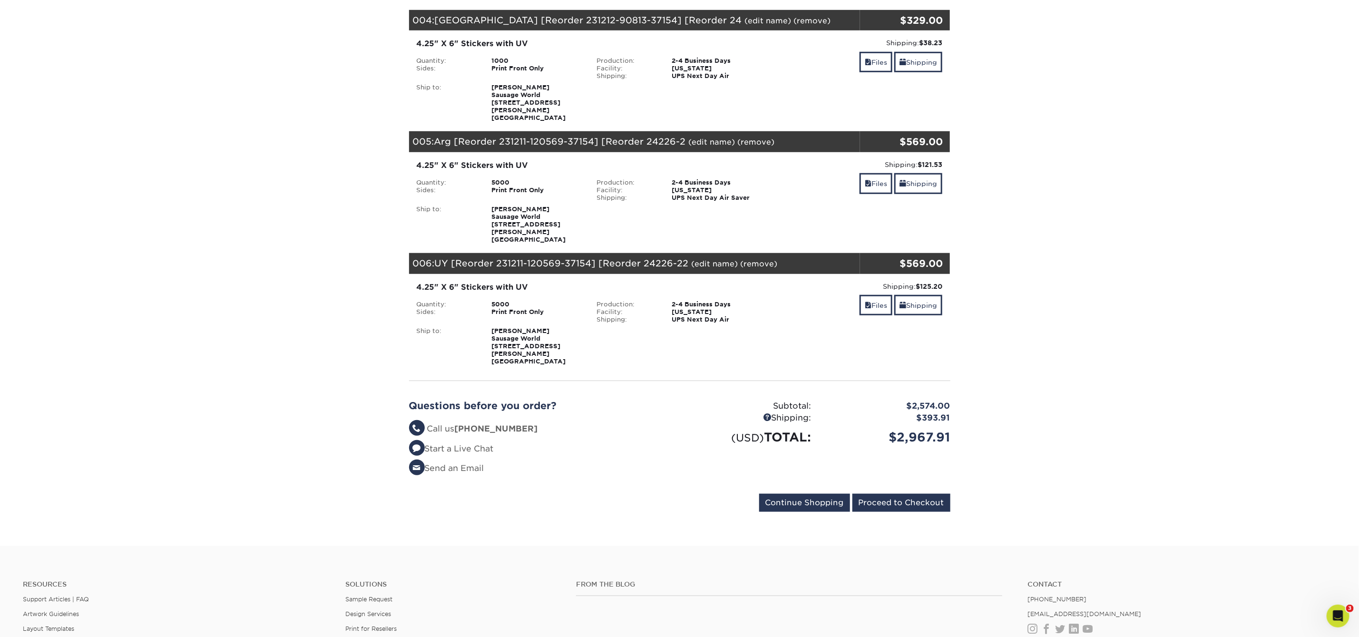
scroll to position [591, 0]
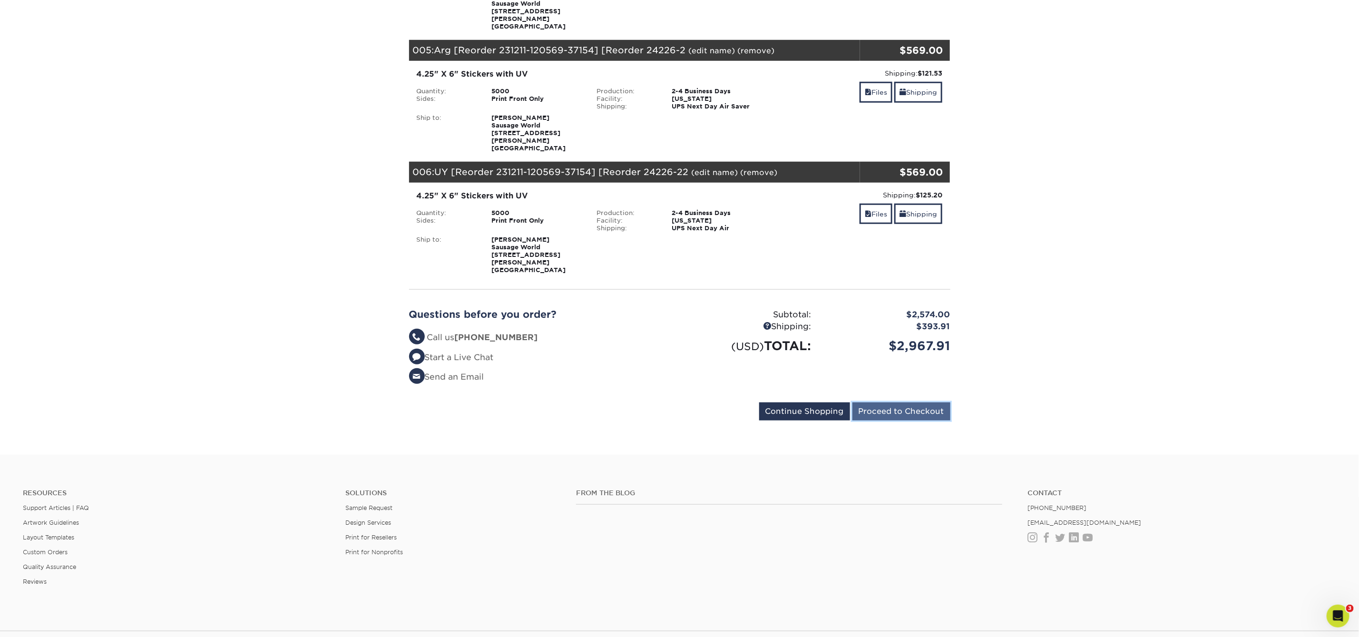
click at [897, 403] on input "Proceed to Checkout" at bounding box center [902, 412] width 98 height 18
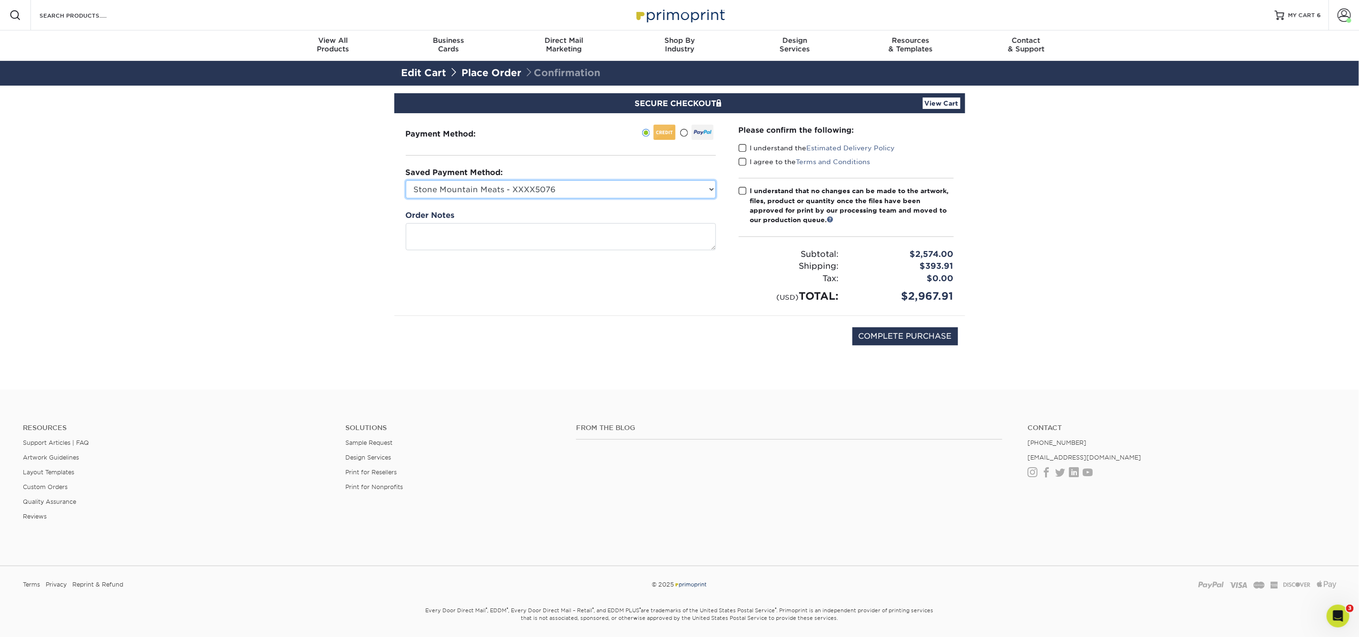
click at [622, 187] on select "Stone Mountain Meats - XXXX5076 Visa - XXXX1445 MasterCard - XXXX9092 Visa - XX…" at bounding box center [561, 189] width 310 height 18
select select "68857"
click at [406, 180] on select "Stone Mountain Meats - XXXX5076 Visa - XXXX1445 MasterCard - XXXX9092 Visa - XX…" at bounding box center [561, 189] width 310 height 18
click at [743, 148] on span at bounding box center [743, 148] width 8 height 9
click at [0, 0] on input "I understand the Estimated Delivery Policy" at bounding box center [0, 0] width 0 height 0
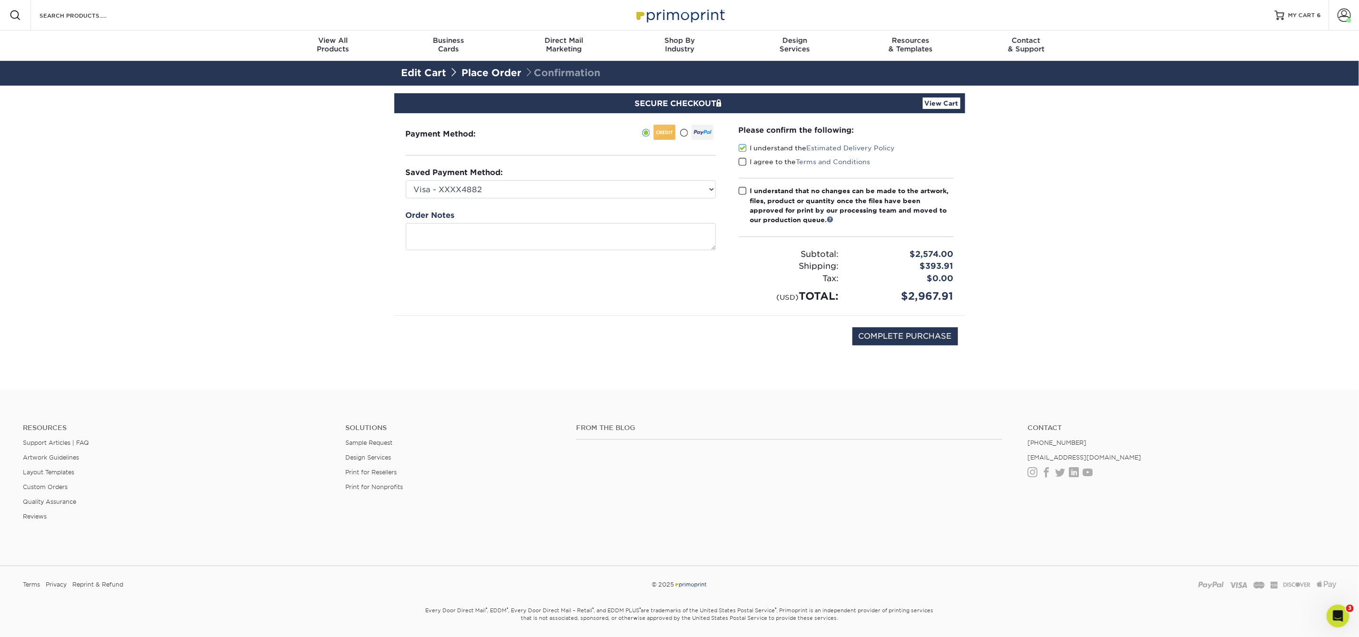
click at [743, 162] on span at bounding box center [743, 161] width 8 height 9
click at [0, 0] on input "I agree to the Terms and Conditions" at bounding box center [0, 0] width 0 height 0
click at [741, 190] on span at bounding box center [743, 191] width 8 height 9
click at [0, 0] on input "I understand that no changes can be made to the artwork, files, product or quan…" at bounding box center [0, 0] width 0 height 0
click at [933, 104] on link "View Cart" at bounding box center [942, 103] width 38 height 11
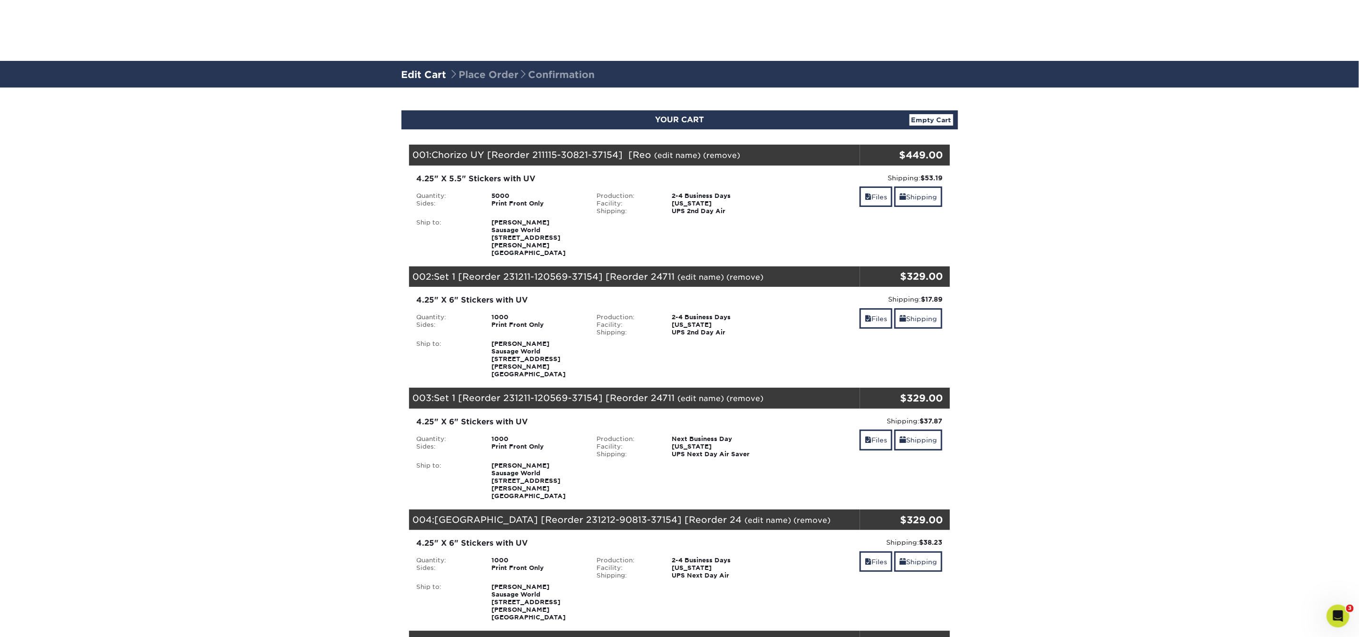
scroll to position [468, 0]
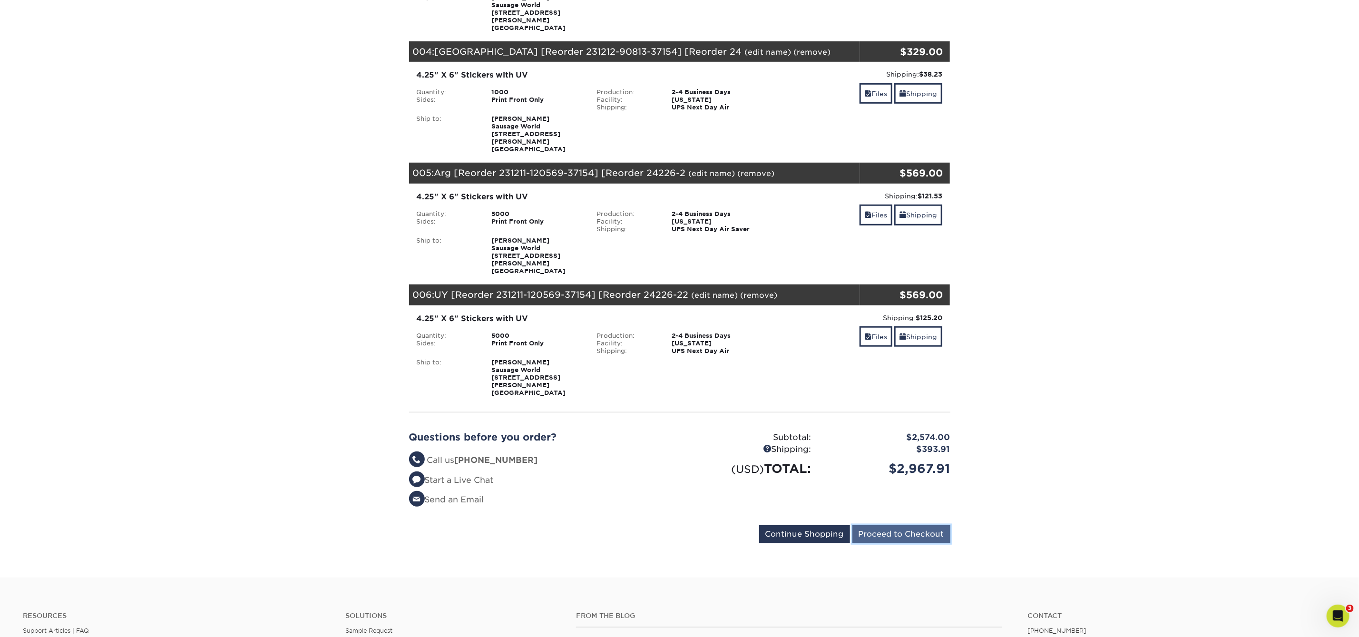
click at [899, 525] on input "Proceed to Checkout" at bounding box center [902, 534] width 98 height 18
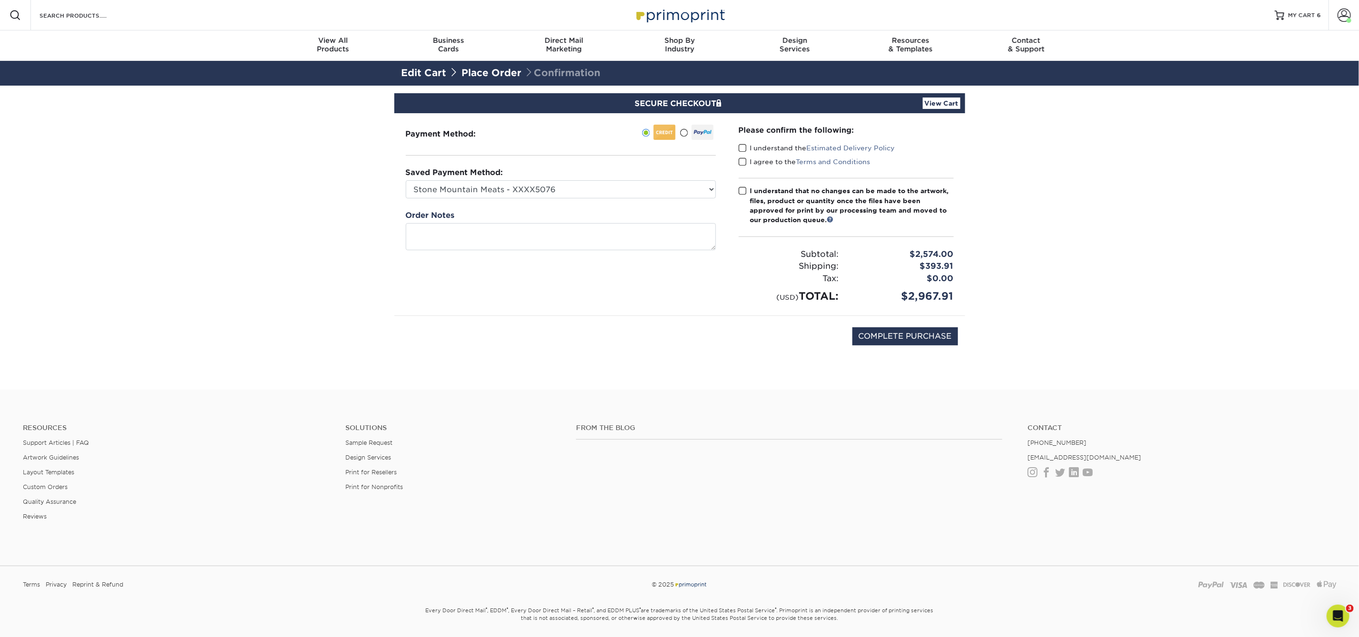
click at [933, 102] on link "View Cart" at bounding box center [942, 103] width 38 height 11
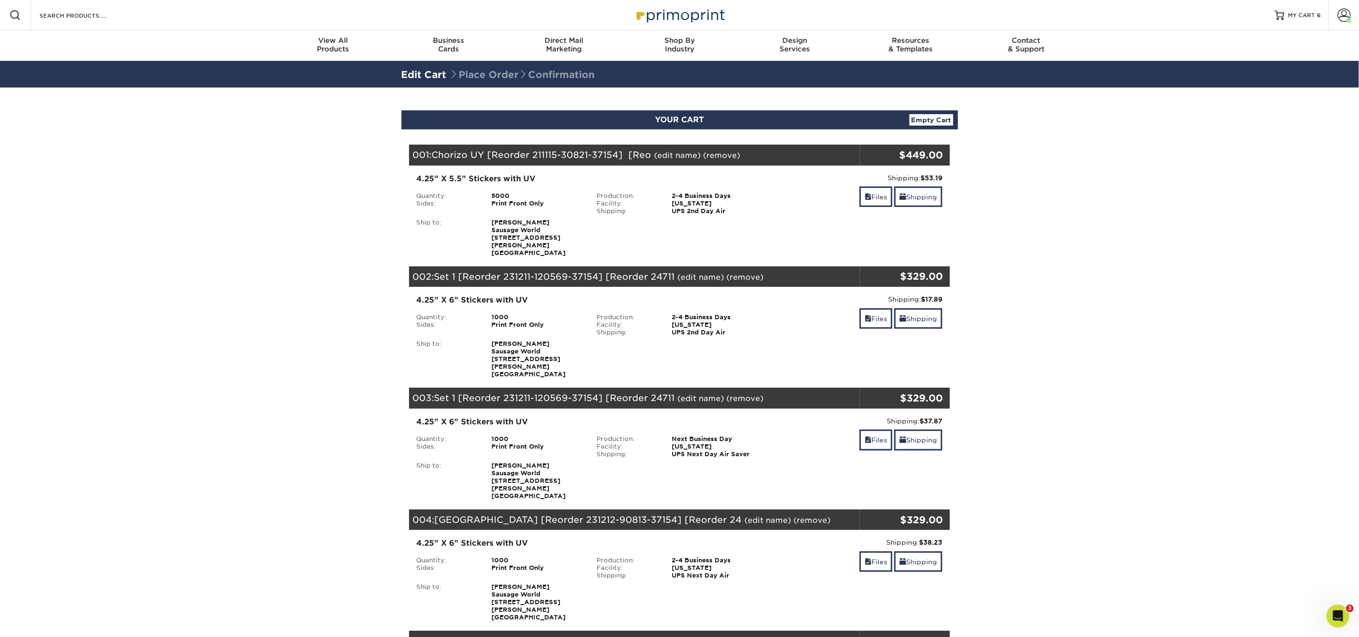
click at [683, 156] on link "(edit name)" at bounding box center [678, 155] width 47 height 9
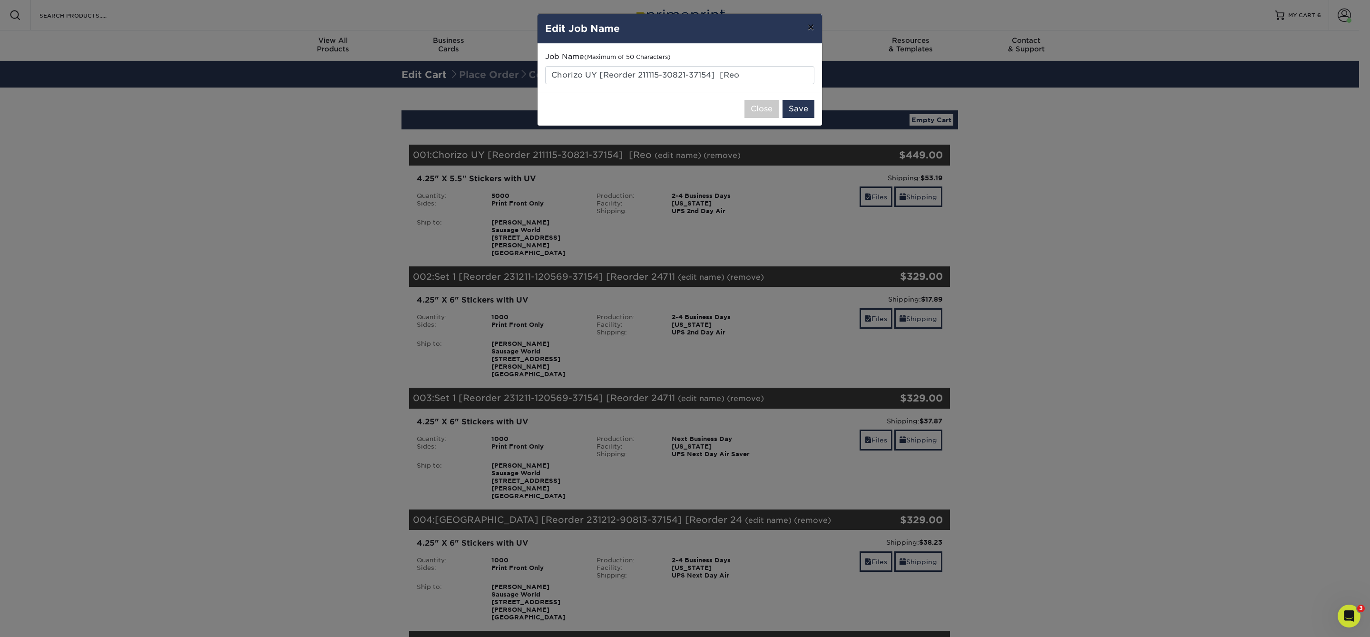
click at [811, 26] on button "×" at bounding box center [811, 27] width 22 height 27
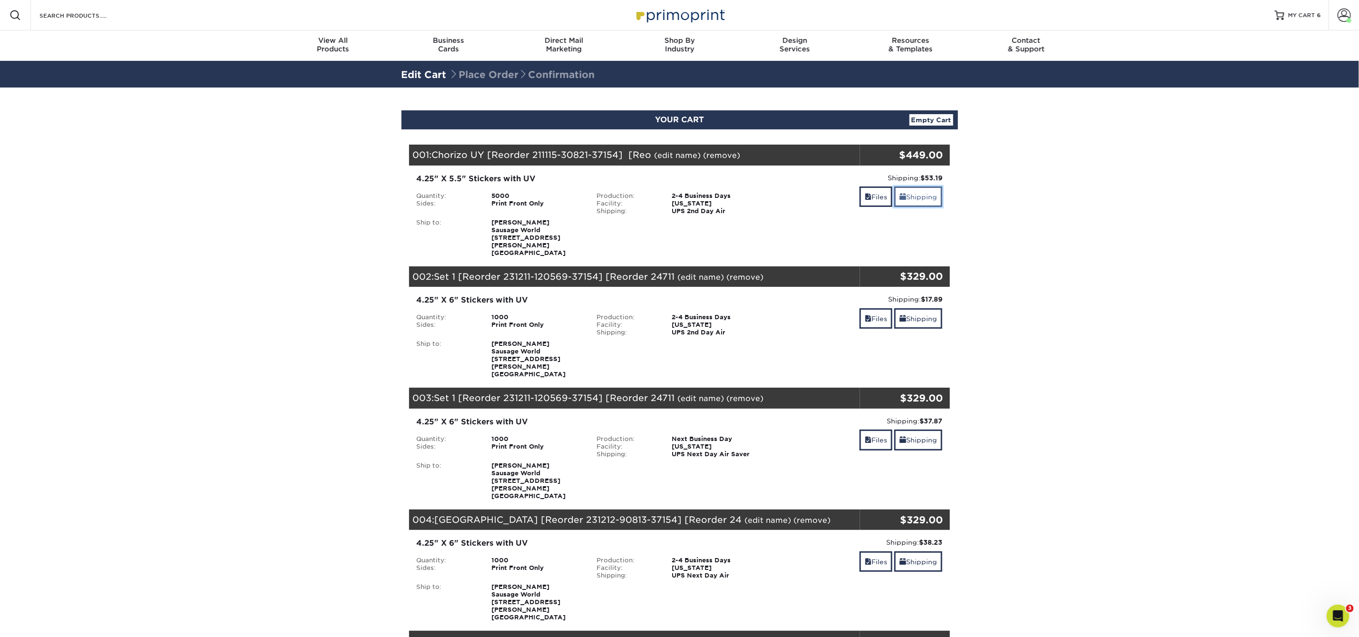
click at [920, 195] on link "Shipping" at bounding box center [918, 197] width 48 height 20
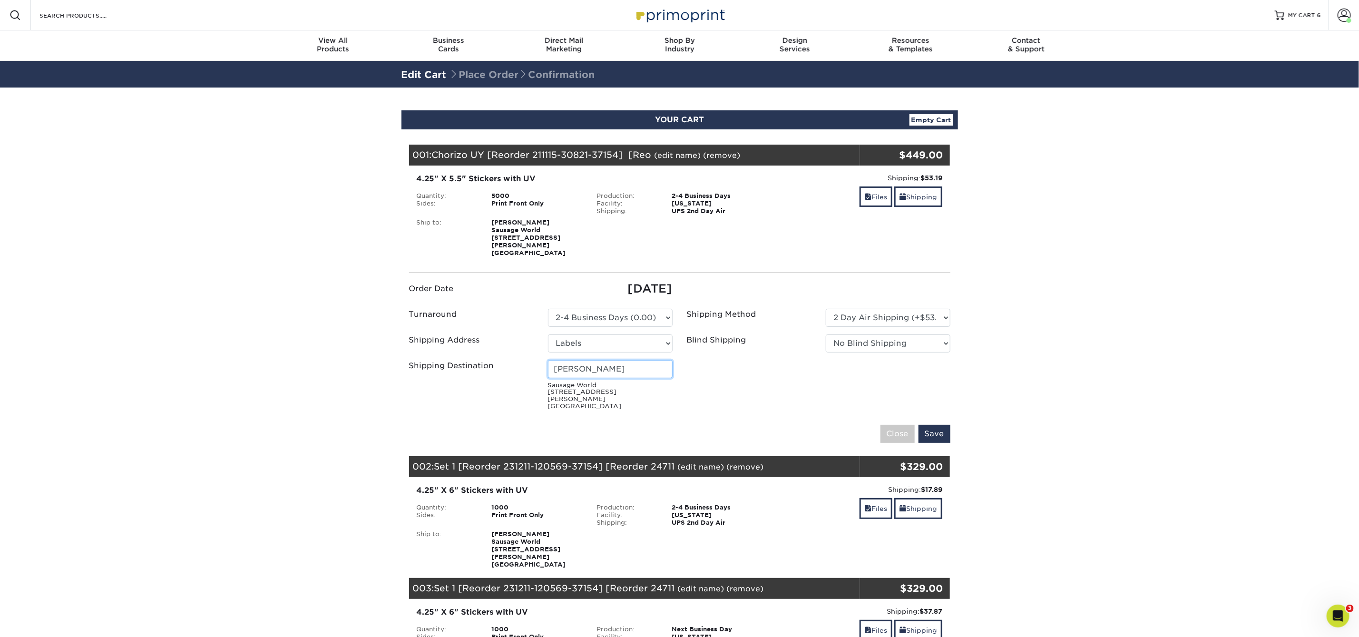
drag, startPoint x: 616, startPoint y: 360, endPoint x: 559, endPoint y: 362, distance: 57.1
click at [559, 362] on input "[PERSON_NAME]" at bounding box center [610, 369] width 125 height 18
type input "[PERSON_NAME]"
drag, startPoint x: 625, startPoint y: 365, endPoint x: 545, endPoint y: 362, distance: 80.0
click at [545, 362] on div "Jesse Deeker Sausage World 1660 Lewis Way Stone Mountain, GA 30083" at bounding box center [610, 385] width 139 height 50
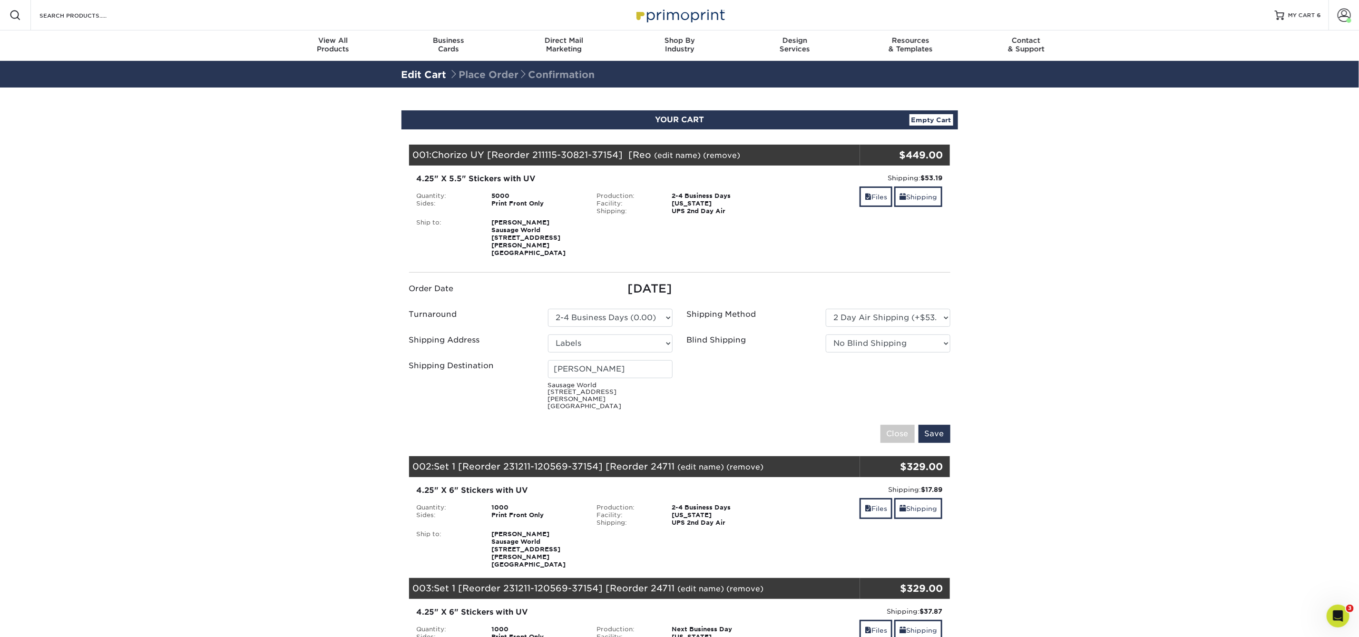
click at [712, 376] on ul "Order Date 10/01/2025 Turnaround Please Select Select One" at bounding box center [680, 347] width 556 height 134
click at [942, 425] on input "Save" at bounding box center [935, 434] width 32 height 18
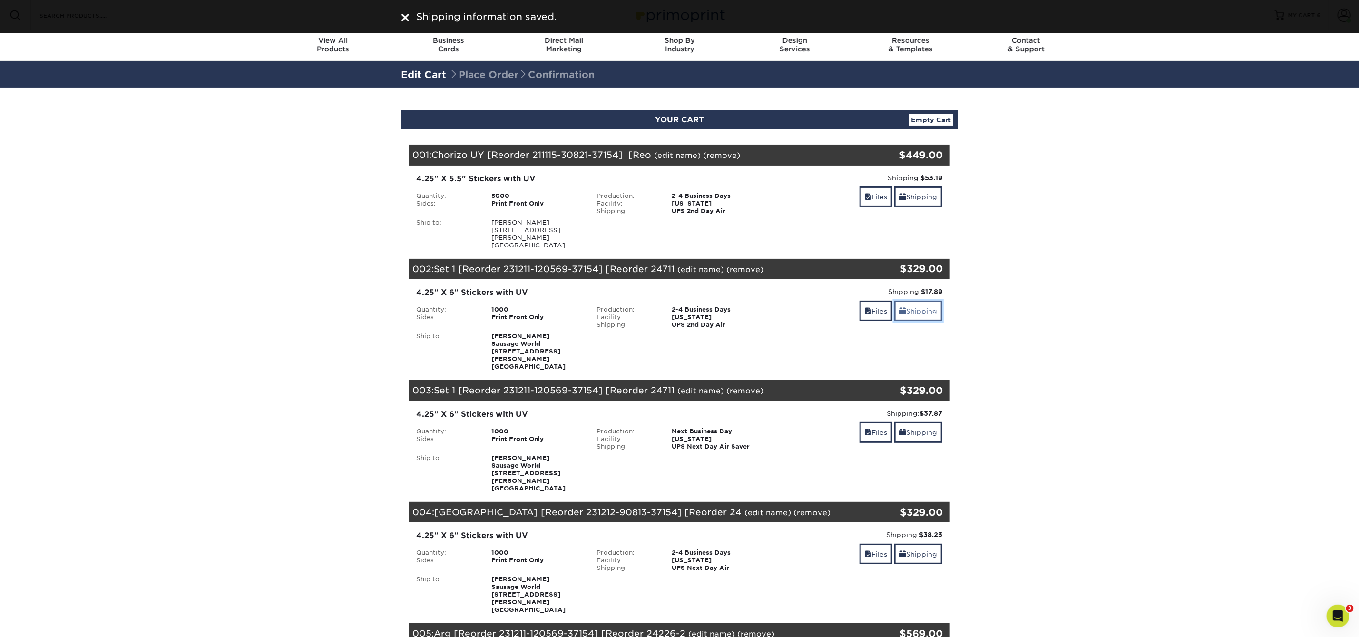
click at [931, 305] on link "Shipping" at bounding box center [918, 311] width 48 height 20
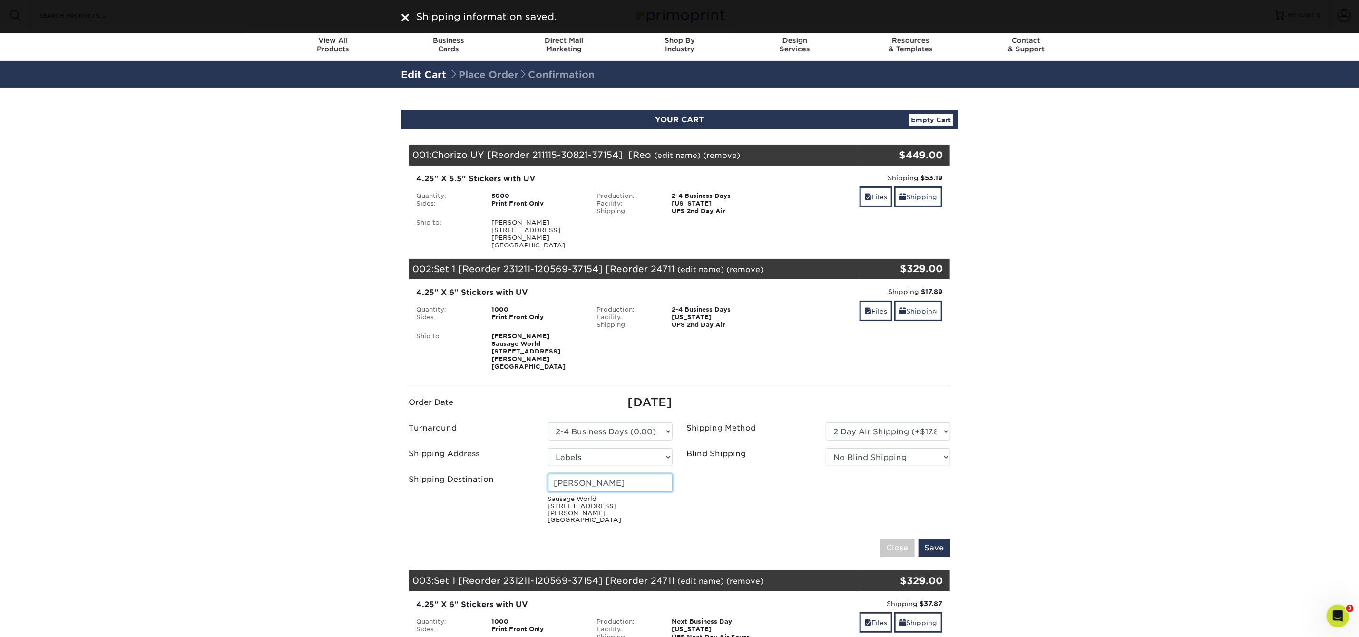
drag, startPoint x: 607, startPoint y: 465, endPoint x: 551, endPoint y: 459, distance: 56.0
click at [551, 474] on input "[PERSON_NAME]" at bounding box center [610, 483] width 125 height 18
paste input "sse Deeker"
type input "[PERSON_NAME]"
click at [809, 481] on ul "Order Date 10/01/2025 Turnaround Please Select Select One" at bounding box center [680, 461] width 556 height 134
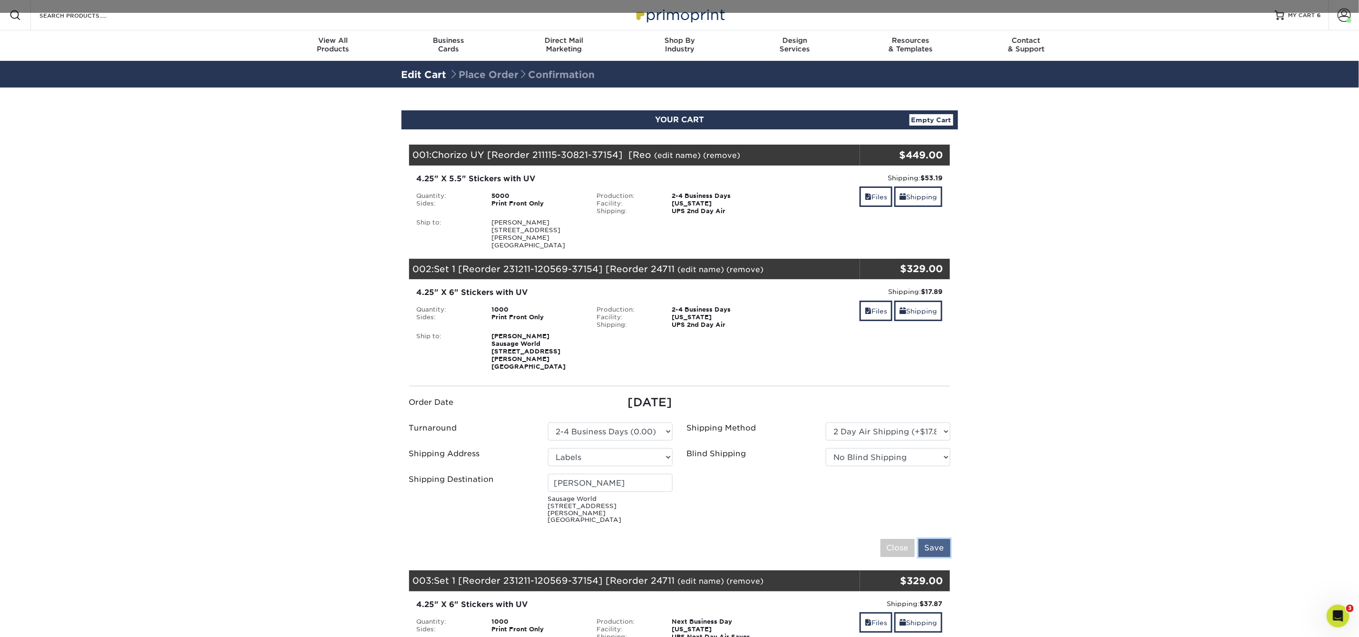
click at [934, 539] on input "Save" at bounding box center [935, 548] width 32 height 18
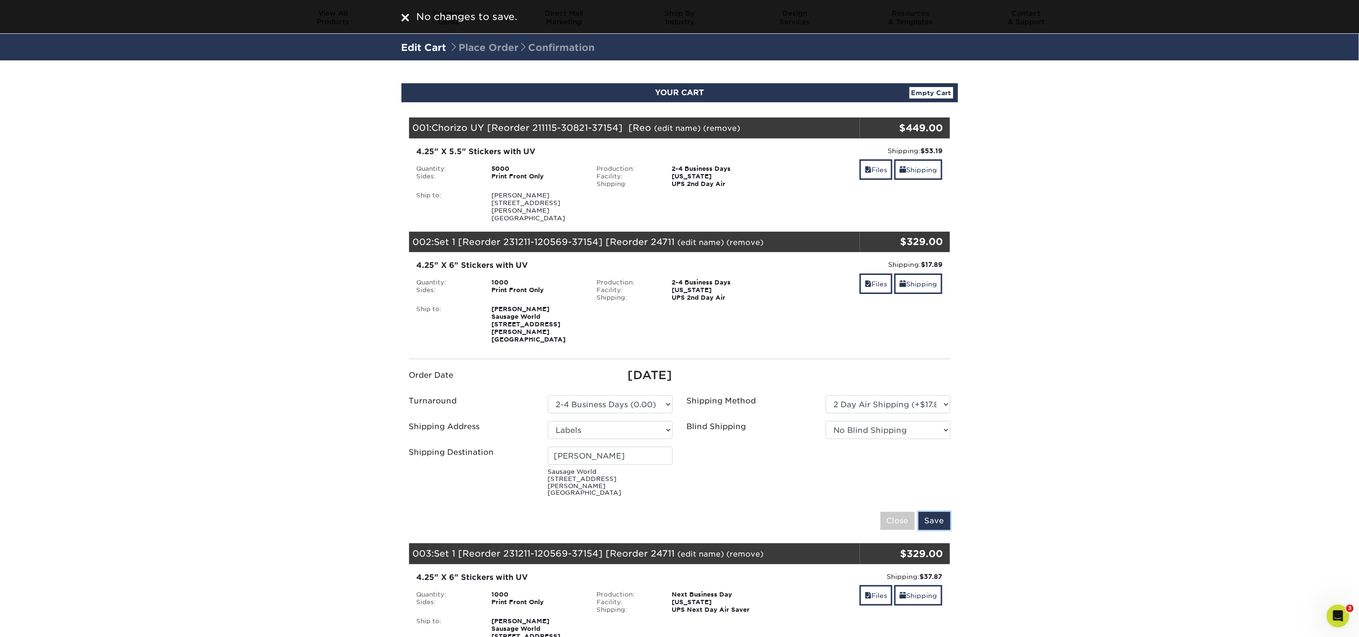
scroll to position [70, 0]
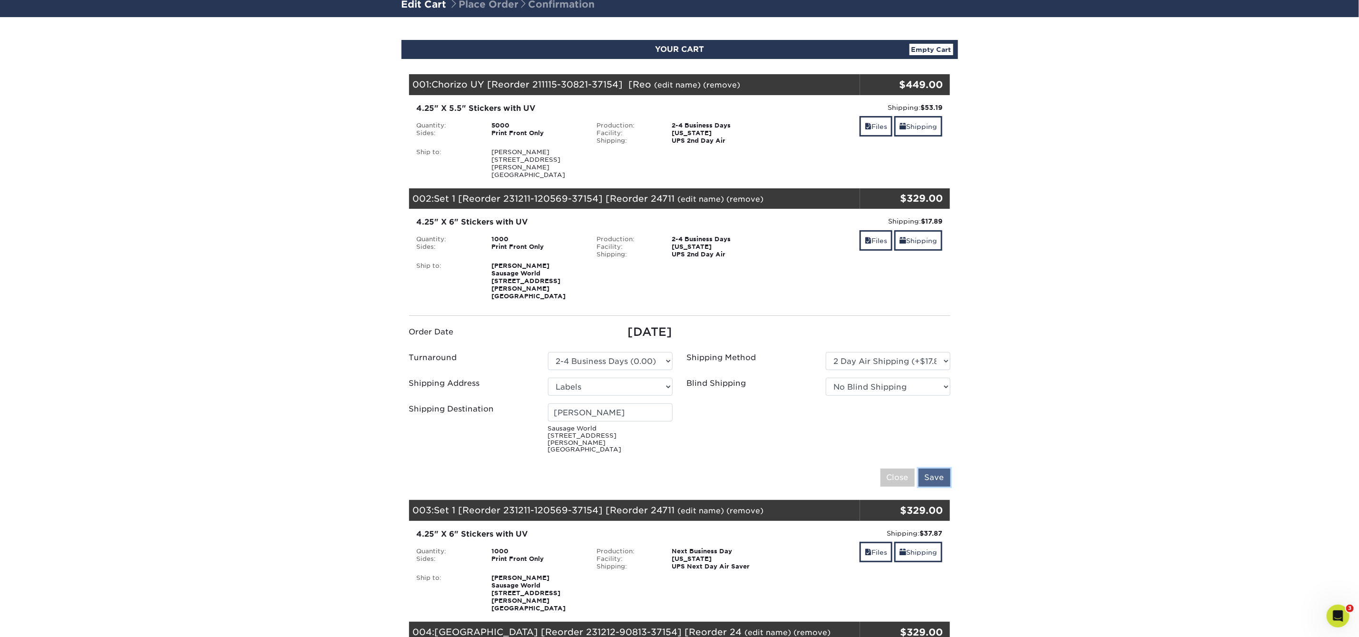
click at [941, 469] on input "Save" at bounding box center [935, 478] width 32 height 18
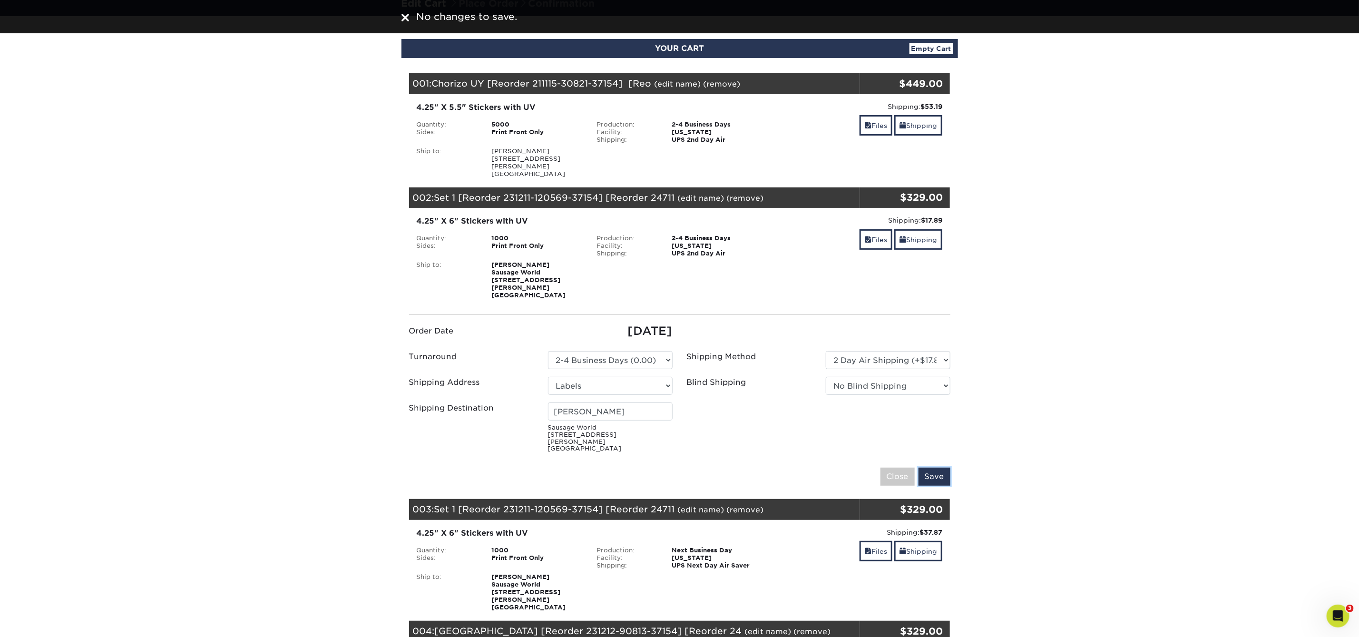
scroll to position [73, 0]
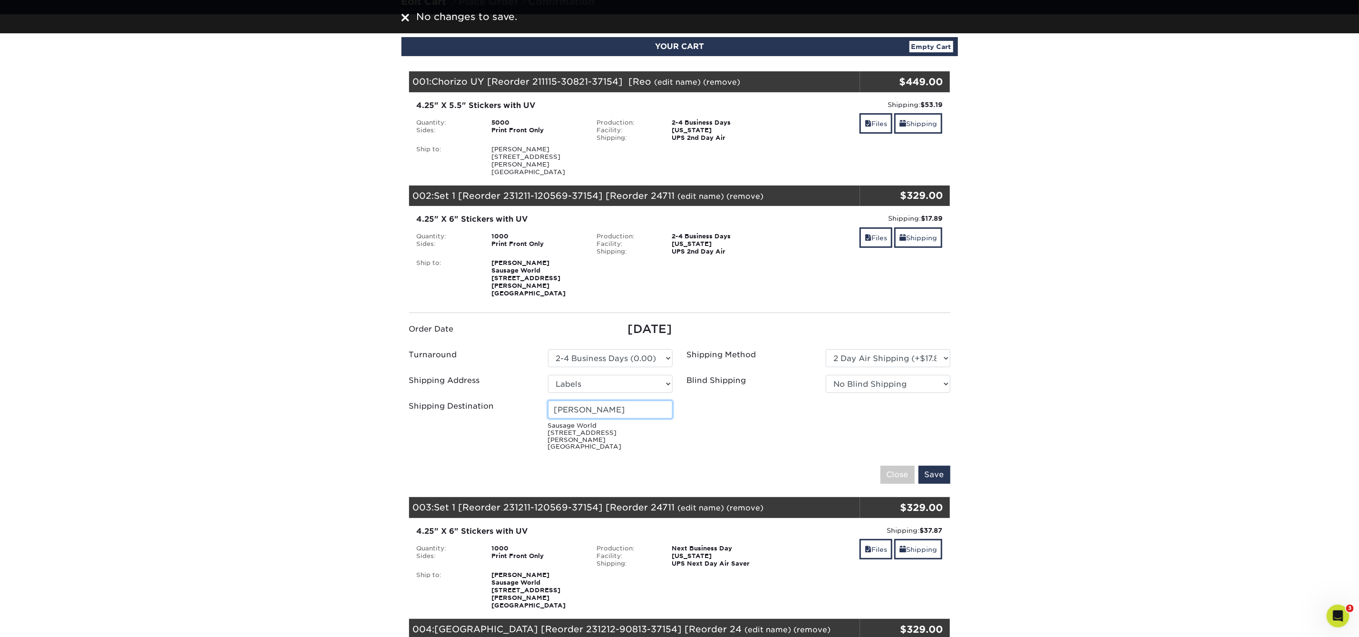
click at [627, 401] on input "Jesse Deeker" at bounding box center [610, 410] width 125 height 18
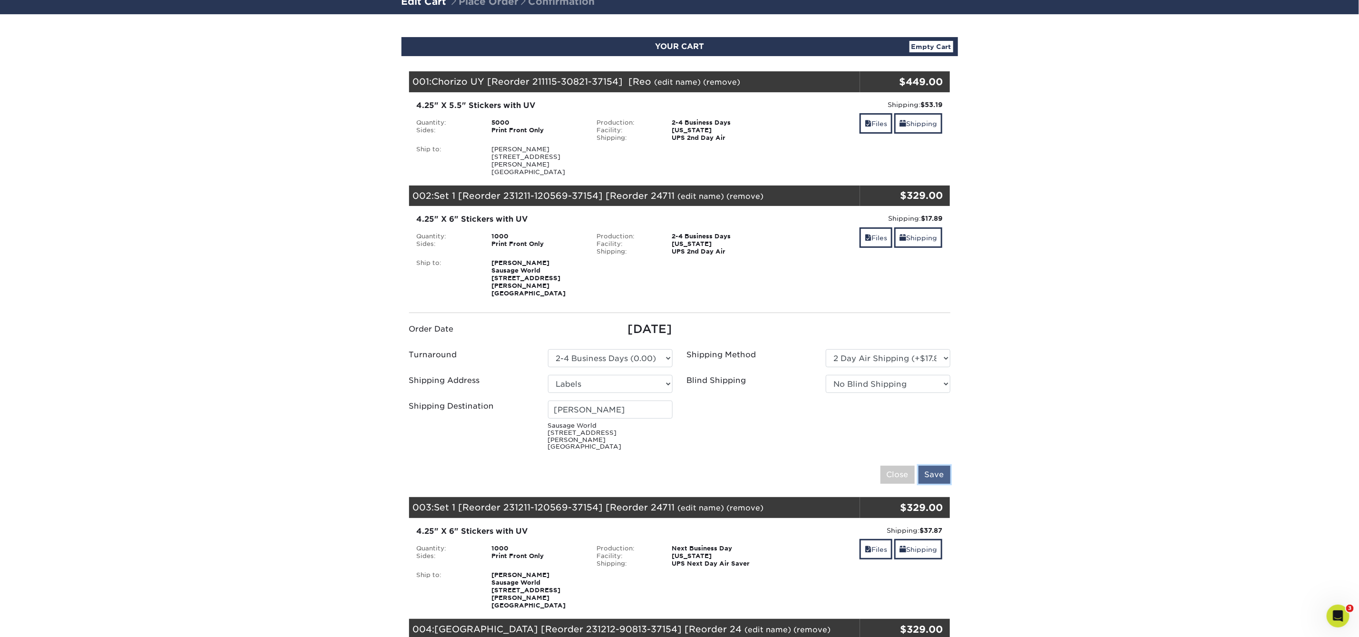
click at [936, 466] on input "Save" at bounding box center [935, 475] width 32 height 18
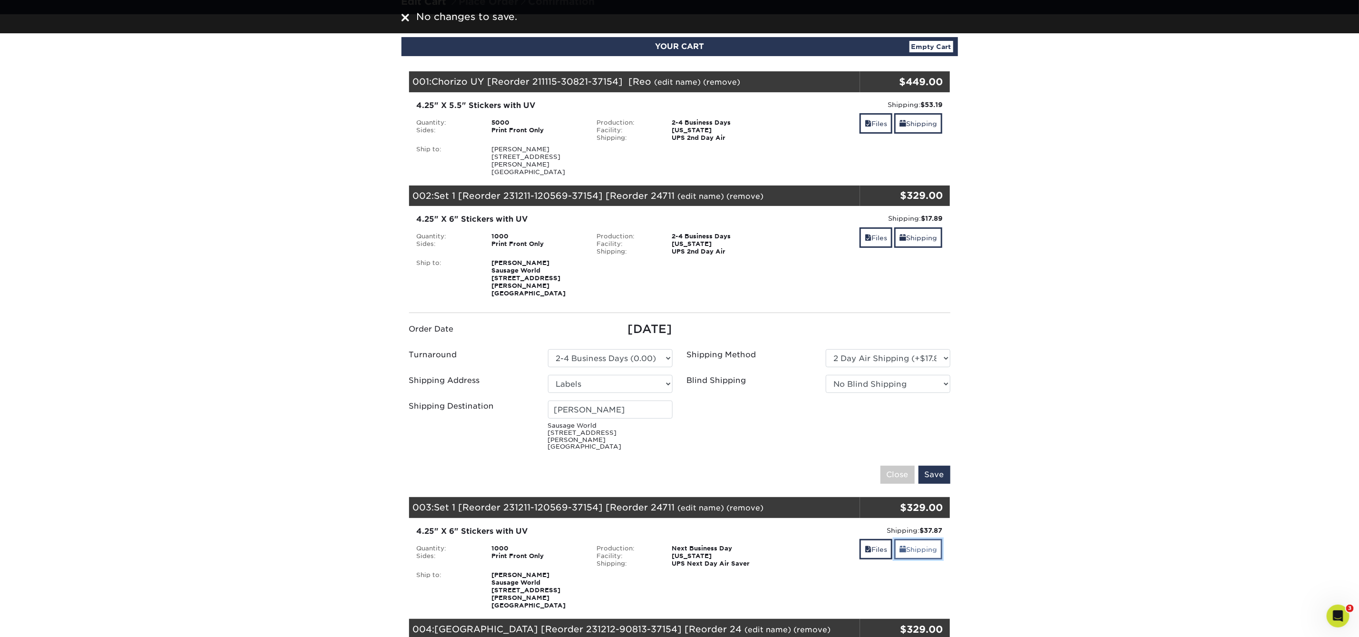
click at [924, 539] on link "Shipping" at bounding box center [918, 549] width 48 height 20
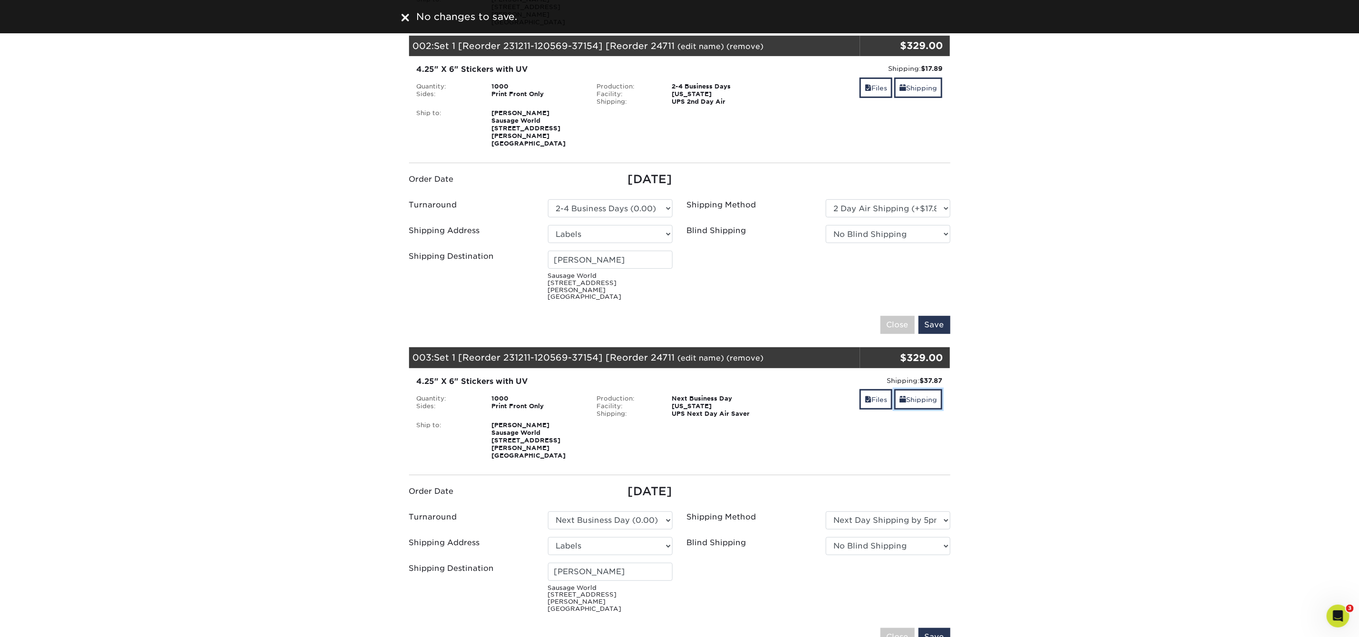
scroll to position [323, 0]
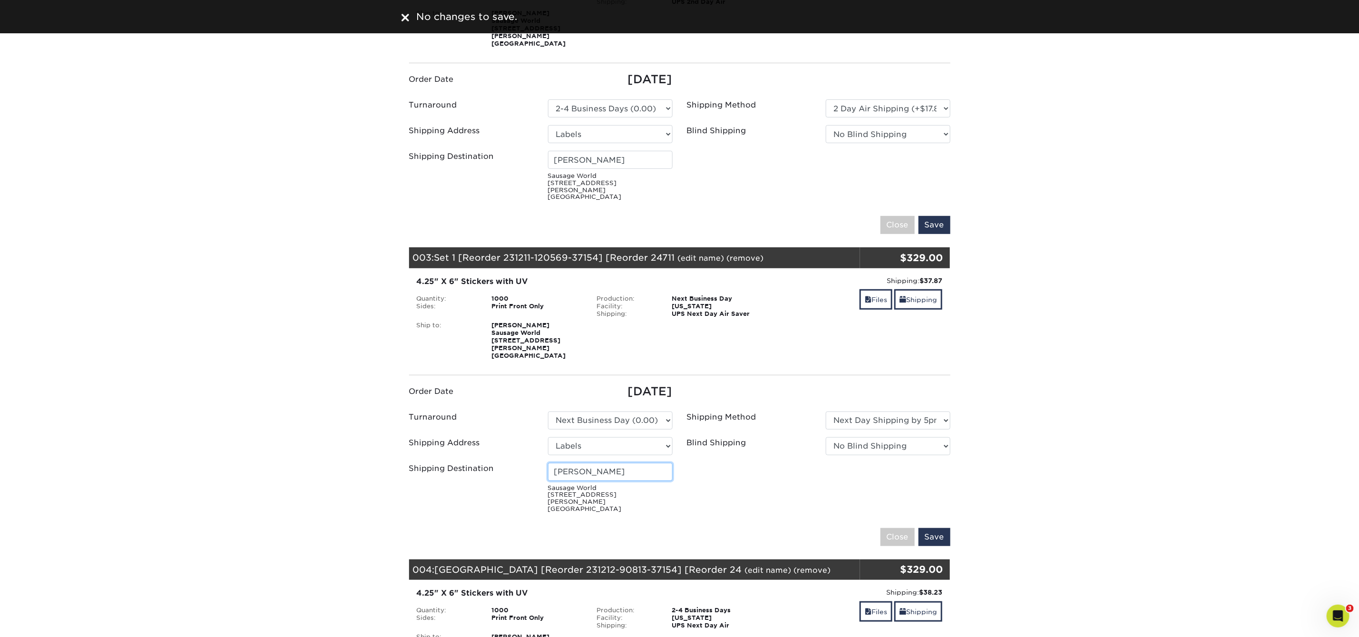
drag, startPoint x: 629, startPoint y: 441, endPoint x: 548, endPoint y: 438, distance: 80.9
click at [548, 463] on input "Jeremiah" at bounding box center [610, 472] width 125 height 18
paste input "sse Deeker"
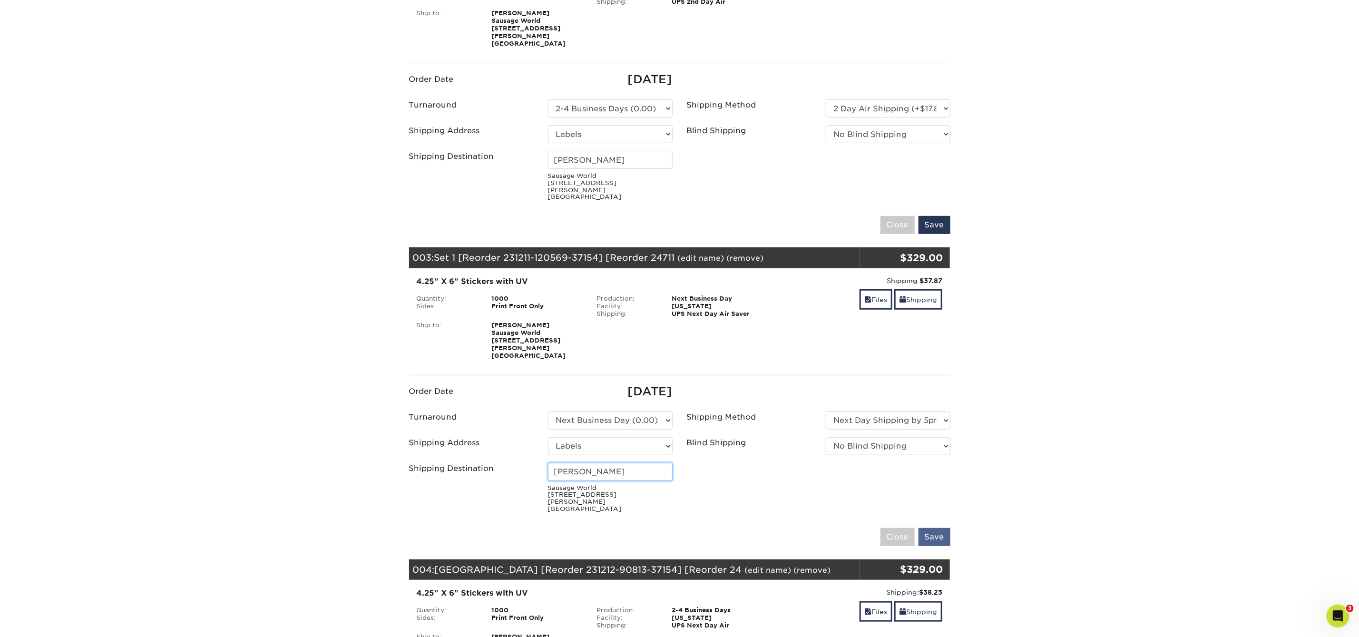
type input "Jesse Deeker"
click at [938, 528] on input "Save" at bounding box center [935, 537] width 32 height 18
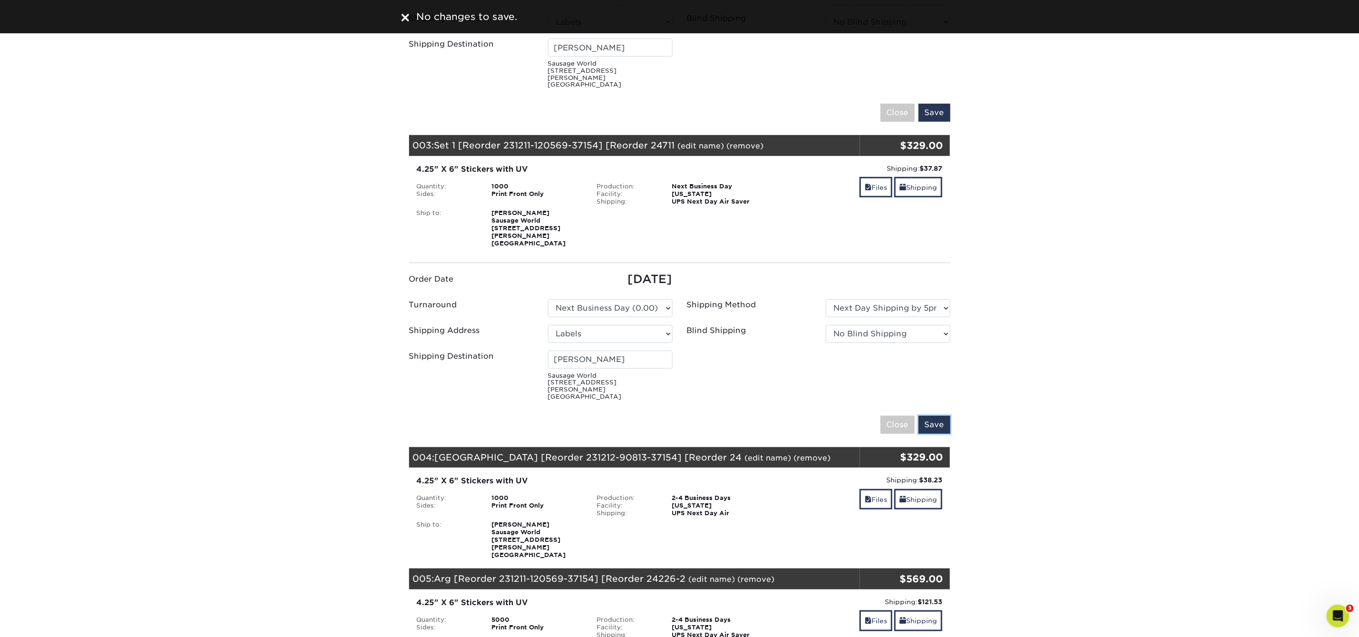
scroll to position [443, 0]
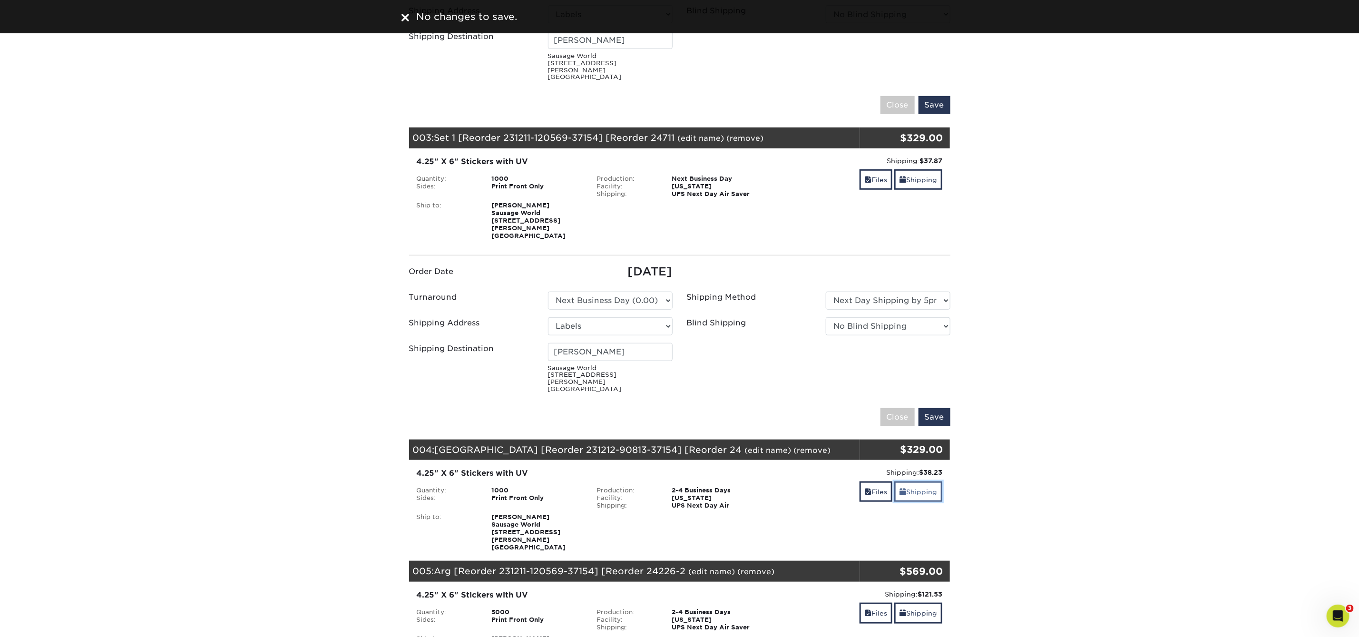
click at [918, 481] on link "Shipping" at bounding box center [918, 491] width 48 height 20
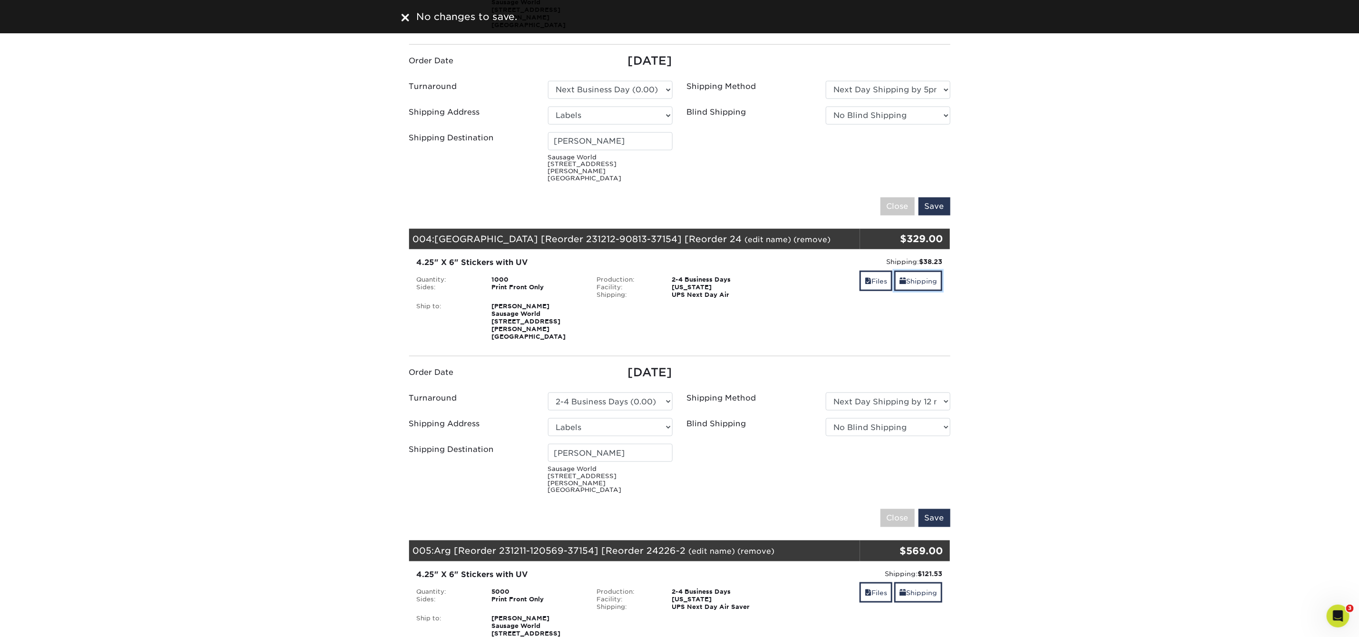
scroll to position [688, 0]
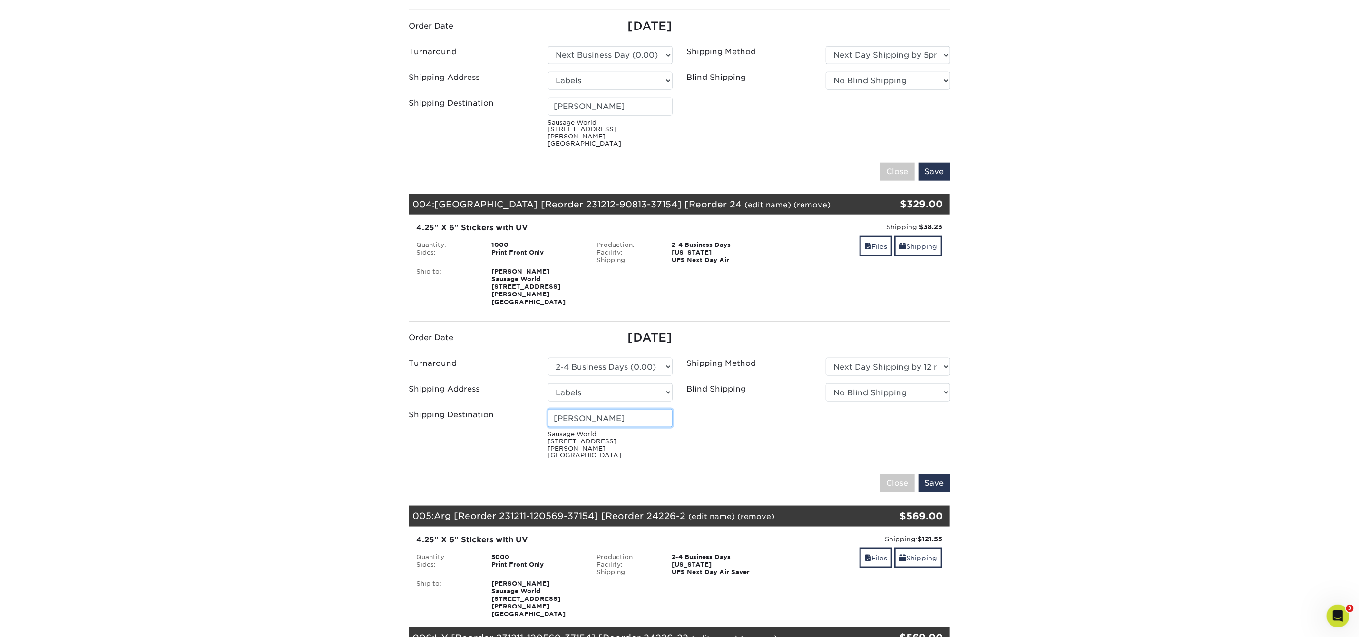
drag, startPoint x: 603, startPoint y: 375, endPoint x: 541, endPoint y: 375, distance: 61.9
click at [541, 409] on div "Jeremiah Sausage World 1660 Lewis Way Stone Mountain, GA 30083" at bounding box center [610, 434] width 139 height 50
paste input "sse Deeker"
type input "Jesse Deeker"
click at [942, 474] on input "Save" at bounding box center [935, 483] width 32 height 18
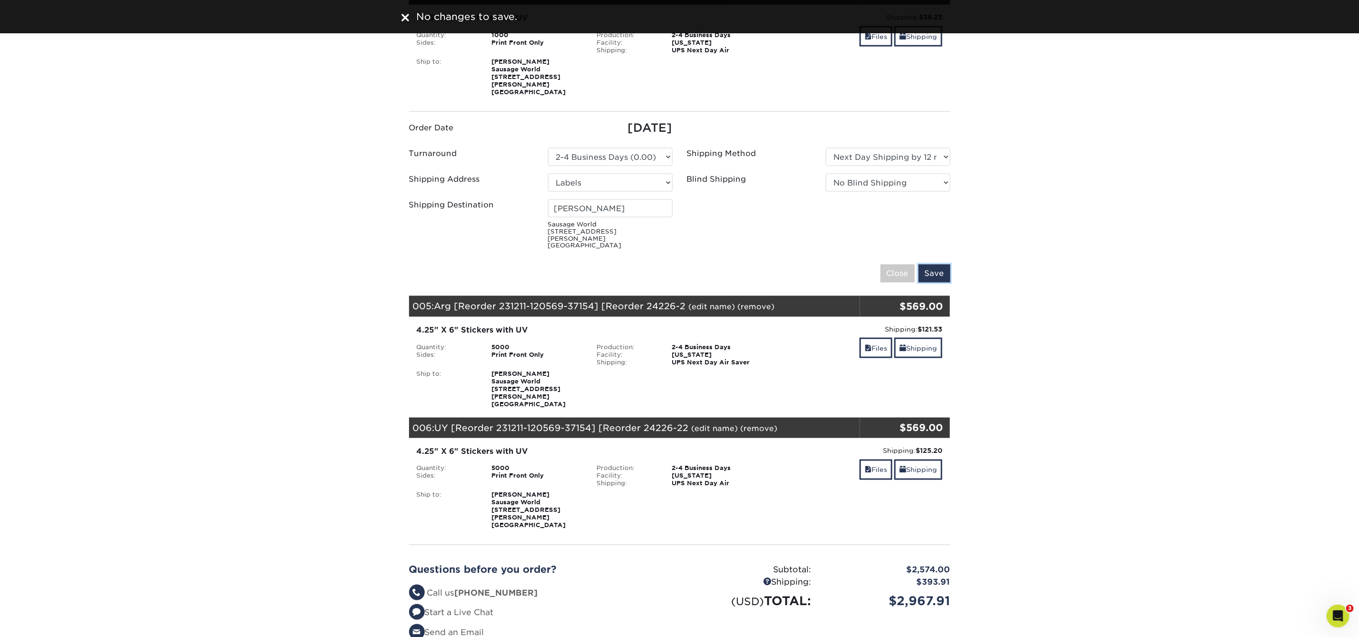
scroll to position [935, 0]
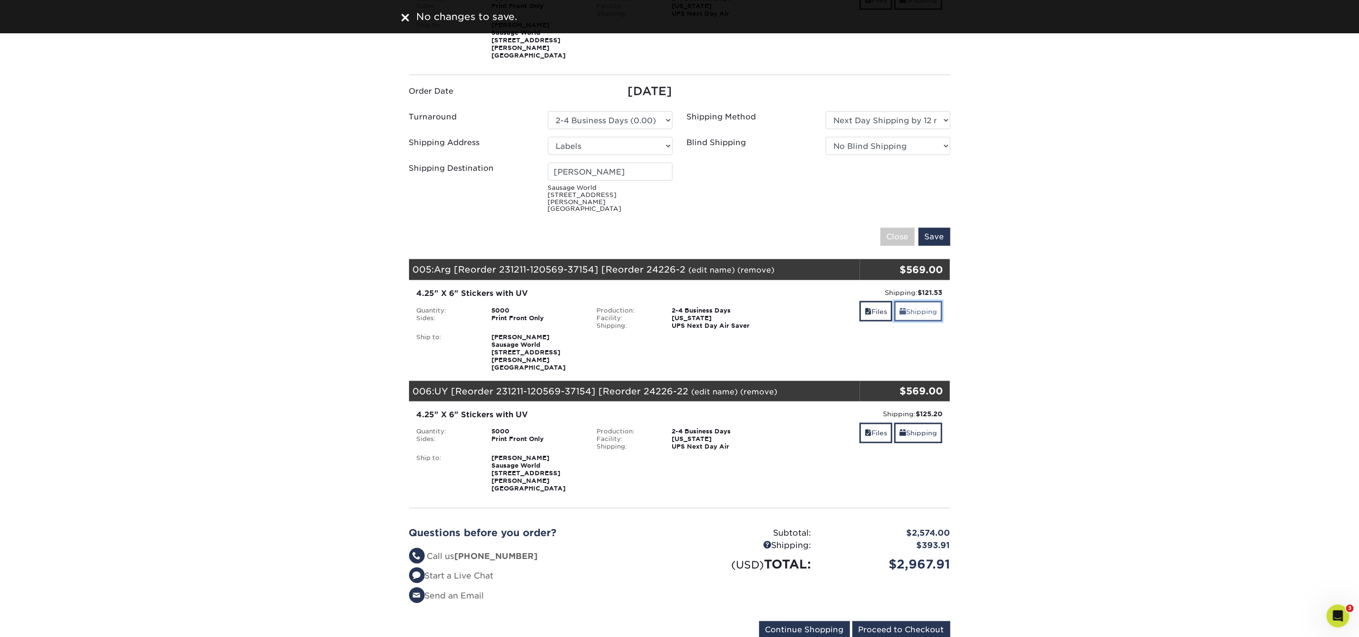
click at [932, 301] on link "Shipping" at bounding box center [918, 311] width 48 height 20
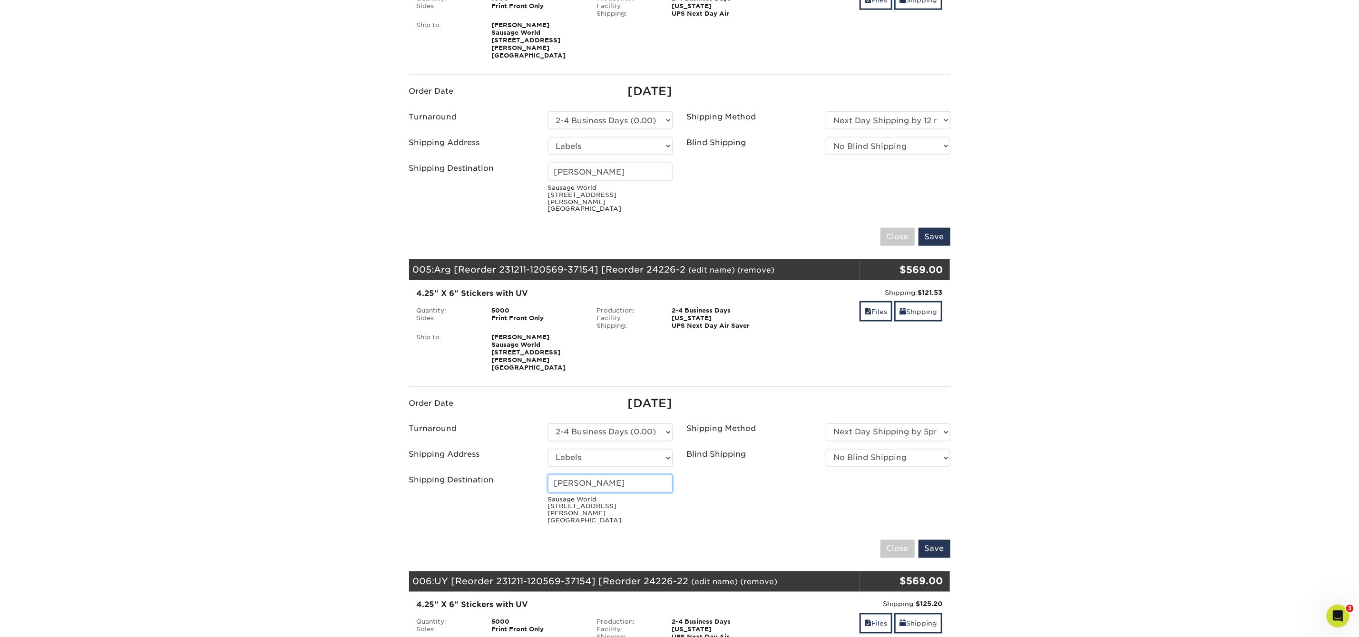
drag, startPoint x: 603, startPoint y: 423, endPoint x: 549, endPoint y: 427, distance: 54.8
click at [549, 475] on input "Jeremiah" at bounding box center [610, 484] width 125 height 18
paste input "sse Deeker"
type input "Jesse Deeker"
click at [946, 540] on input "Save" at bounding box center [935, 549] width 32 height 18
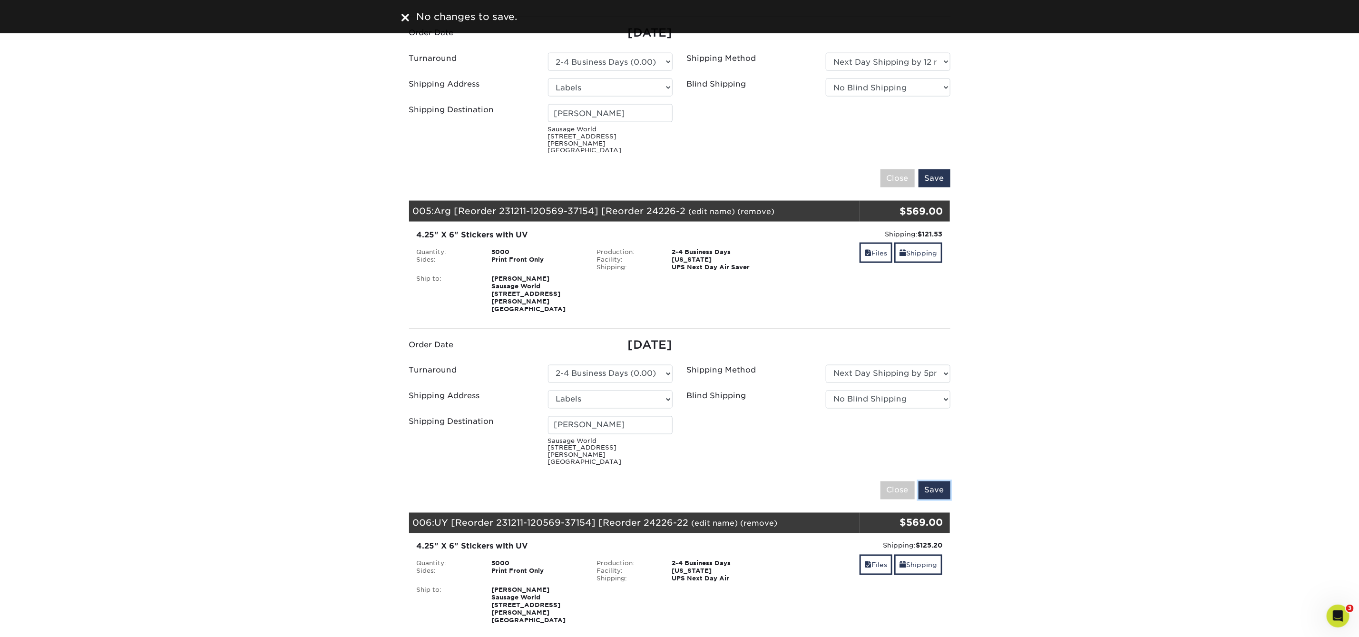
scroll to position [1018, 0]
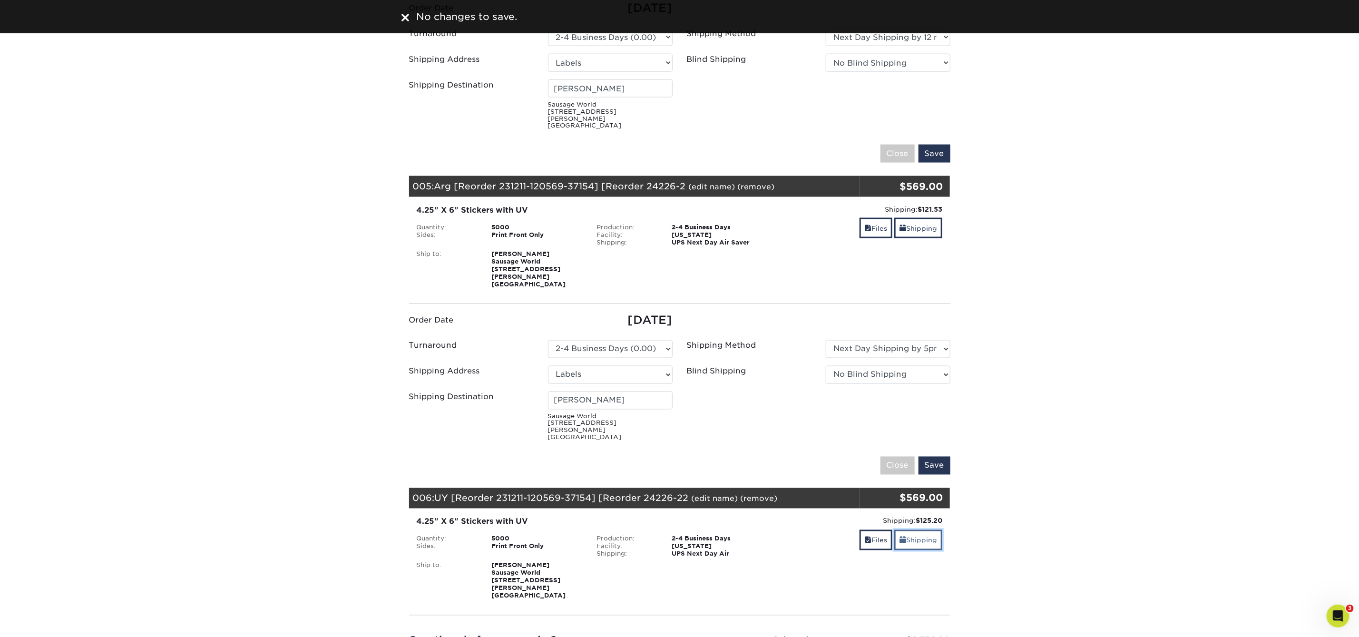
click at [915, 530] on link "Shipping" at bounding box center [918, 540] width 48 height 20
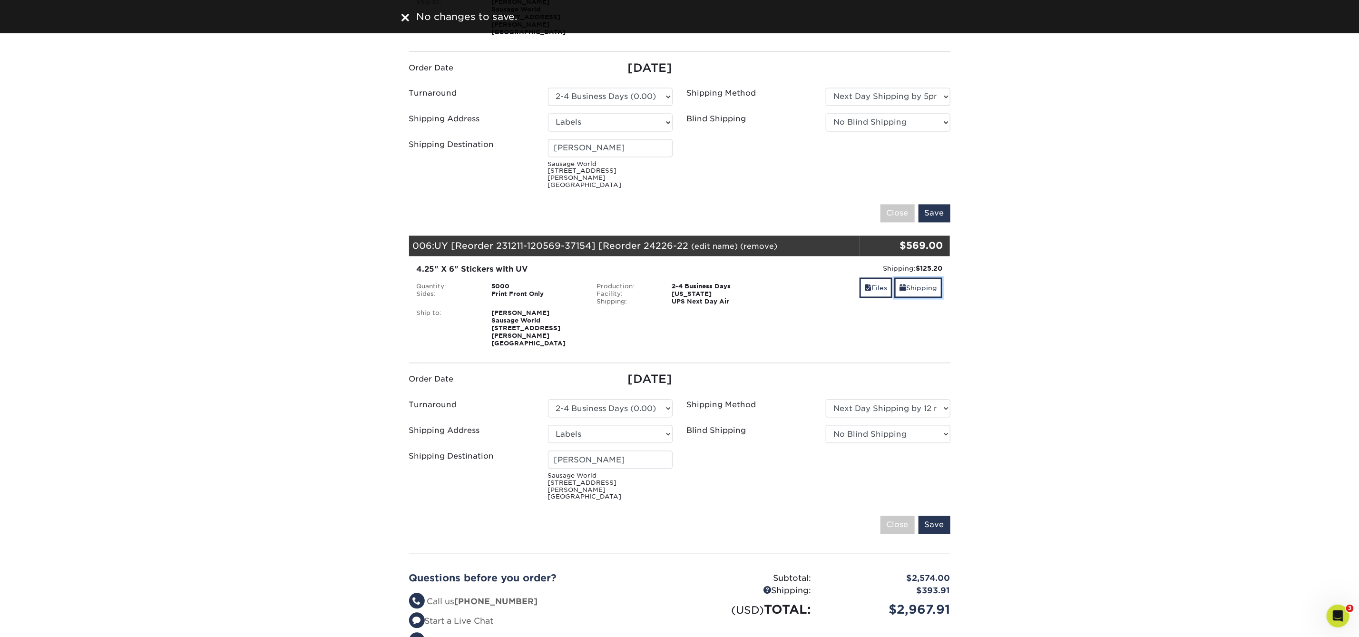
scroll to position [1286, 0]
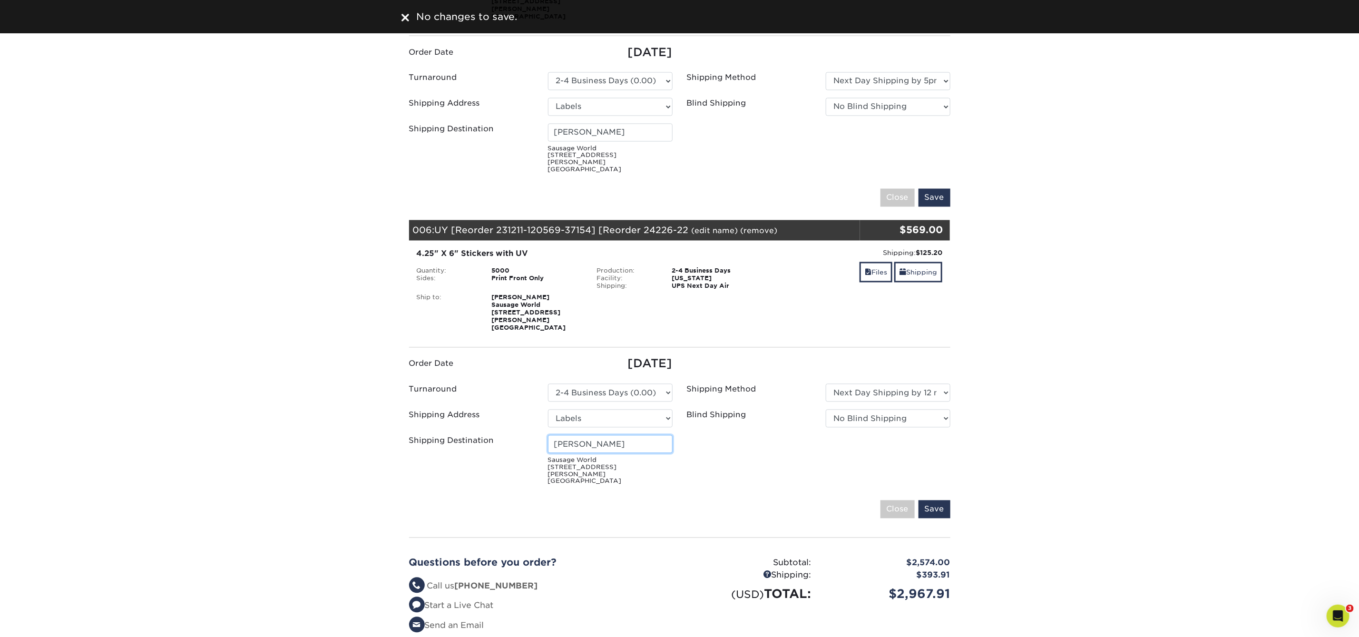
drag, startPoint x: 604, startPoint y: 371, endPoint x: 550, endPoint y: 370, distance: 54.3
click at [550, 435] on input "Jeremiah" at bounding box center [610, 444] width 125 height 18
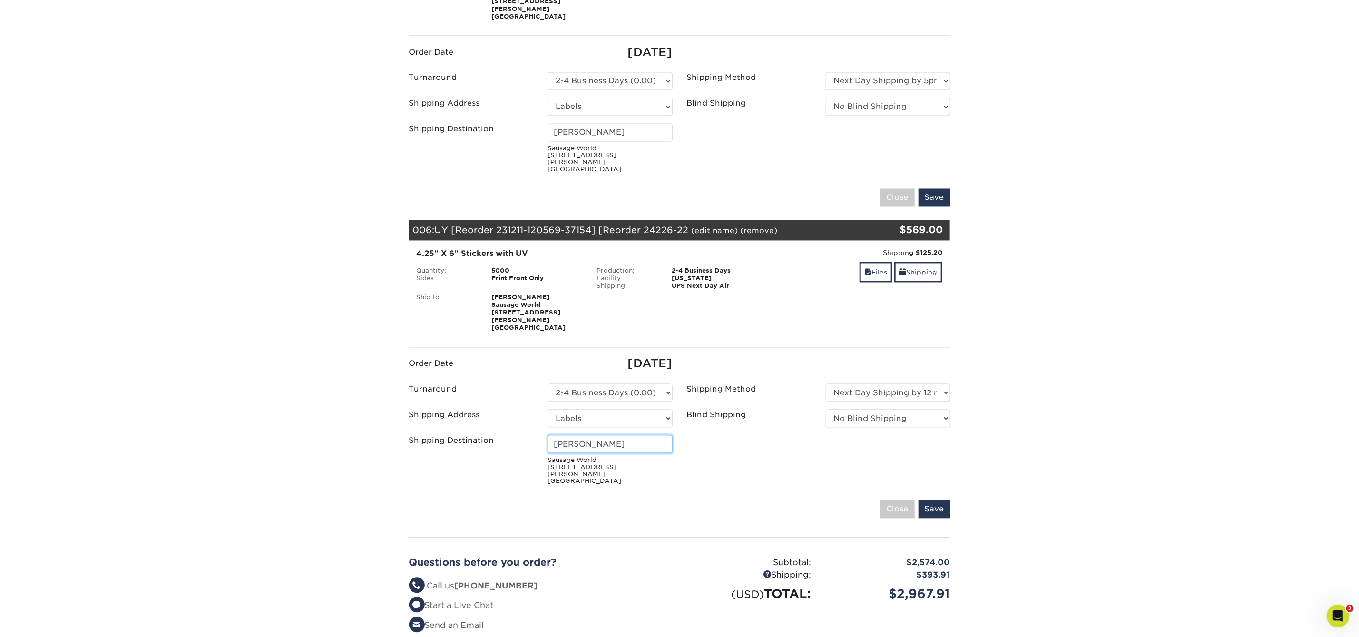
drag, startPoint x: 549, startPoint y: 371, endPoint x: 600, endPoint y: 371, distance: 50.9
click at [600, 435] on input "Jeremiah" at bounding box center [610, 444] width 125 height 18
paste input "sse Deeker"
type input "Jesse Deeker"
click at [934, 501] on input "Save" at bounding box center [935, 510] width 32 height 18
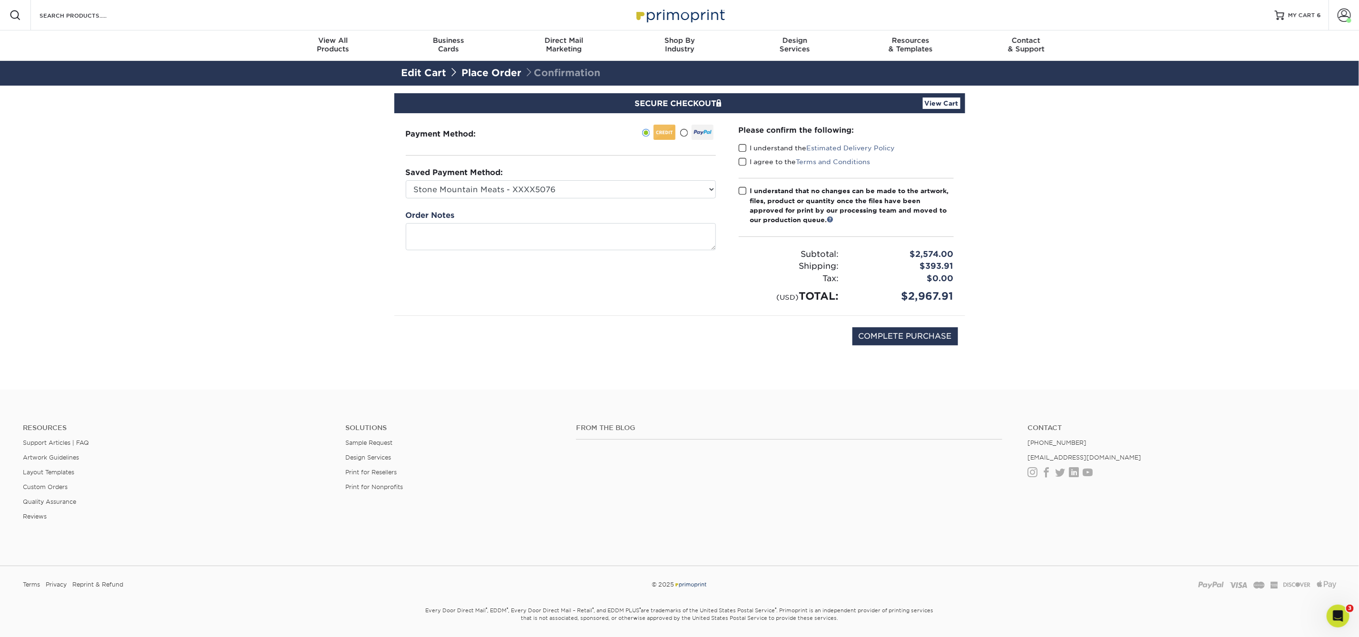
click at [752, 148] on label "I understand the Estimated Delivery Policy" at bounding box center [817, 148] width 157 height 10
click at [0, 0] on input "I understand the Estimated Delivery Policy" at bounding box center [0, 0] width 0 height 0
click at [751, 160] on label "I agree to the Terms and Conditions" at bounding box center [805, 162] width 132 height 10
click at [0, 0] on input "I agree to the Terms and Conditions" at bounding box center [0, 0] width 0 height 0
click at [747, 191] on label "I understand that no changes can be made to the artwork, files, product or quan…" at bounding box center [846, 205] width 215 height 39
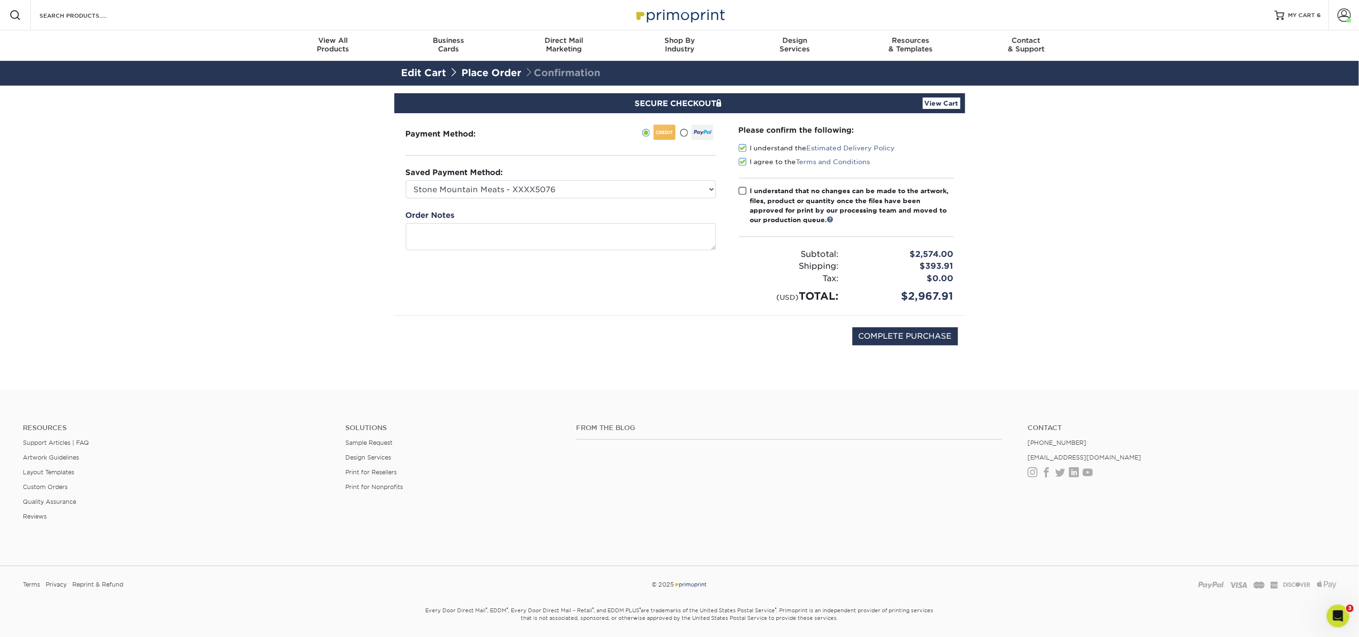
click at [0, 0] on input "I understand that no changes can be made to the artwork, files, product or quan…" at bounding box center [0, 0] width 0 height 0
click at [658, 189] on select "Stone Mountain Meats - XXXX5076 Visa - XXXX1445 MasterCard - XXXX9092 Visa - XX…" at bounding box center [561, 189] width 310 height 18
select select "68857"
click at [406, 180] on select "Stone Mountain Meats - XXXX5076 Visa - XXXX1445 MasterCard - XXXX9092 Visa - XX…" at bounding box center [561, 189] width 310 height 18
click at [918, 331] on input "COMPLETE PURCHASE" at bounding box center [906, 336] width 106 height 18
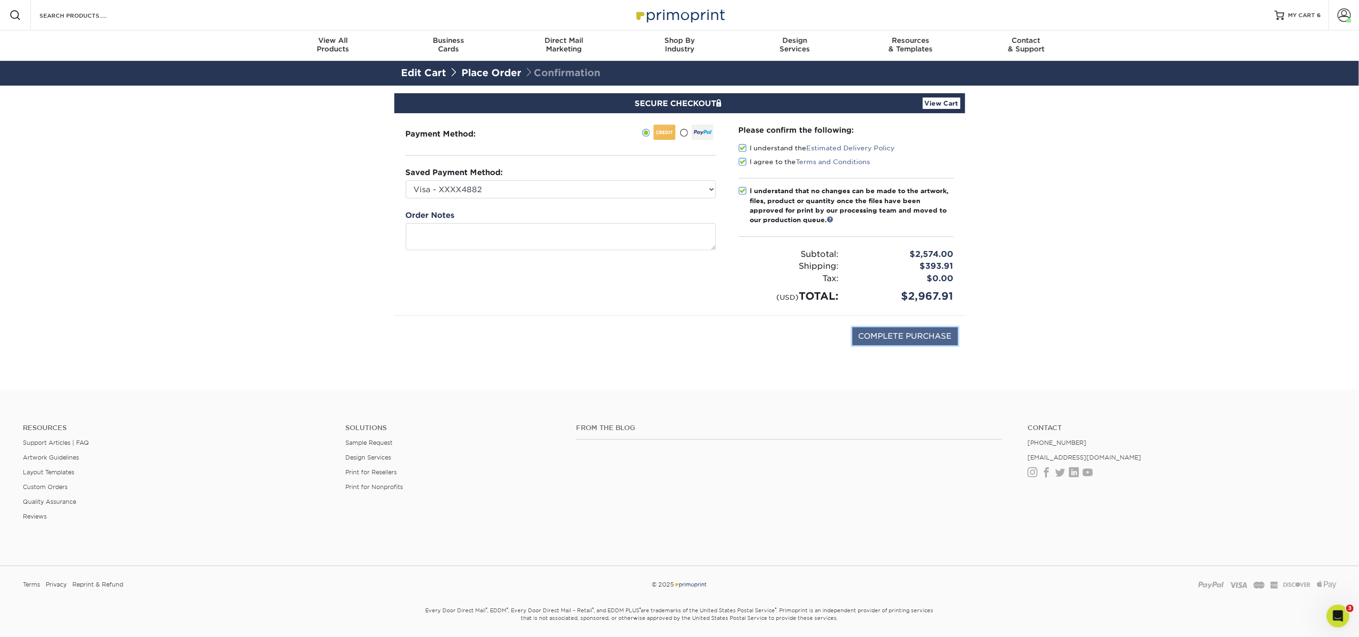
type input "PROCESSING, PLEASE WAIT..."
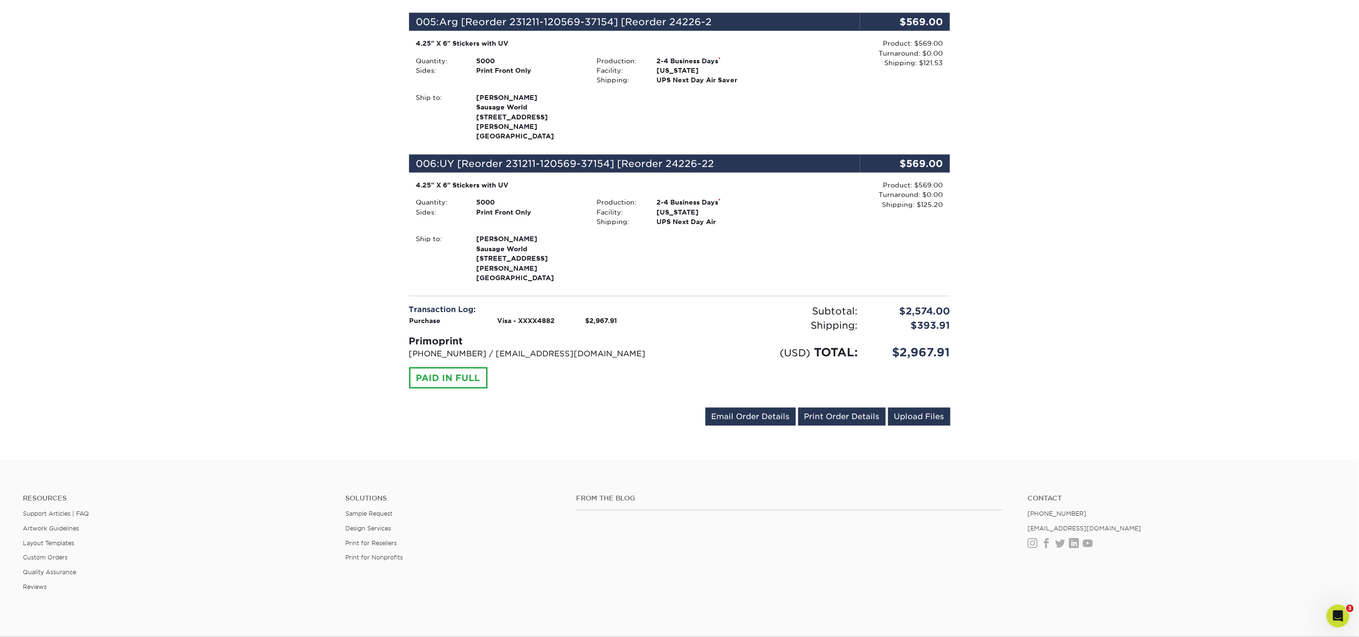
scroll to position [812, 0]
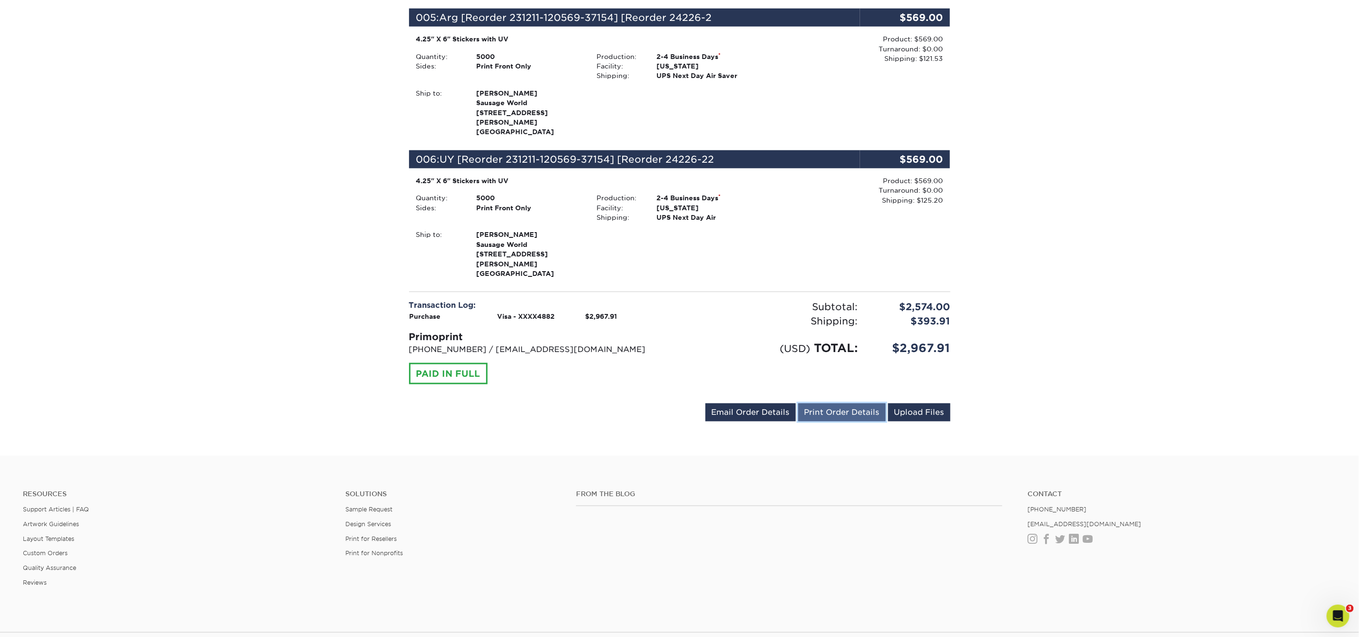
click at [854, 403] on link "Print Order Details" at bounding box center [842, 412] width 88 height 18
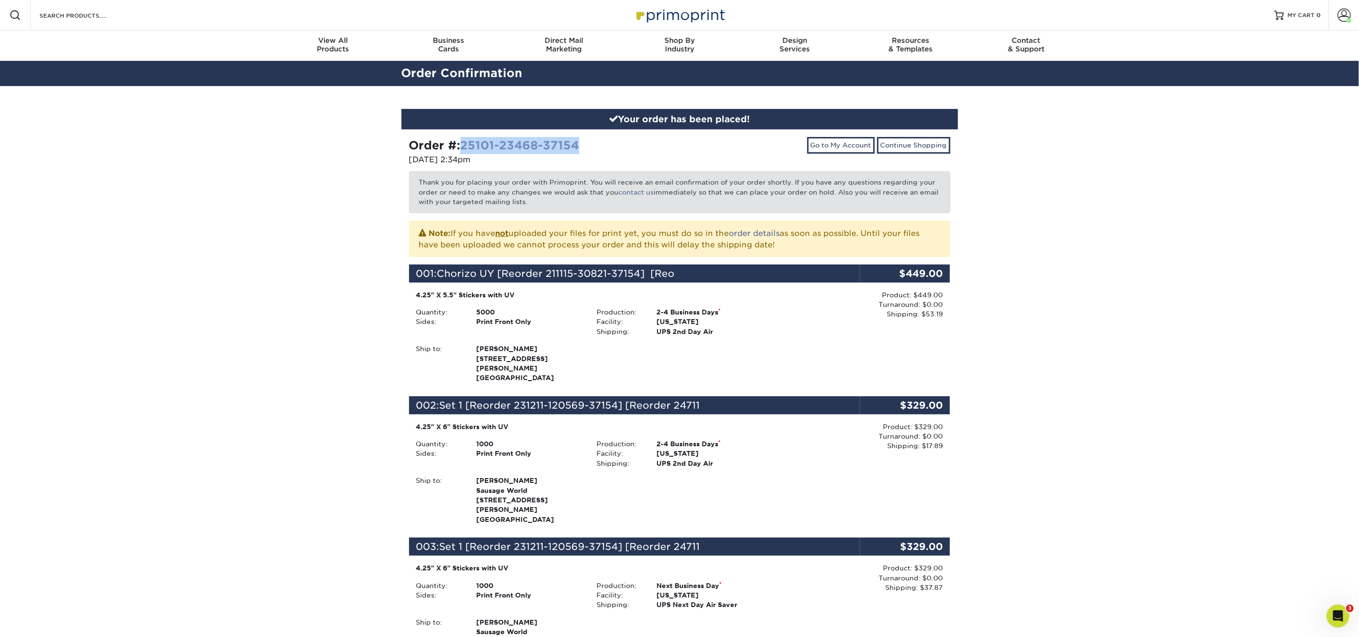
drag, startPoint x: 596, startPoint y: 144, endPoint x: 465, endPoint y: 143, distance: 130.4
click at [465, 143] on div "Order #: 25101-23468-37154" at bounding box center [541, 145] width 264 height 17
copy link "25101-23468-37154"
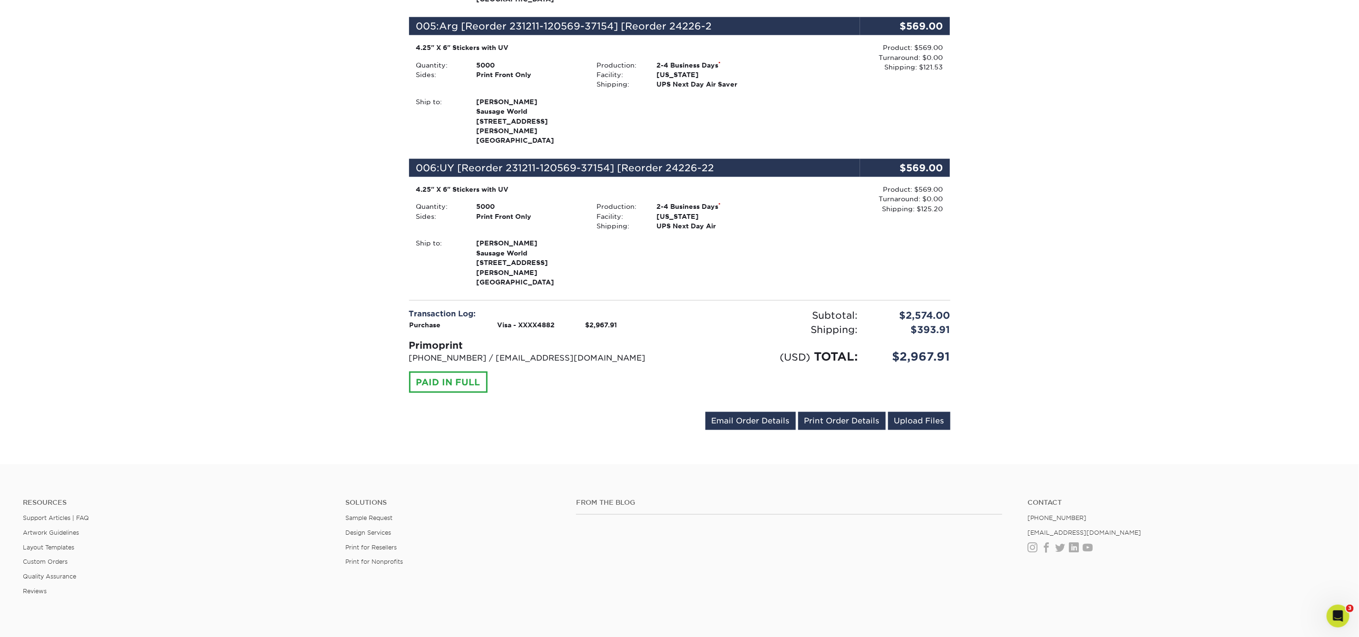
scroll to position [808, 0]
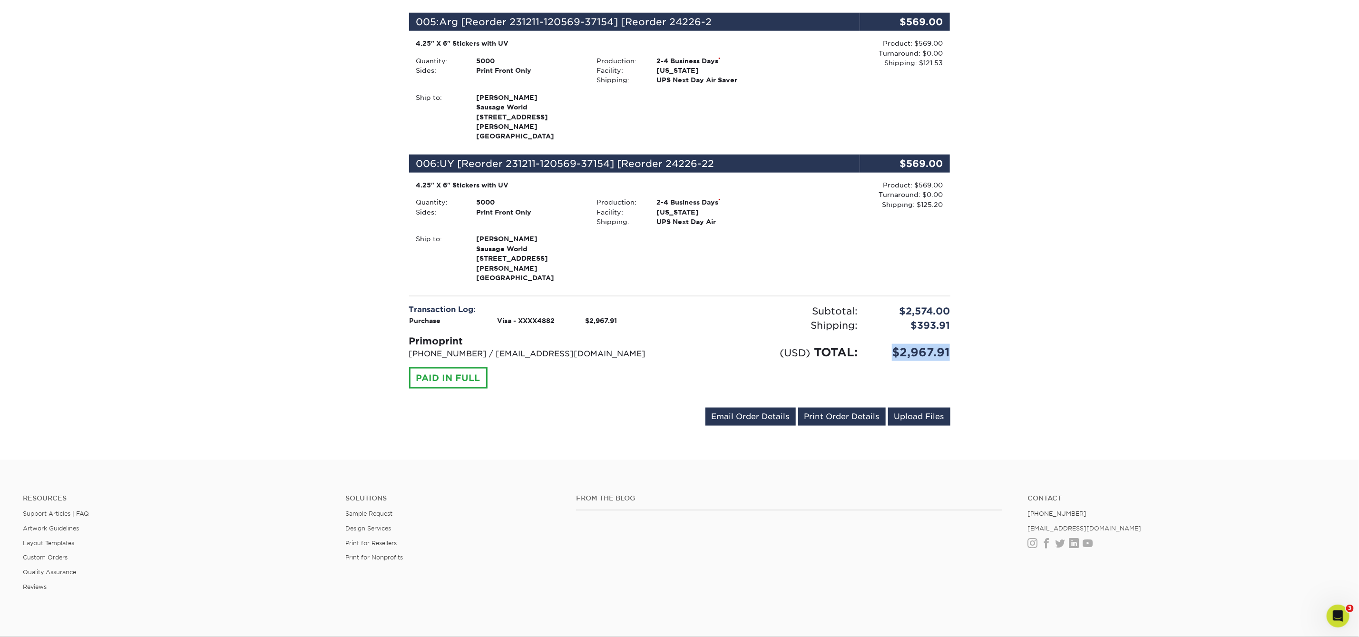
drag, startPoint x: 960, startPoint y: 293, endPoint x: 875, endPoint y: 297, distance: 84.8
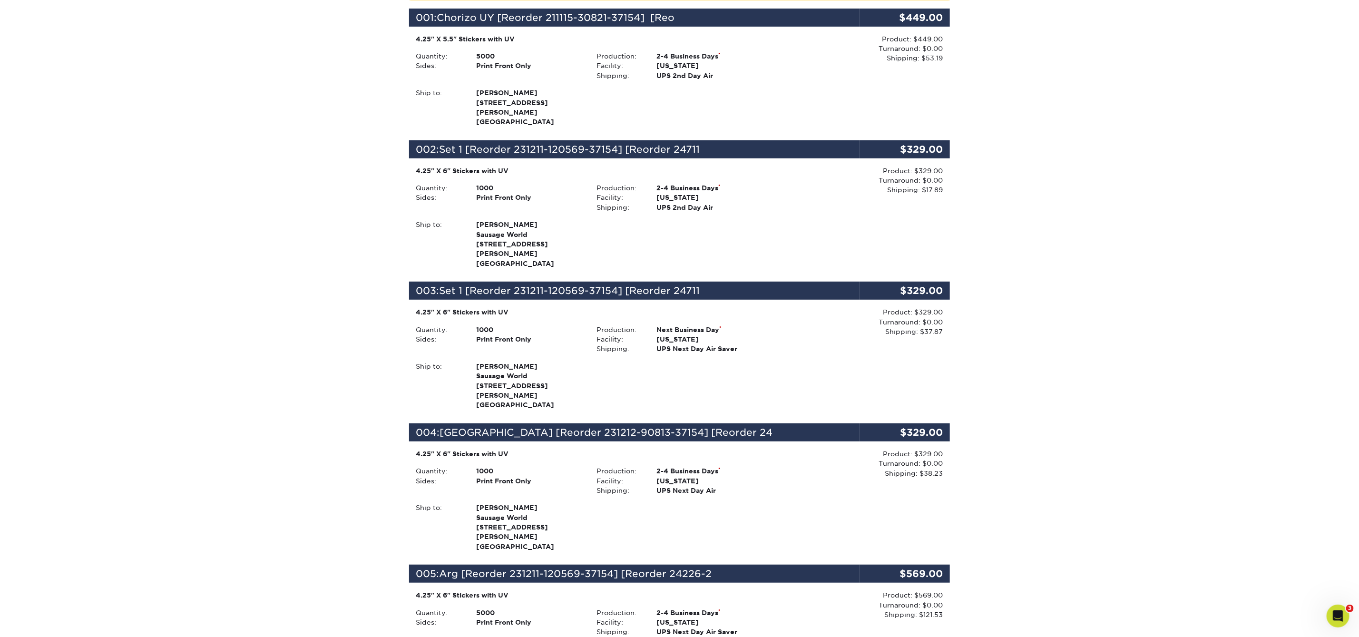
scroll to position [0, 0]
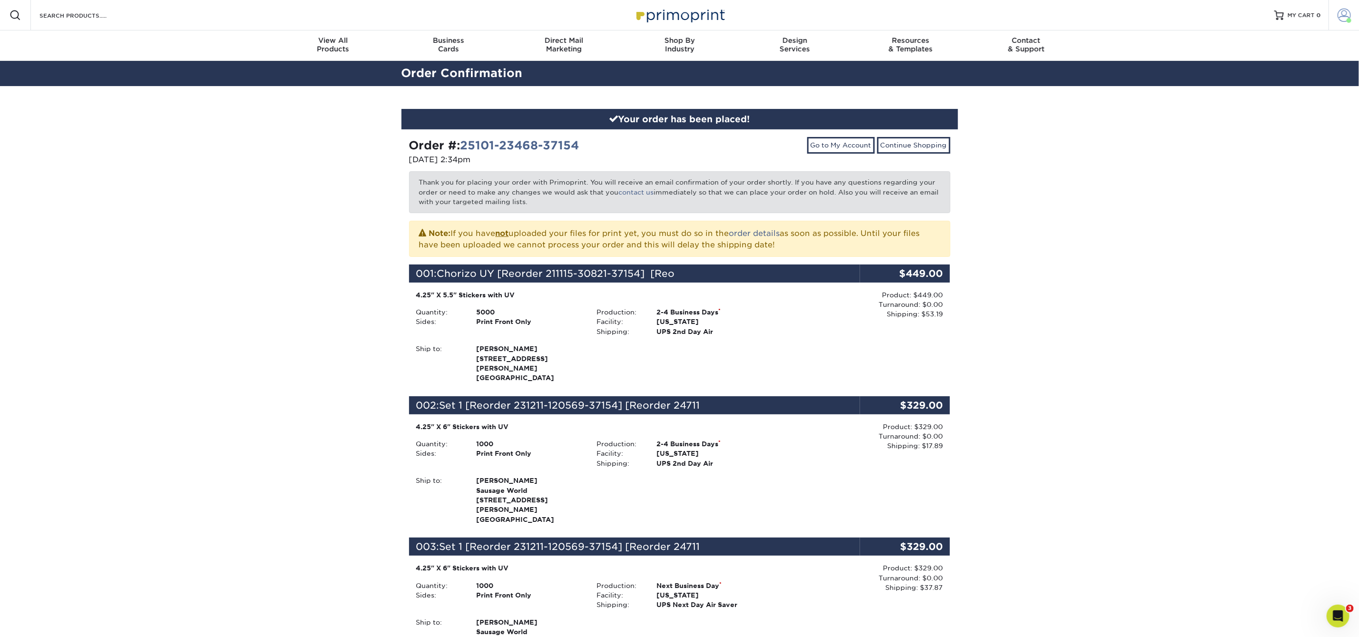
click at [1351, 14] on span at bounding box center [1344, 15] width 13 height 13
click at [1279, 81] on link "Account Dashboard" at bounding box center [1287, 87] width 119 height 13
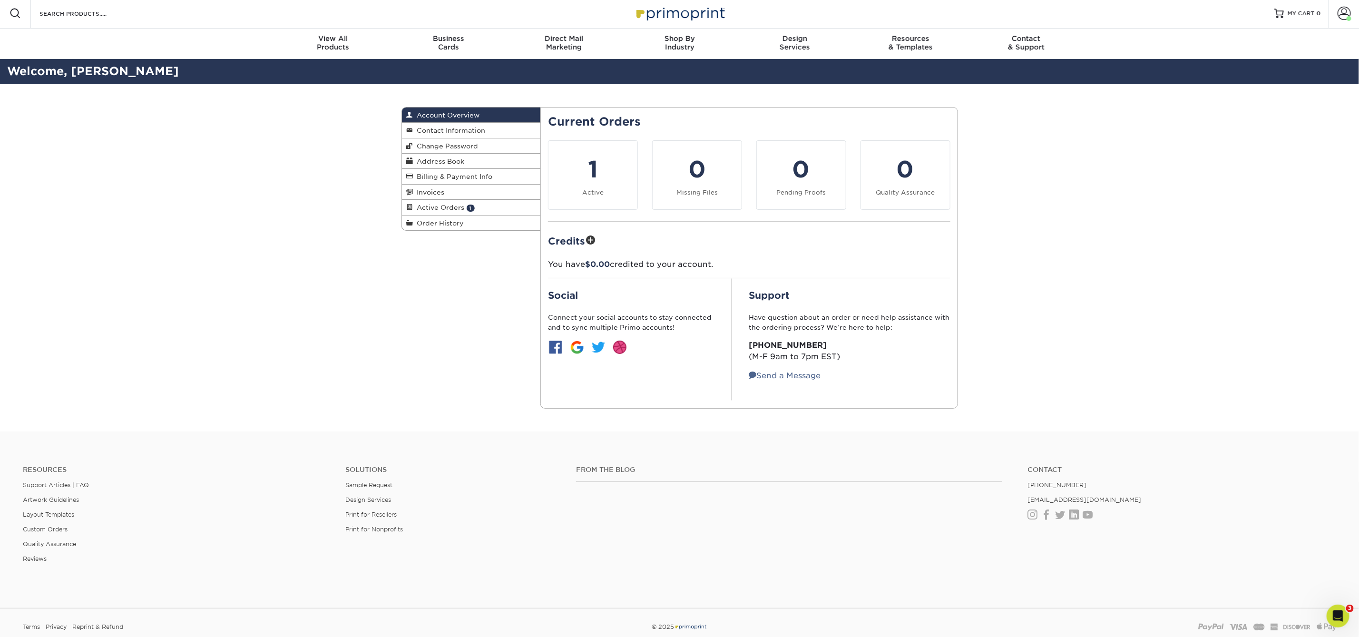
scroll to position [3, 0]
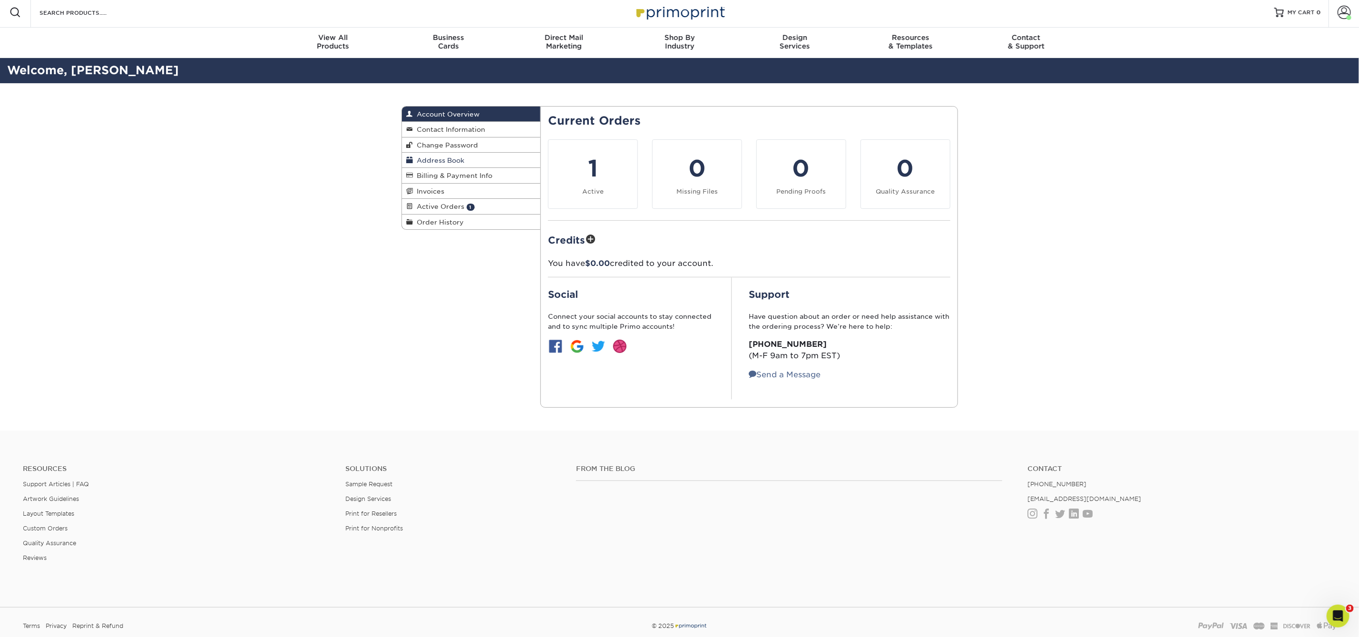
click at [459, 158] on span "Address Book" at bounding box center [438, 161] width 51 height 8
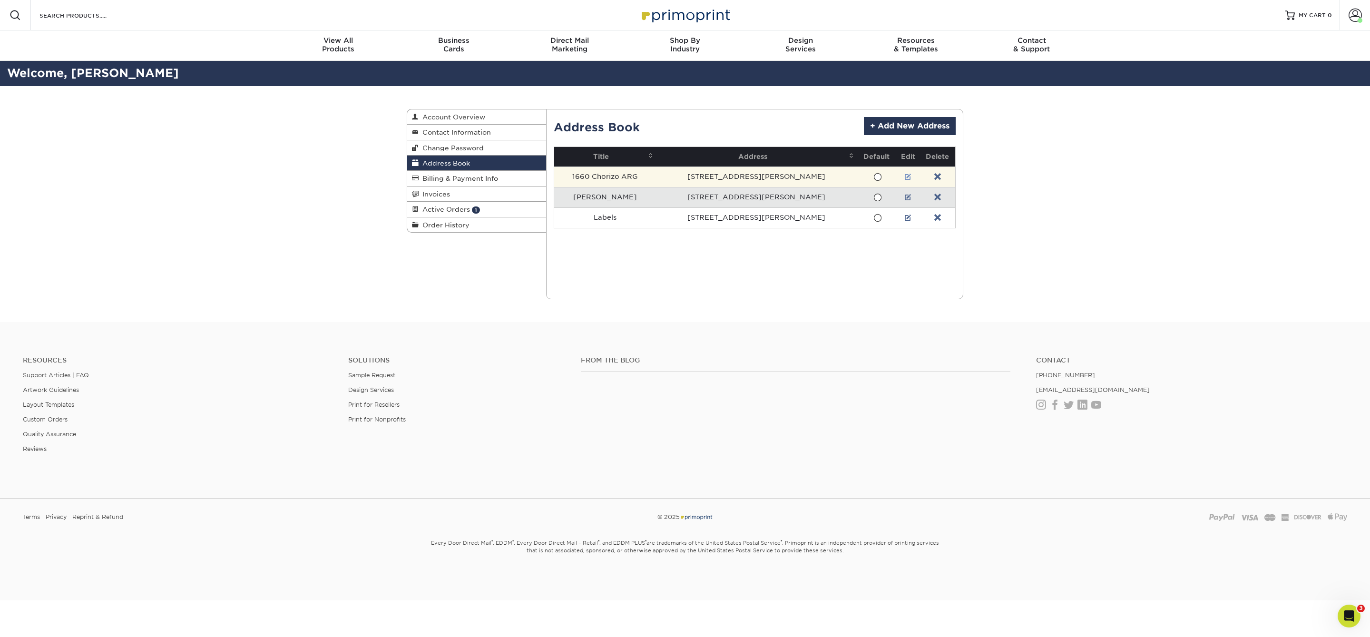
click at [905, 176] on link at bounding box center [908, 177] width 7 height 8
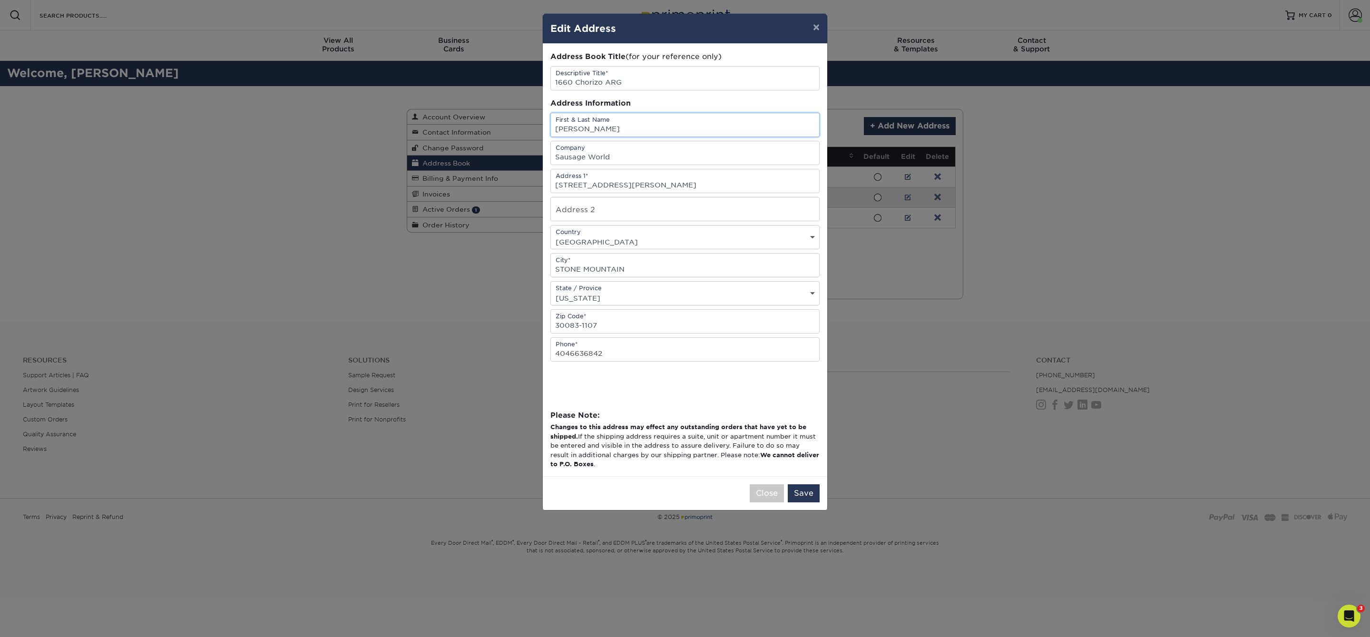
drag, startPoint x: 619, startPoint y: 135, endPoint x: 543, endPoint y: 133, distance: 76.1
click at [543, 133] on div "Address Book Title (for your reference only) Descriptive Title* 1660 Chorizo AR…" at bounding box center [685, 260] width 285 height 432
paste input "25101-23468-37154"
type input "2"
type input "[PERSON_NAME]"
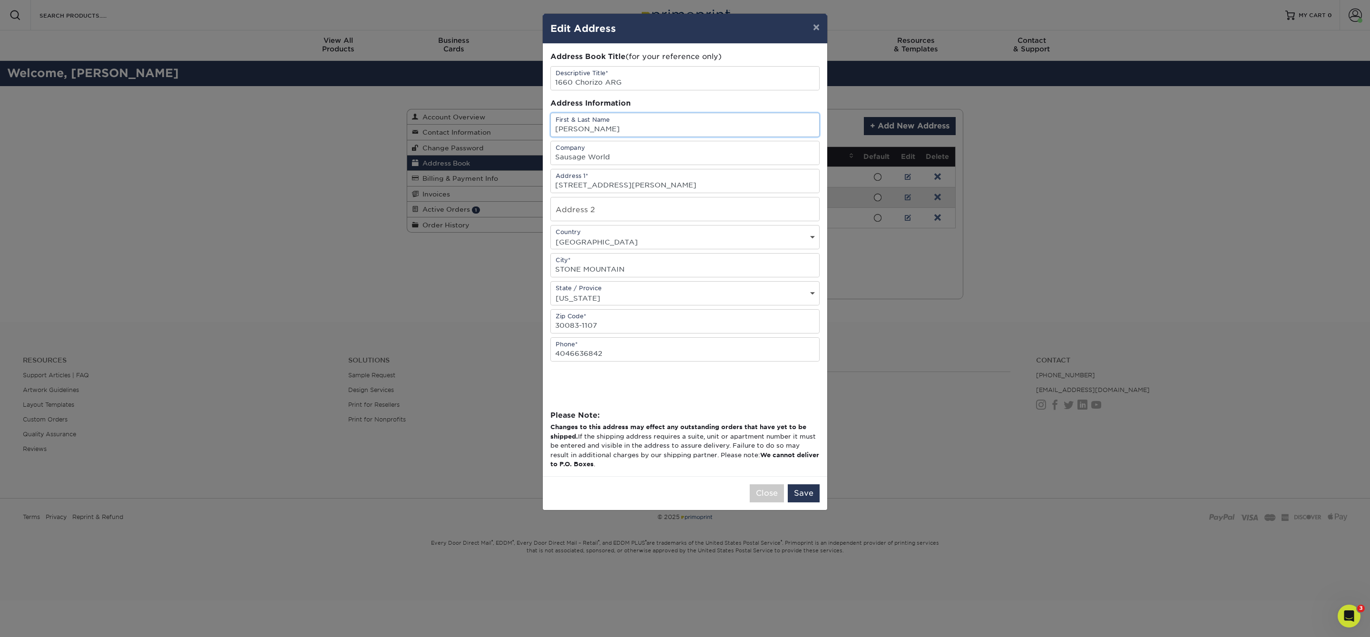
drag, startPoint x: 616, startPoint y: 128, endPoint x: 541, endPoint y: 128, distance: 74.7
click at [541, 128] on div "× Edit Address Address Book Title (for your reference only) Descriptive Title* …" at bounding box center [685, 318] width 1370 height 637
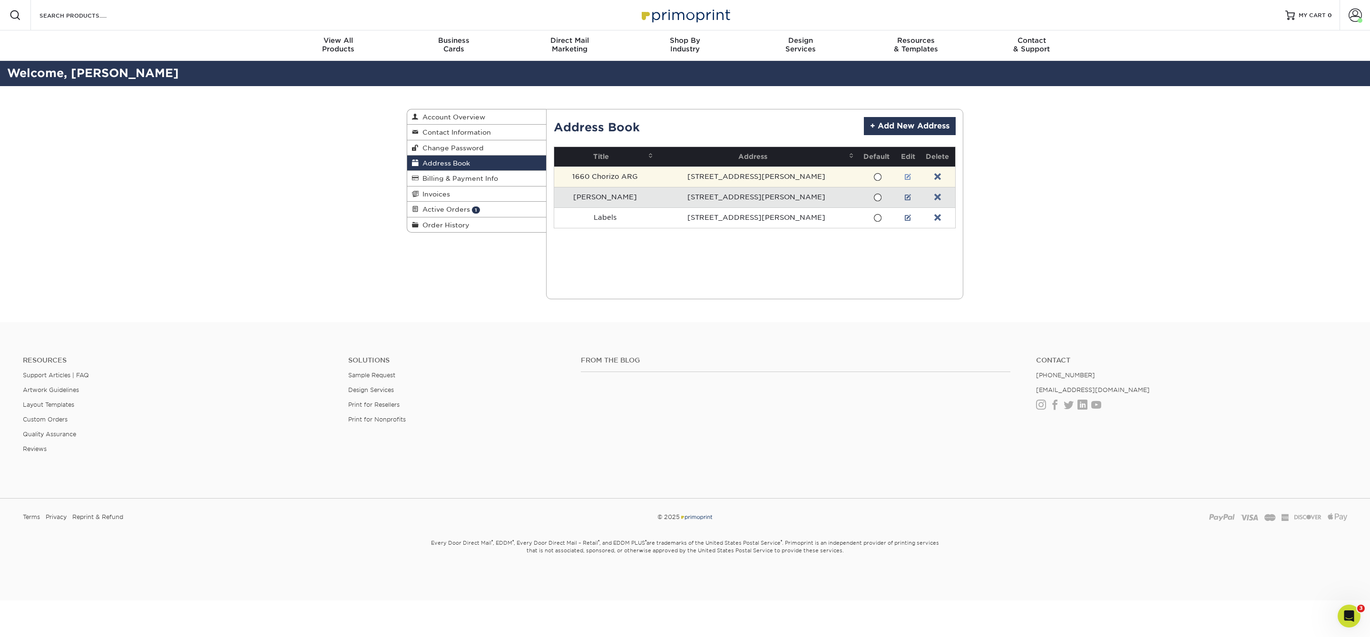
click at [905, 177] on link at bounding box center [908, 177] width 7 height 8
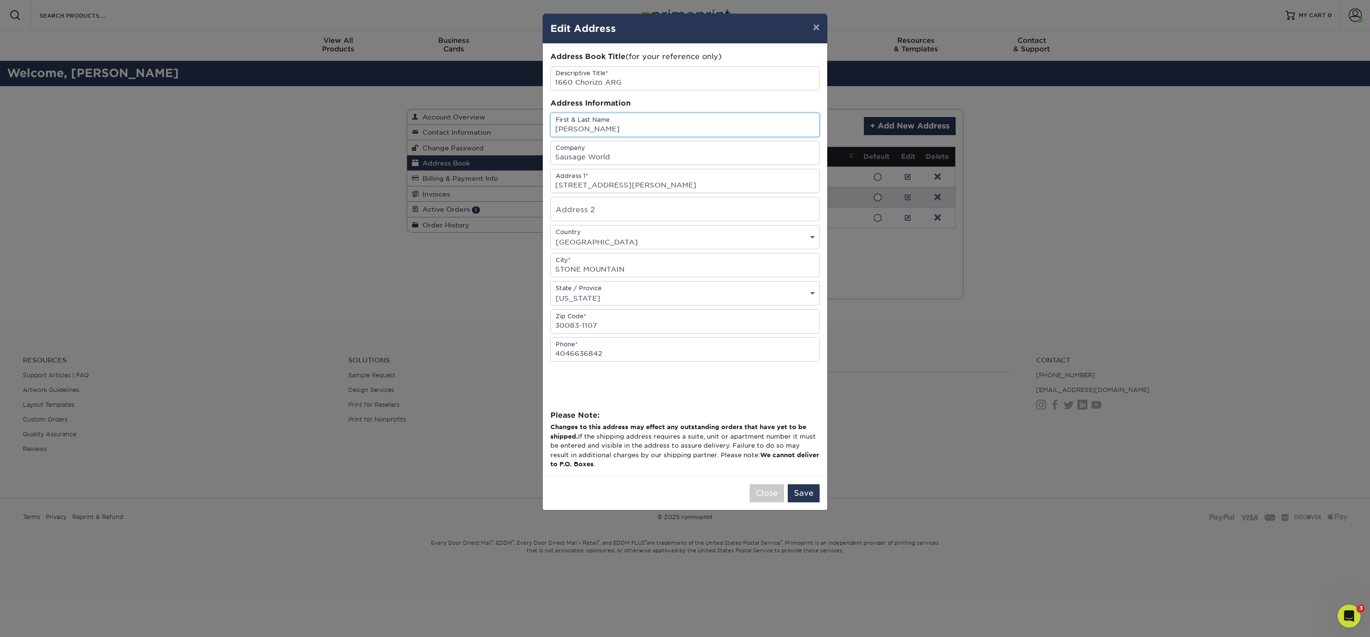
drag, startPoint x: 623, startPoint y: 130, endPoint x: 547, endPoint y: 133, distance: 76.2
click at [547, 133] on div "Address Book Title (for your reference only) Descriptive Title* 1660 Chorizo AR…" at bounding box center [685, 260] width 285 height 432
type input "[PERSON_NAME]"
click at [804, 501] on button "Save" at bounding box center [804, 493] width 32 height 18
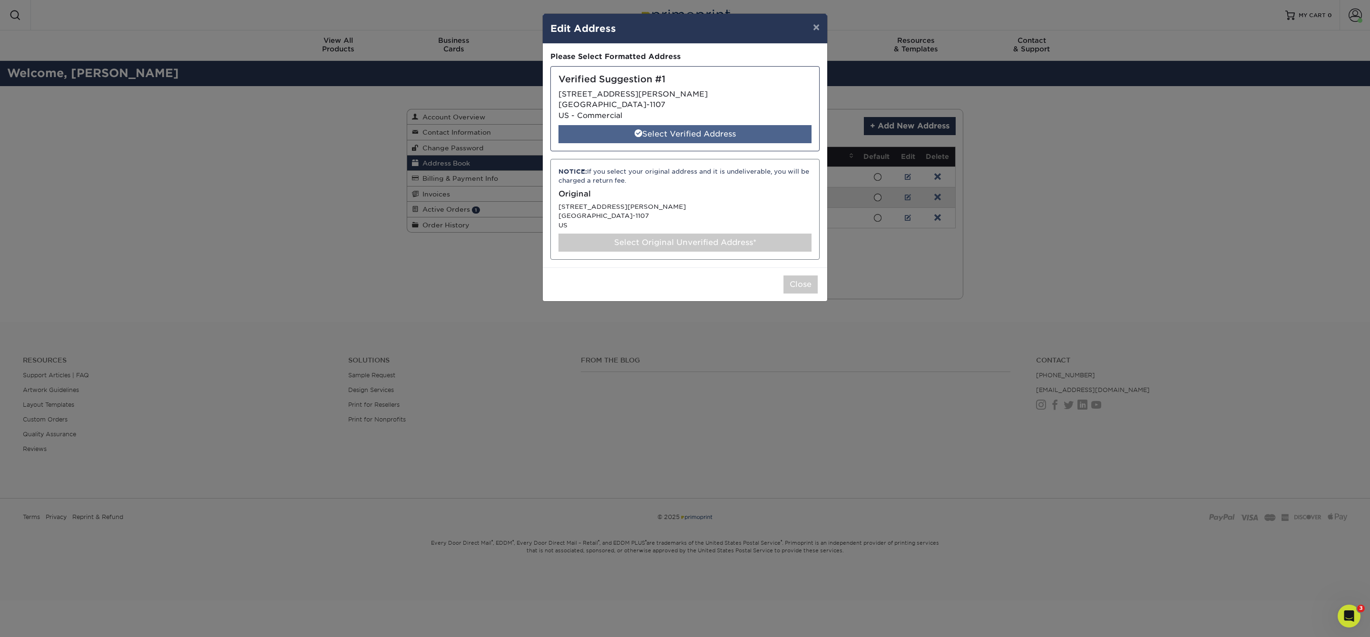
click at [677, 133] on div "Select Verified Address" at bounding box center [685, 134] width 253 height 18
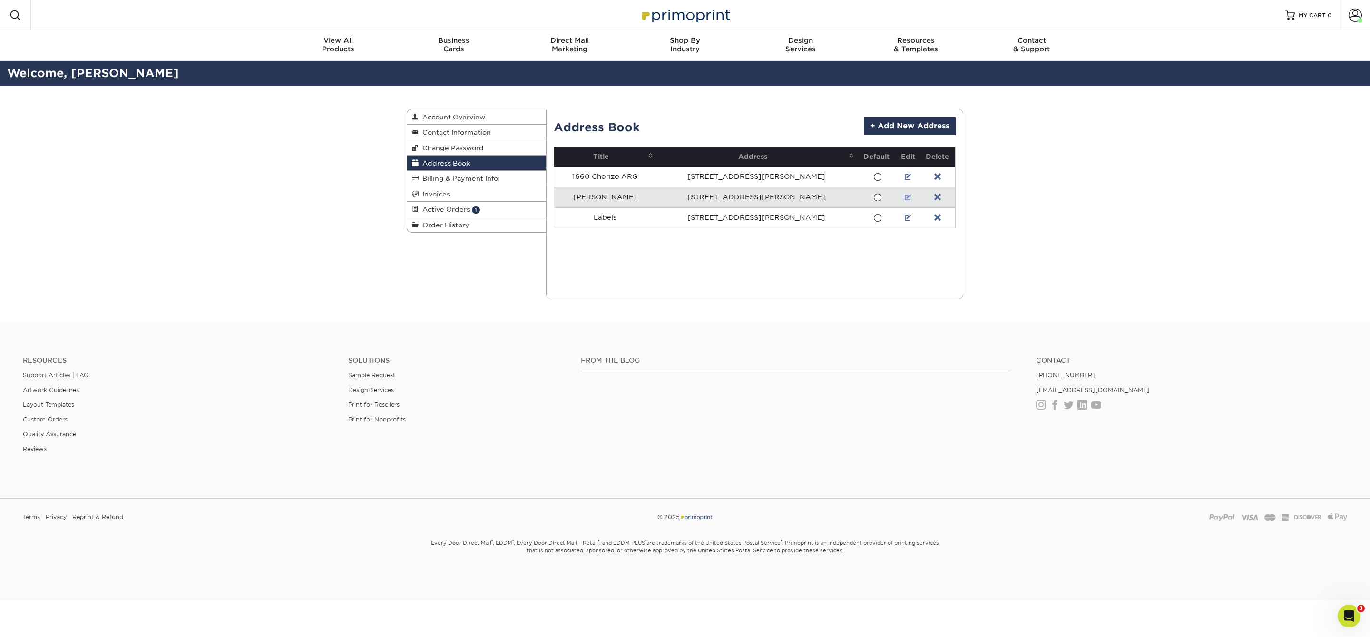
click at [905, 195] on link at bounding box center [908, 198] width 7 height 8
click at [905, 194] on link at bounding box center [908, 198] width 7 height 8
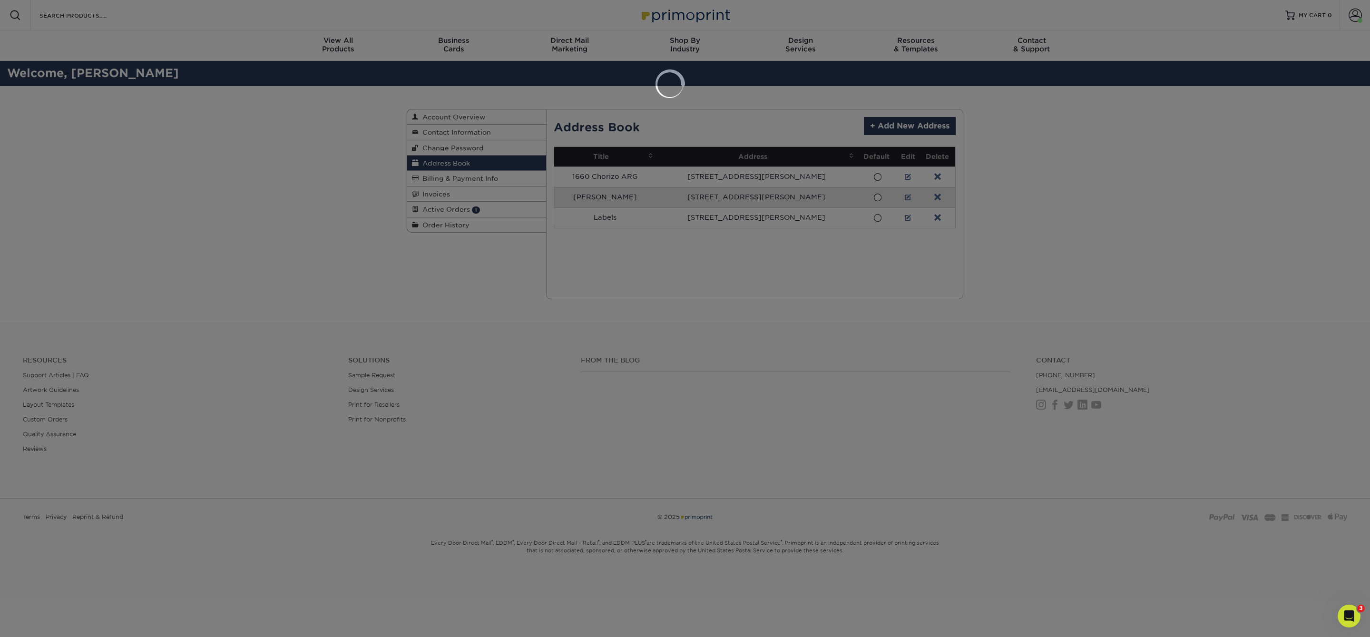
click at [706, 98] on div at bounding box center [685, 318] width 1370 height 637
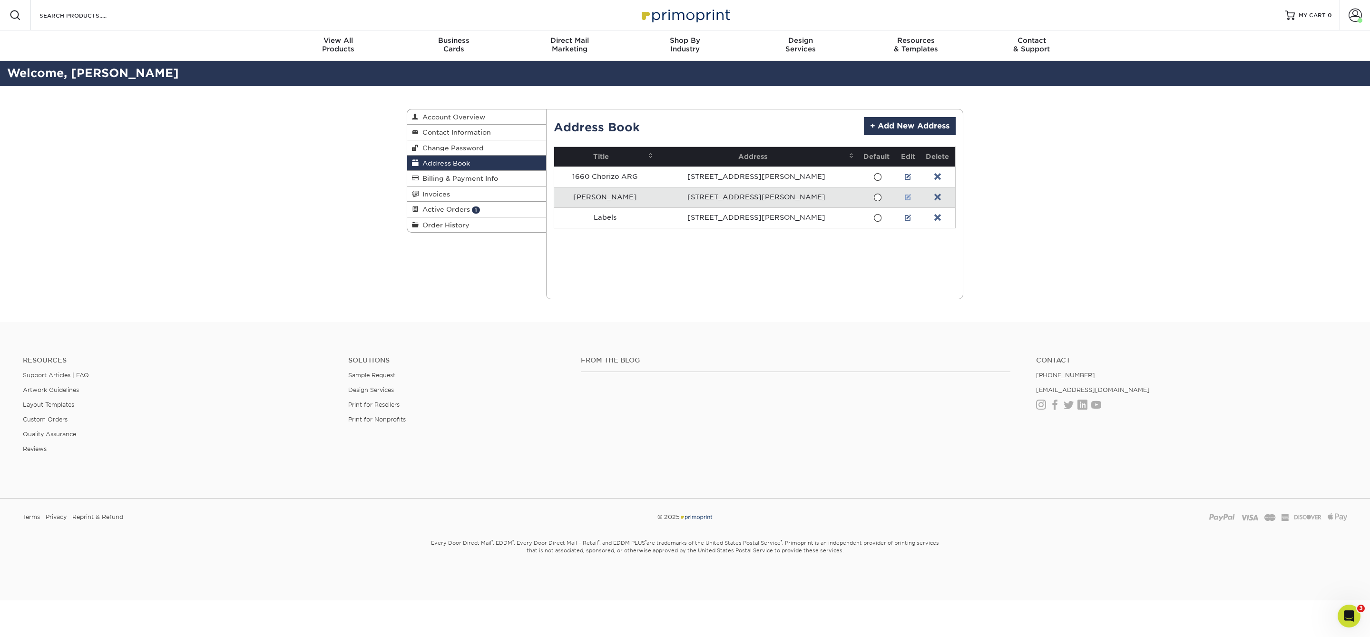
click at [905, 194] on link at bounding box center [908, 198] width 7 height 8
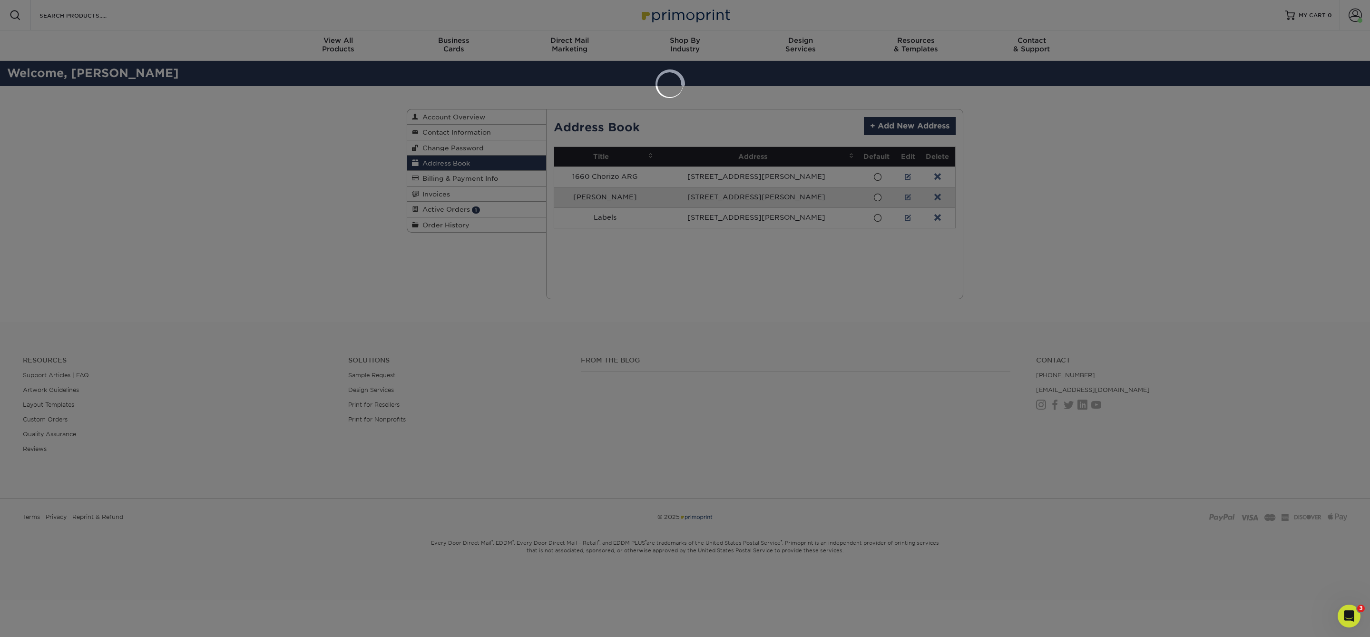
click at [798, 134] on div at bounding box center [685, 318] width 1370 height 637
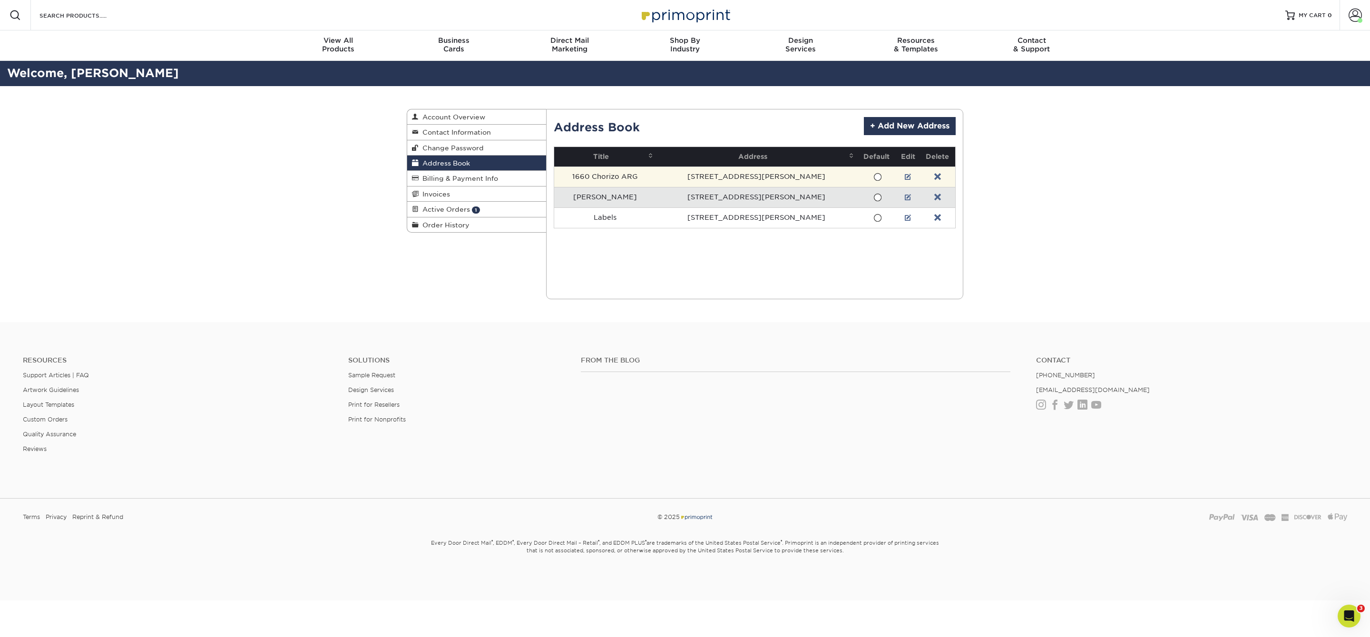
drag, startPoint x: 840, startPoint y: 174, endPoint x: 846, endPoint y: 174, distance: 5.7
click at [857, 174] on td at bounding box center [876, 177] width 39 height 20
click at [874, 174] on span at bounding box center [878, 177] width 8 height 9
click at [0, 0] on input "radio" at bounding box center [0, 0] width 0 height 0
click at [459, 210] on span "Active Orders" at bounding box center [444, 210] width 51 height 8
